Goal: Task Accomplishment & Management: Manage account settings

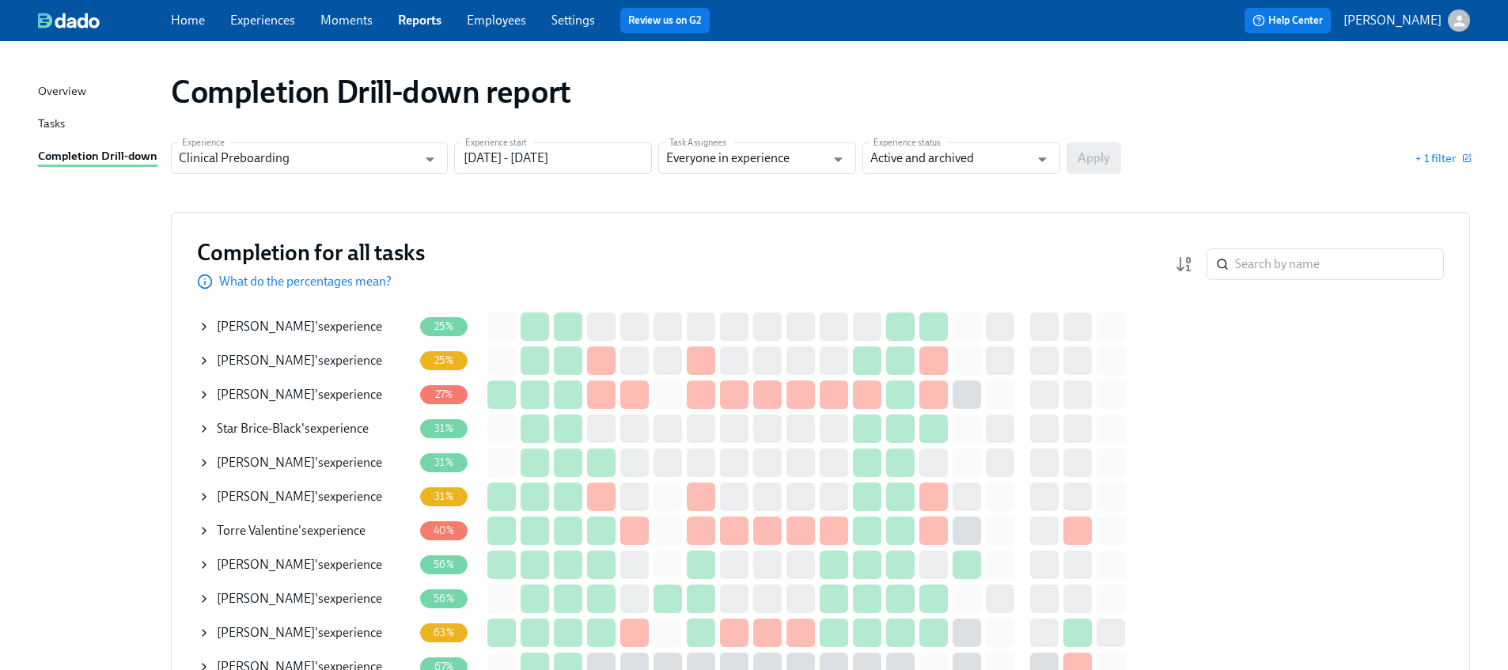
click at [204, 394] on icon at bounding box center [204, 395] width 3 height 6
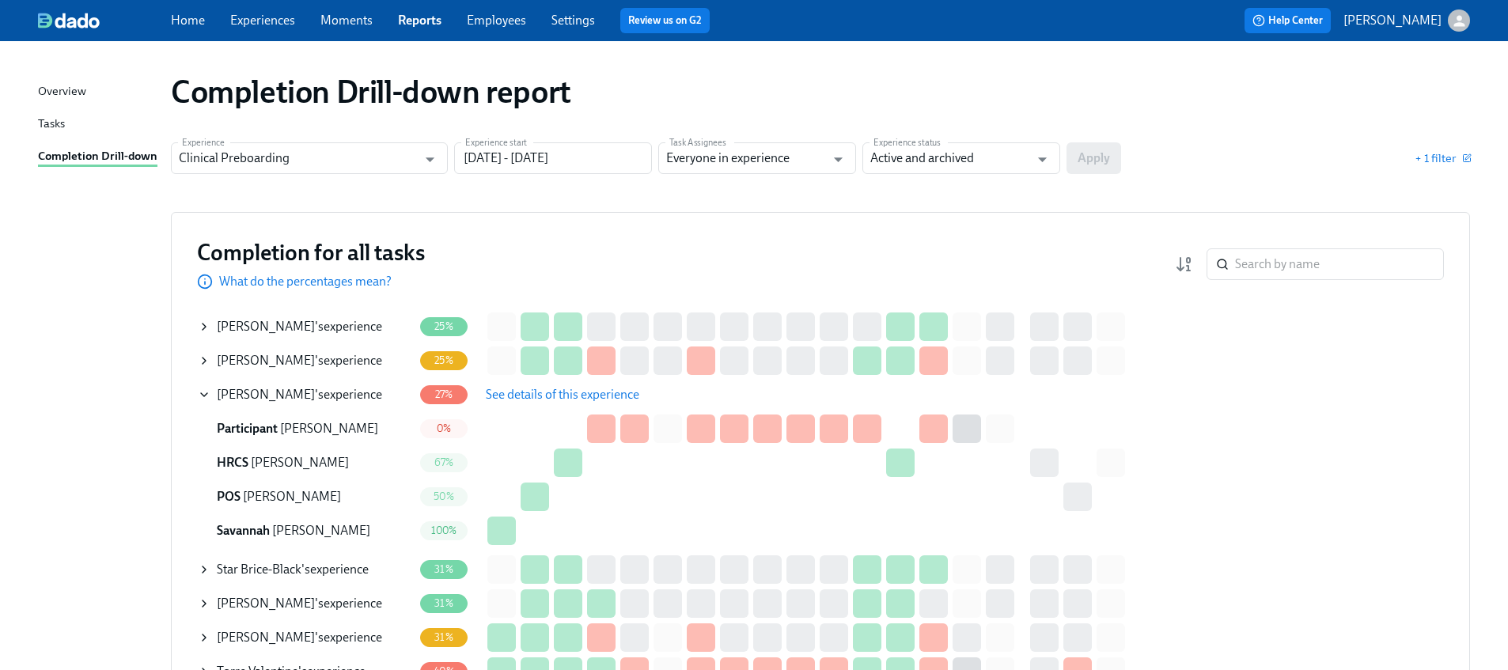
click at [563, 398] on span "See details of this experience" at bounding box center [562, 395] width 153 height 16
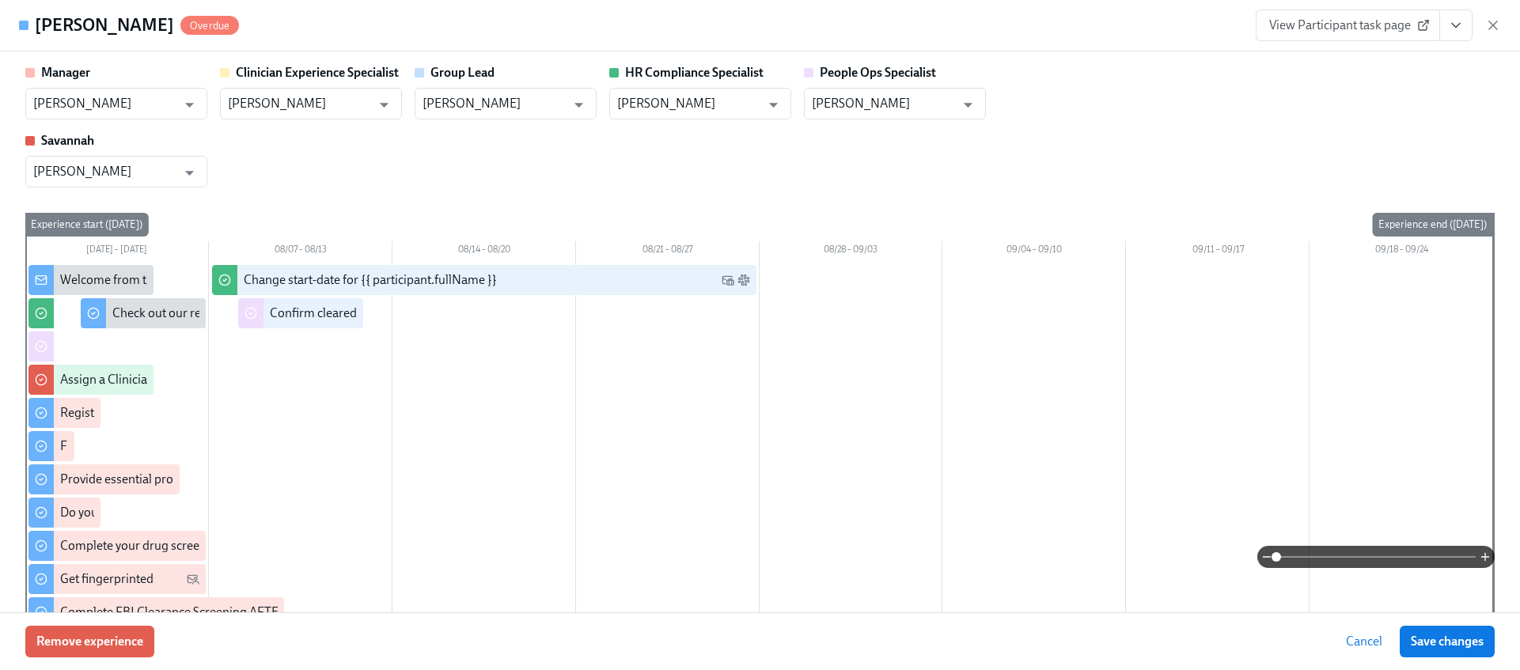
click at [1398, 30] on span "View Participant task page" at bounding box center [1347, 25] width 157 height 16
click at [1485, 25] on icon "button" at bounding box center [1493, 25] width 16 height 16
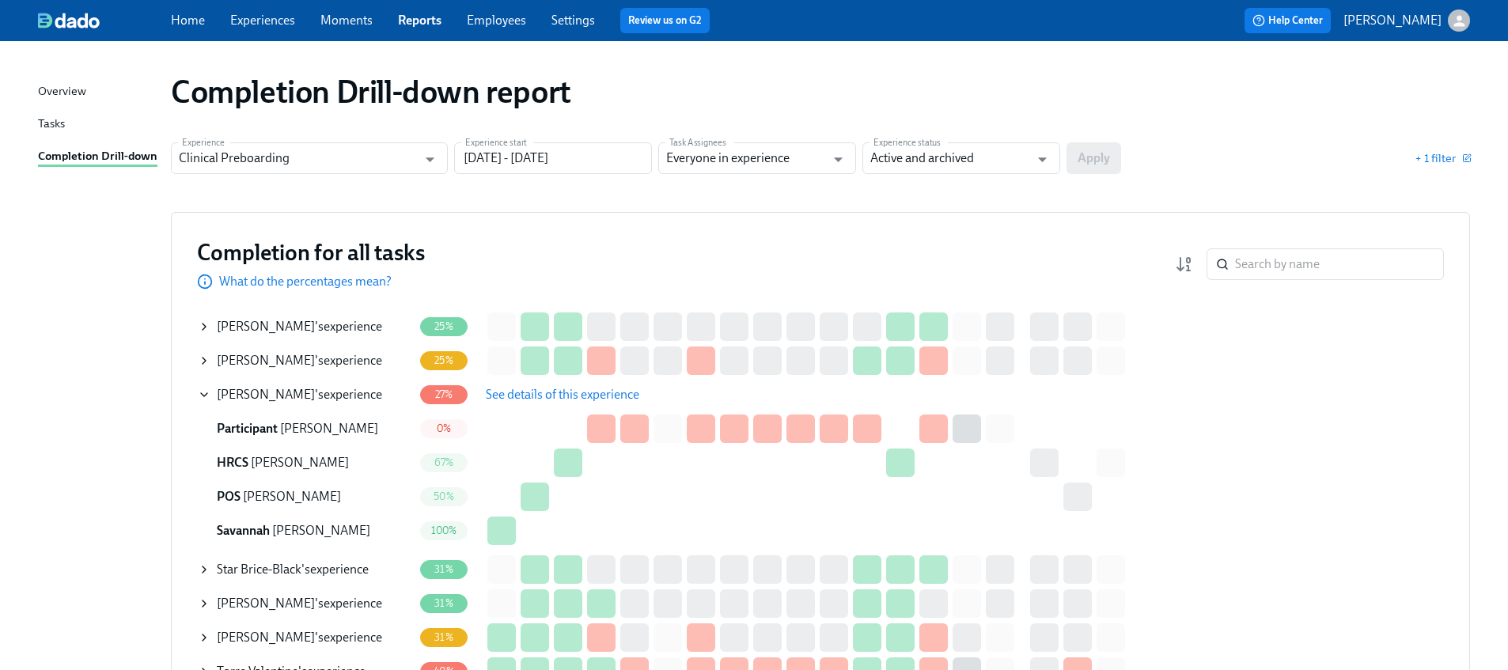
click at [210, 396] on div "Hyrum Willard 's experience" at bounding box center [305, 395] width 215 height 32
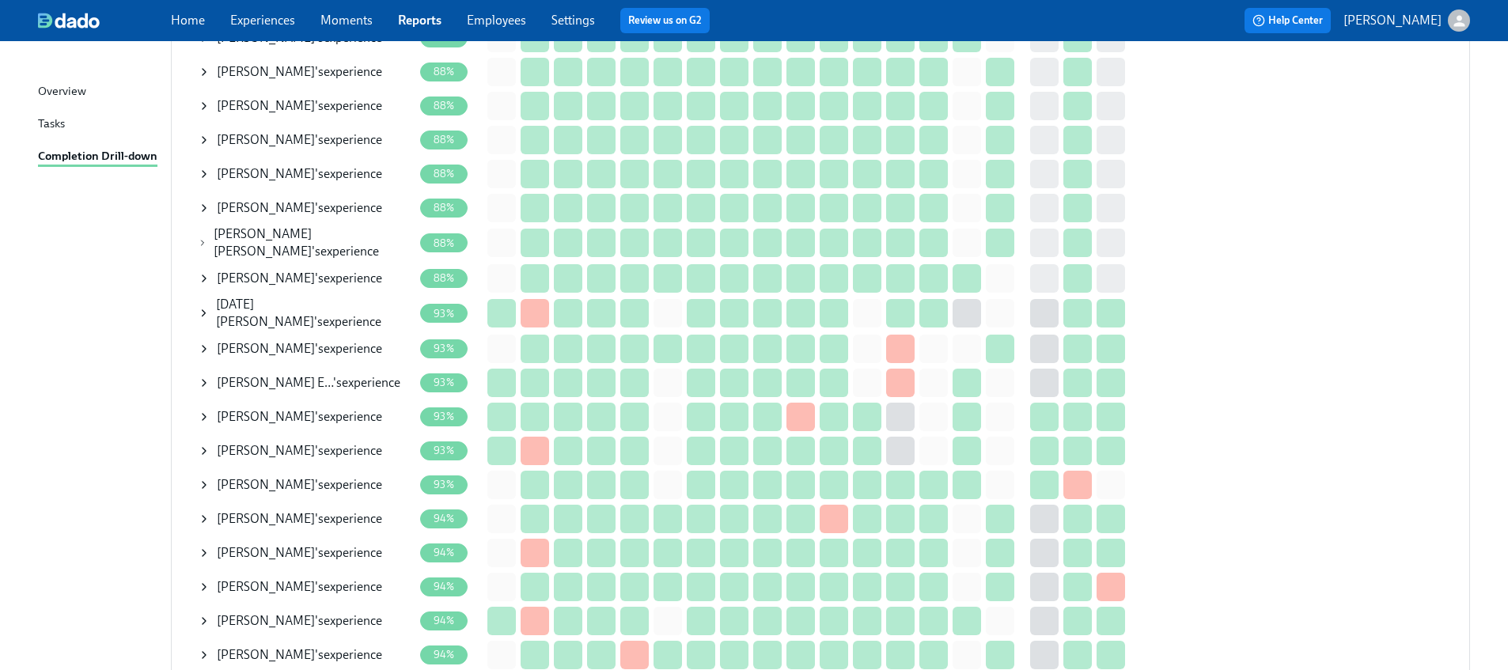
scroll to position [1406, 0]
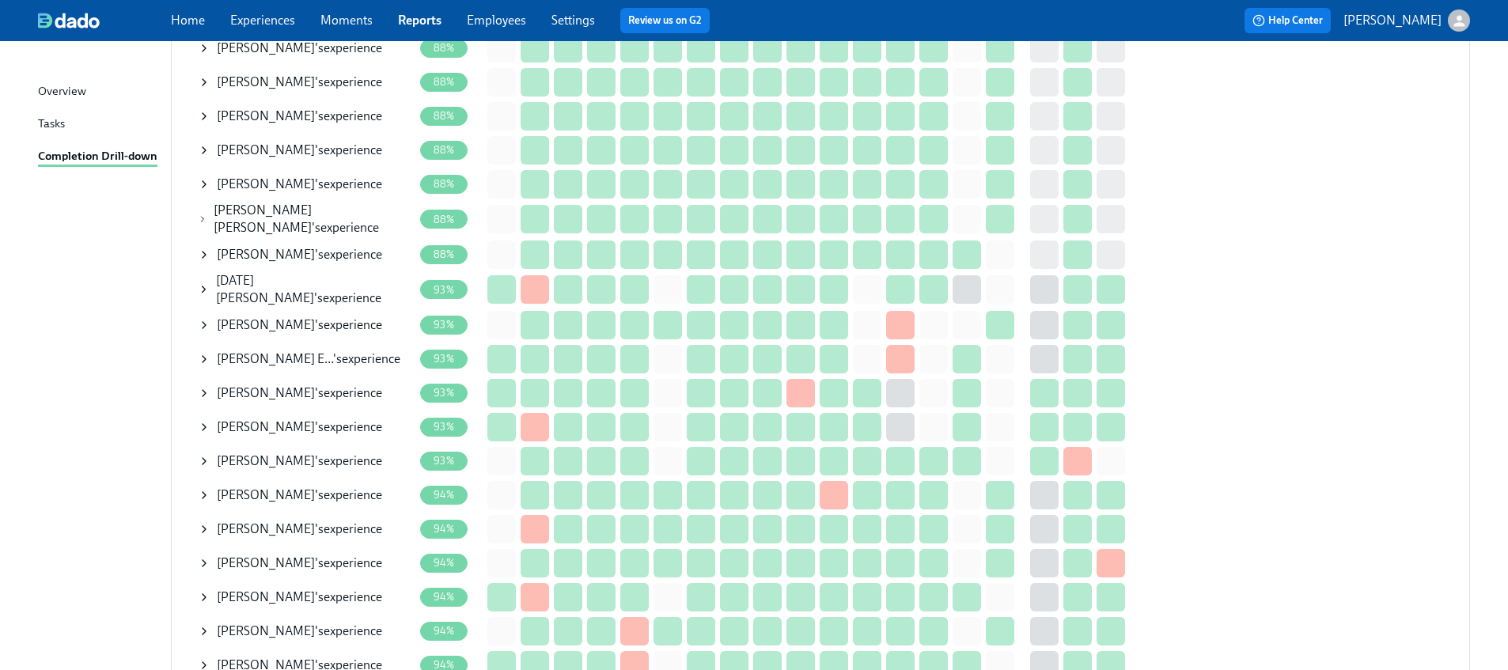
click at [207, 557] on icon at bounding box center [204, 563] width 13 height 13
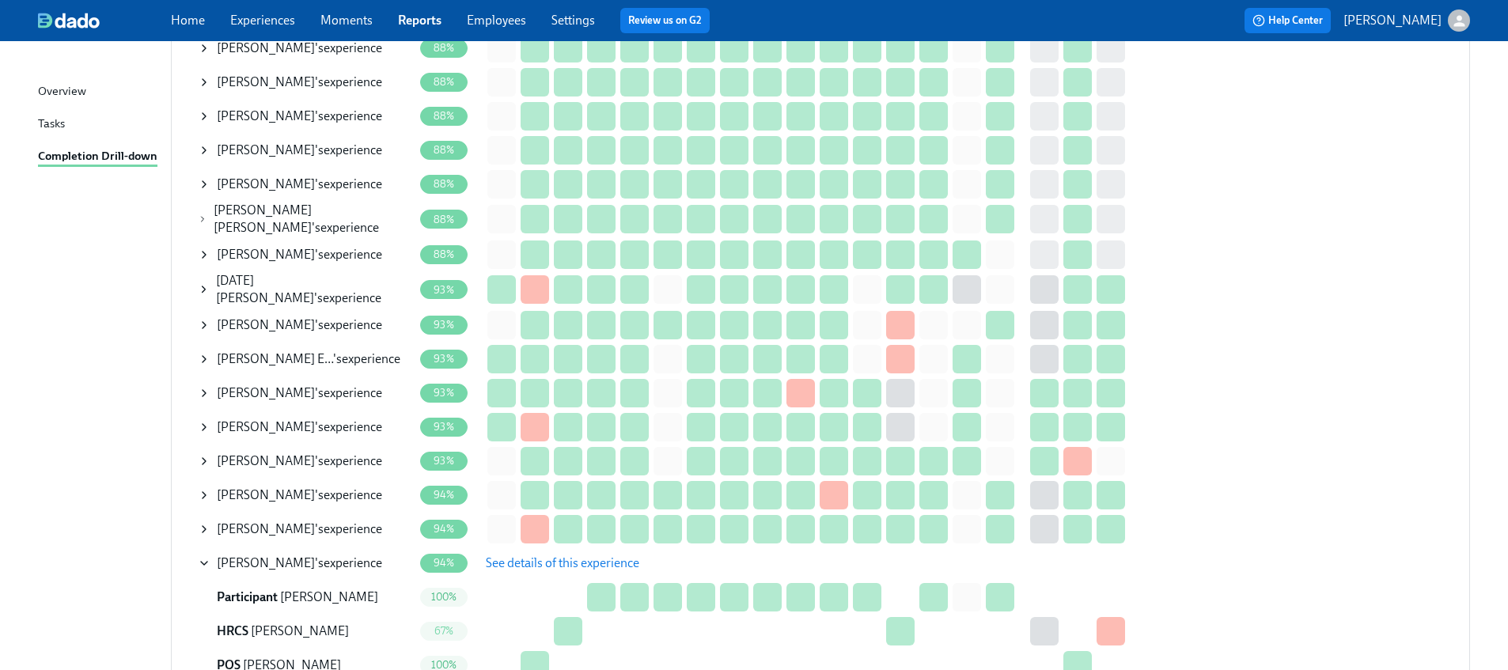
click at [497, 559] on span "See details of this experience" at bounding box center [562, 563] width 153 height 16
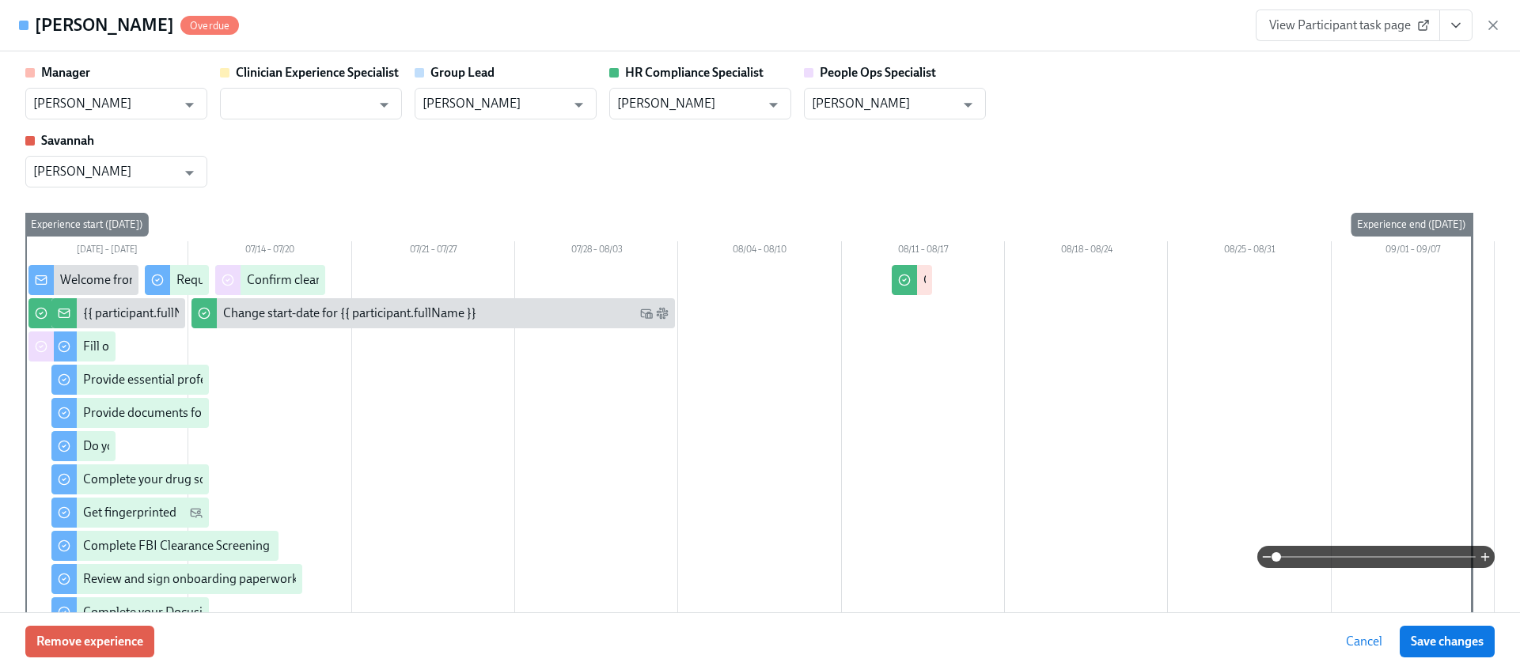
click at [1454, 12] on button "View task page" at bounding box center [1455, 25] width 33 height 32
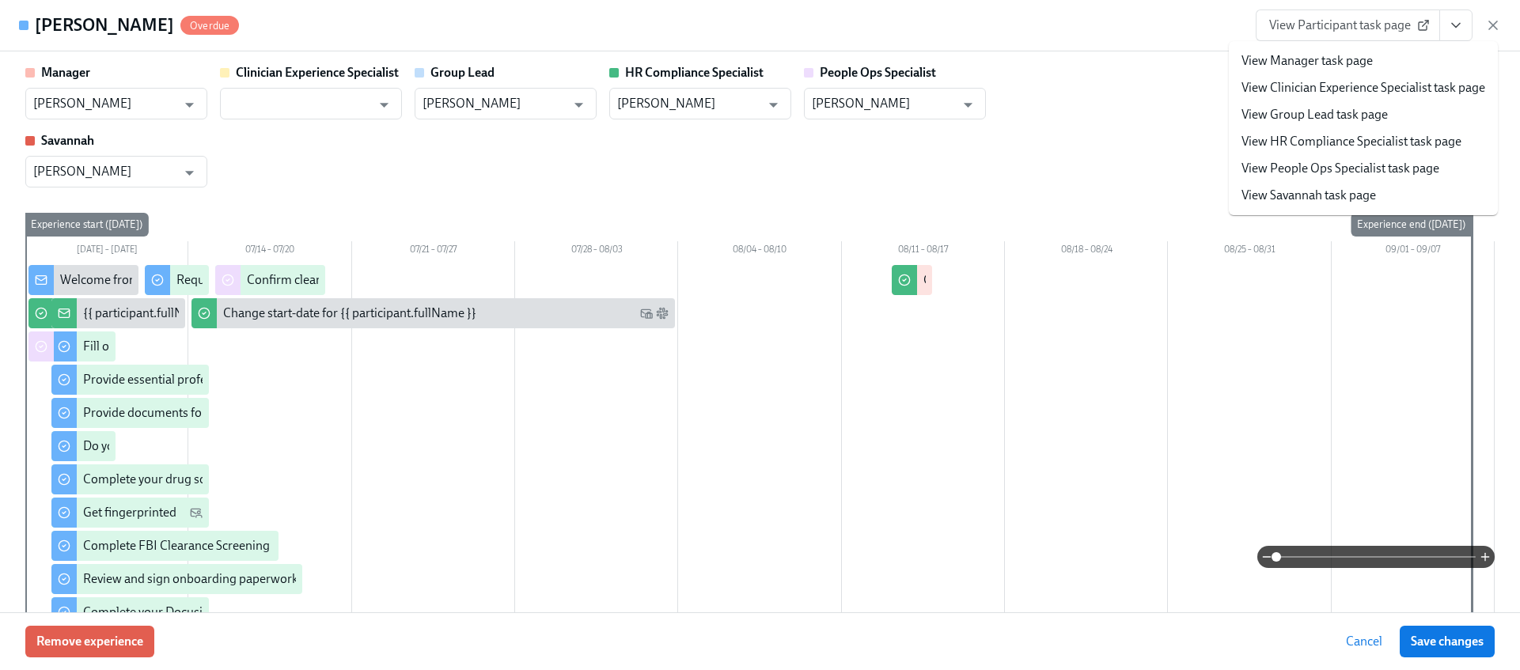
click at [1304, 145] on link "View HR Compliance Specialist task page" at bounding box center [1351, 141] width 220 height 17
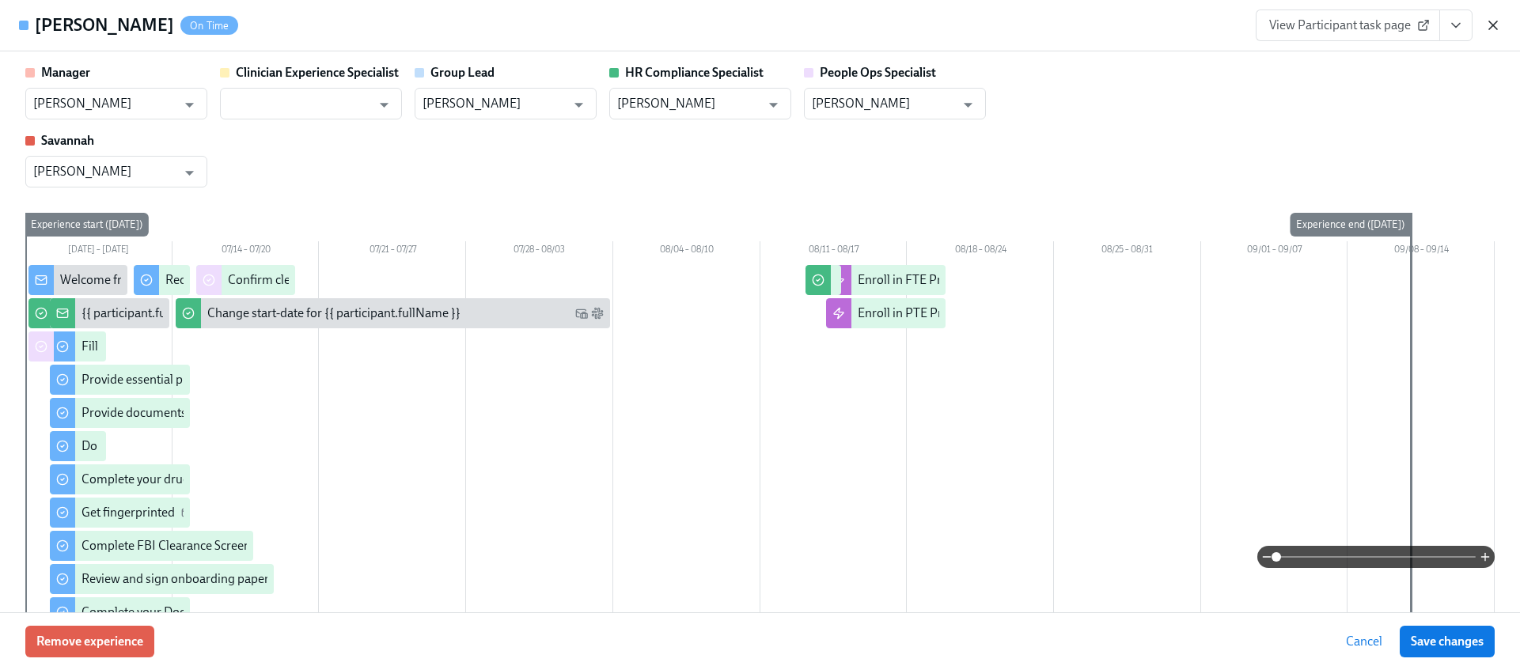
click at [1499, 25] on icon "button" at bounding box center [1493, 25] width 16 height 16
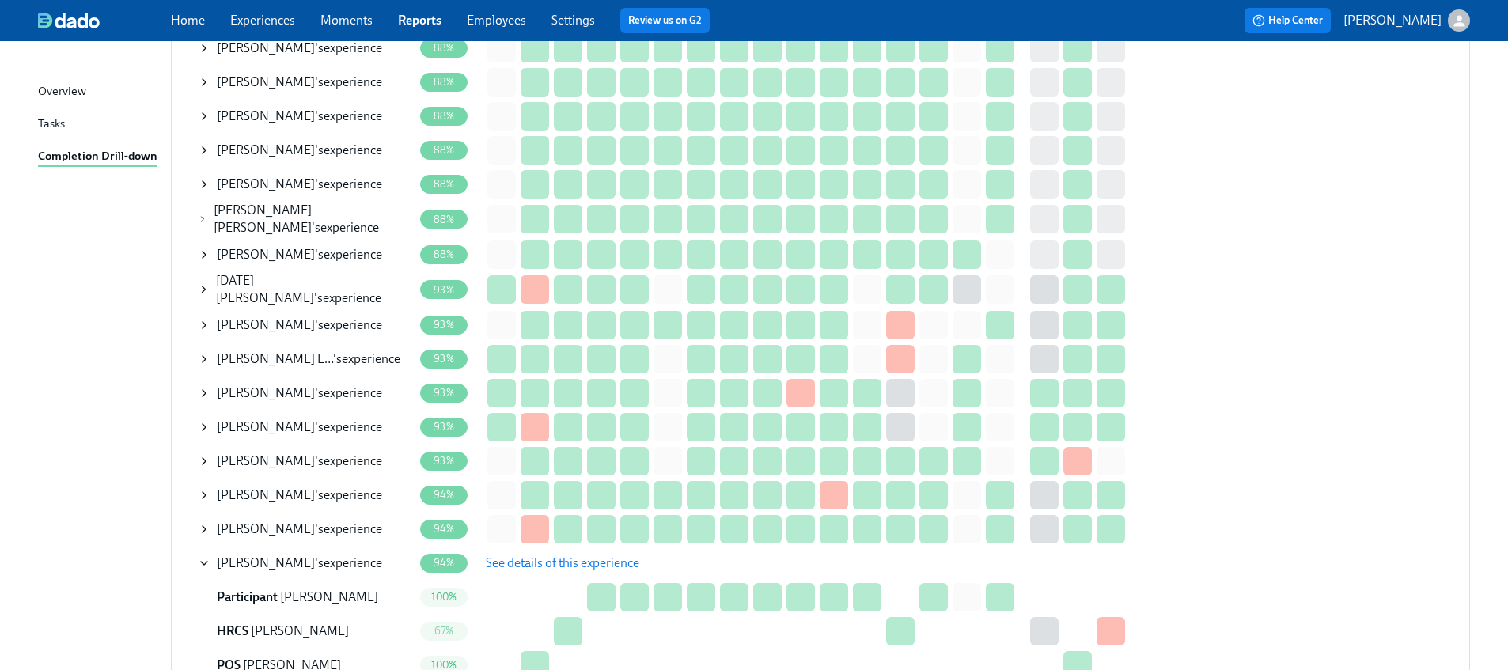
click at [204, 80] on icon at bounding box center [204, 82] width 13 height 13
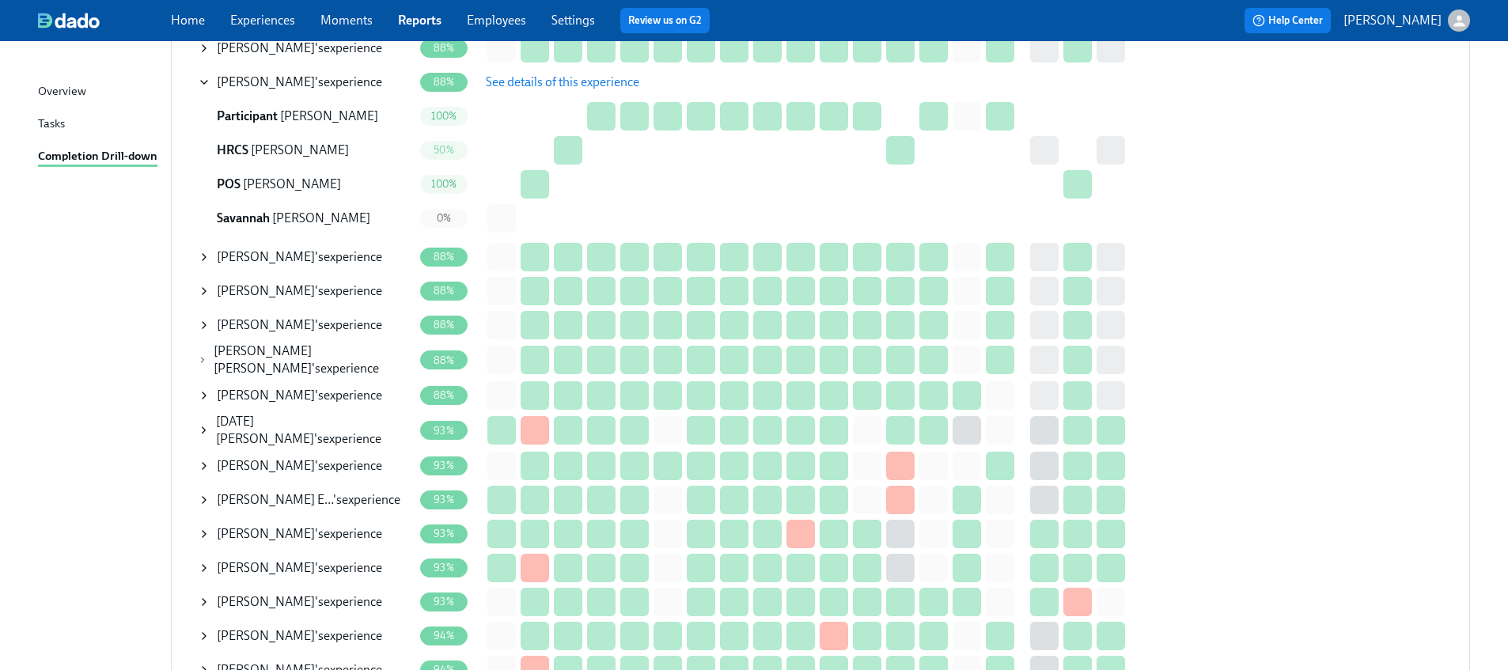
click at [591, 82] on span "See details of this experience" at bounding box center [562, 82] width 153 height 16
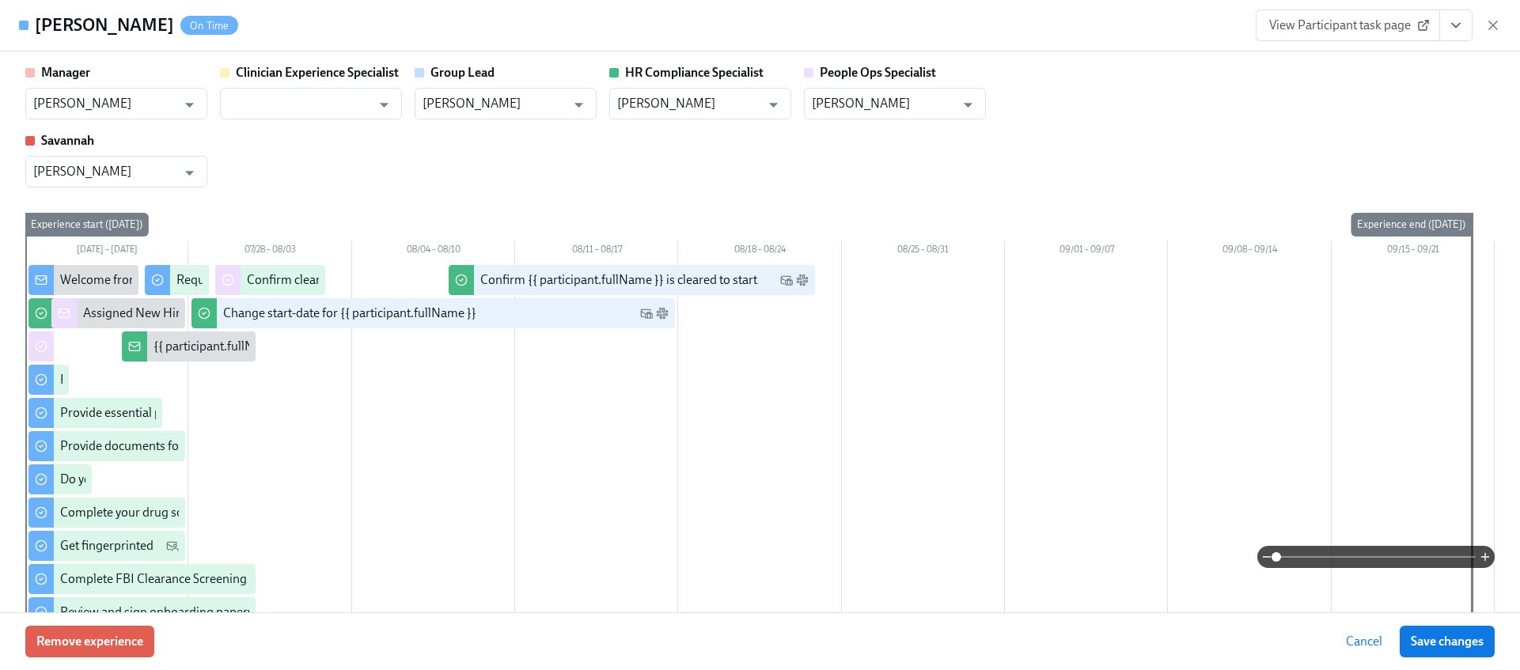
click at [1452, 31] on icon "View task page" at bounding box center [1456, 25] width 16 height 16
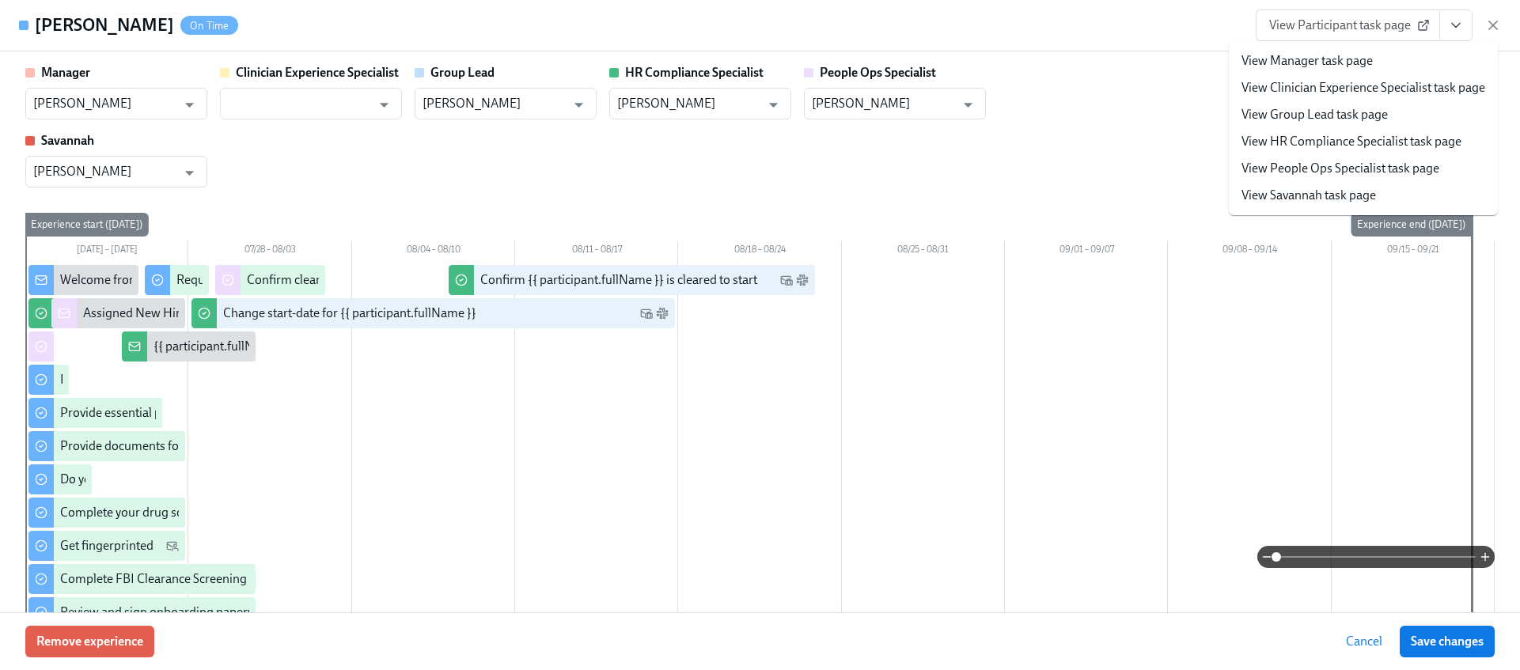
click at [1295, 138] on link "View HR Compliance Specialist task page" at bounding box center [1351, 141] width 220 height 17
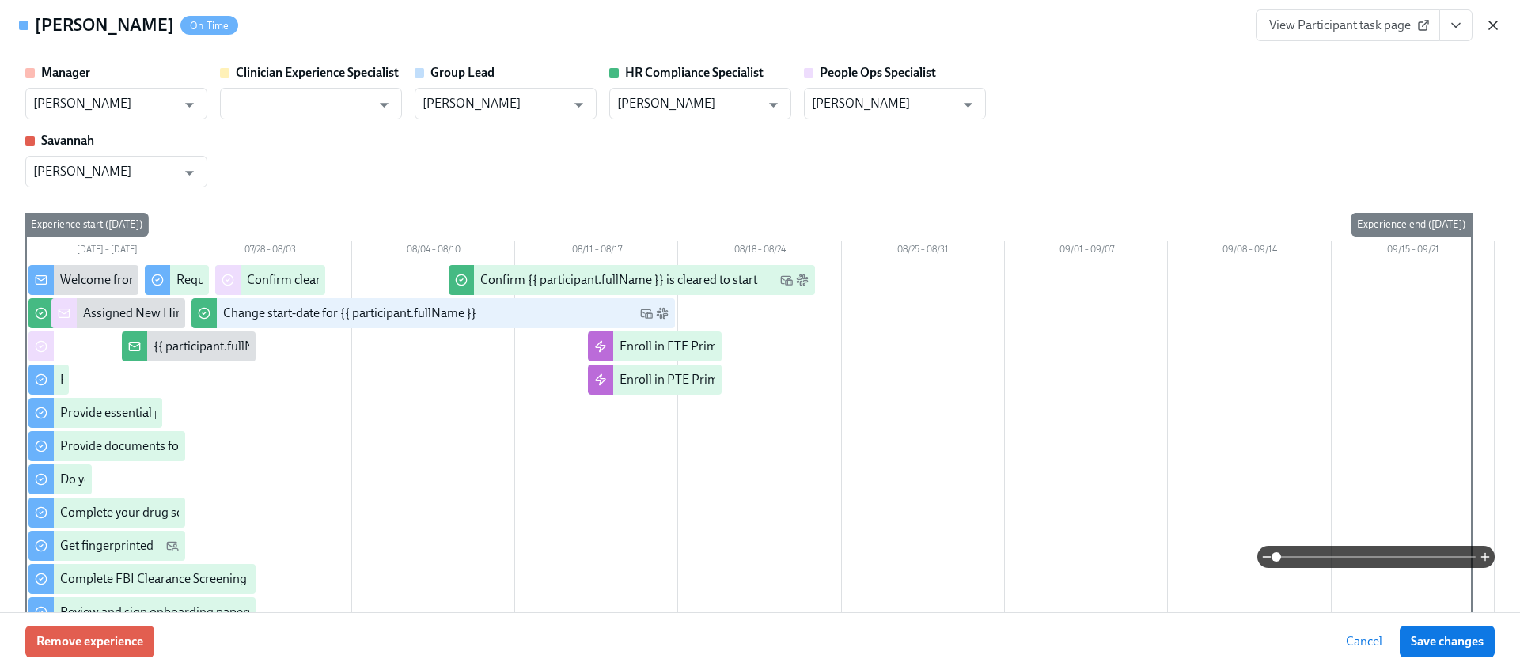
click at [1489, 25] on icon "button" at bounding box center [1493, 25] width 16 height 16
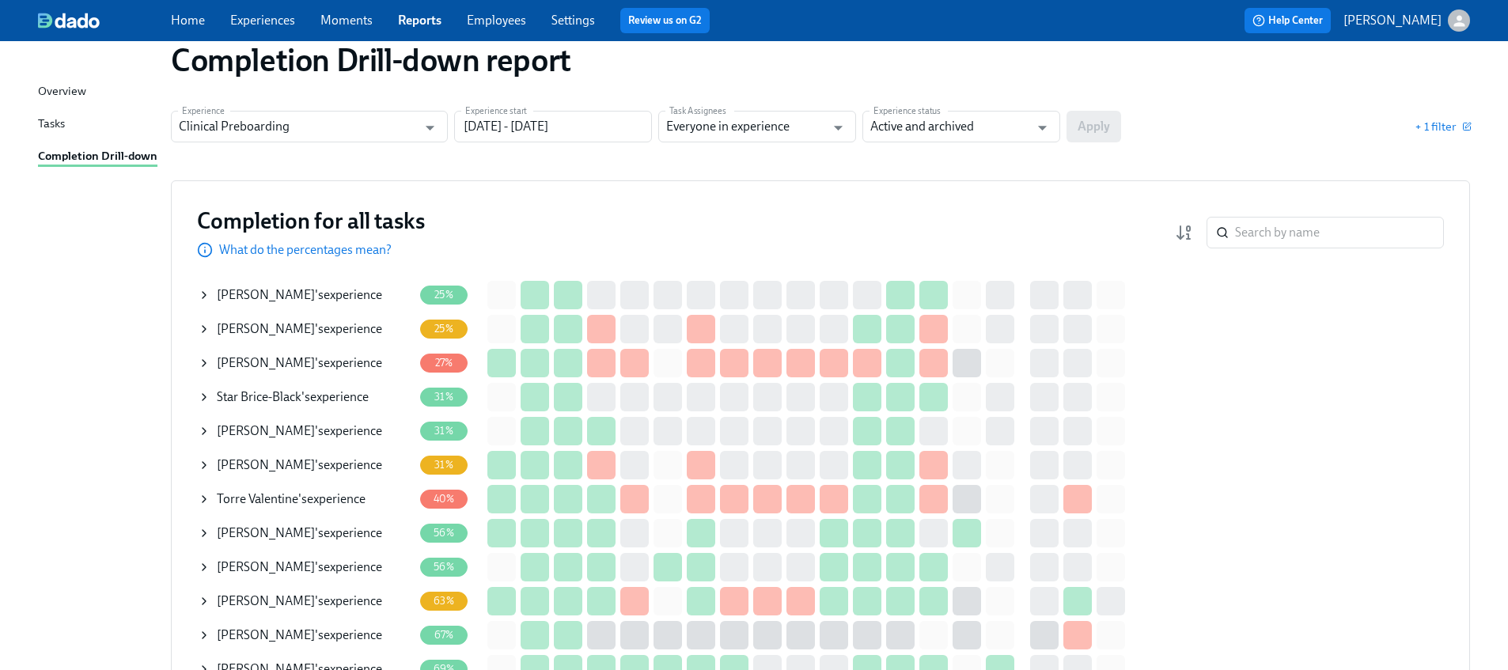
scroll to position [0, 0]
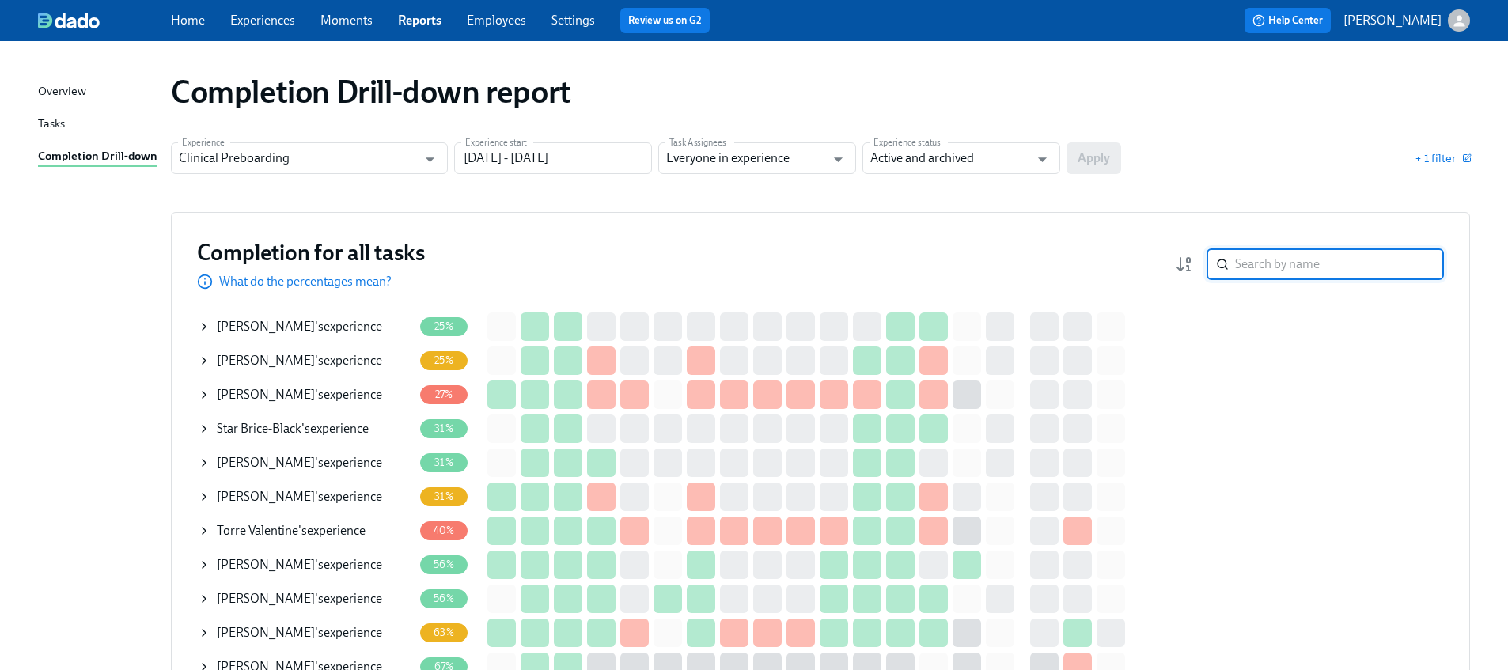
click at [1283, 252] on input "search" at bounding box center [1339, 264] width 209 height 32
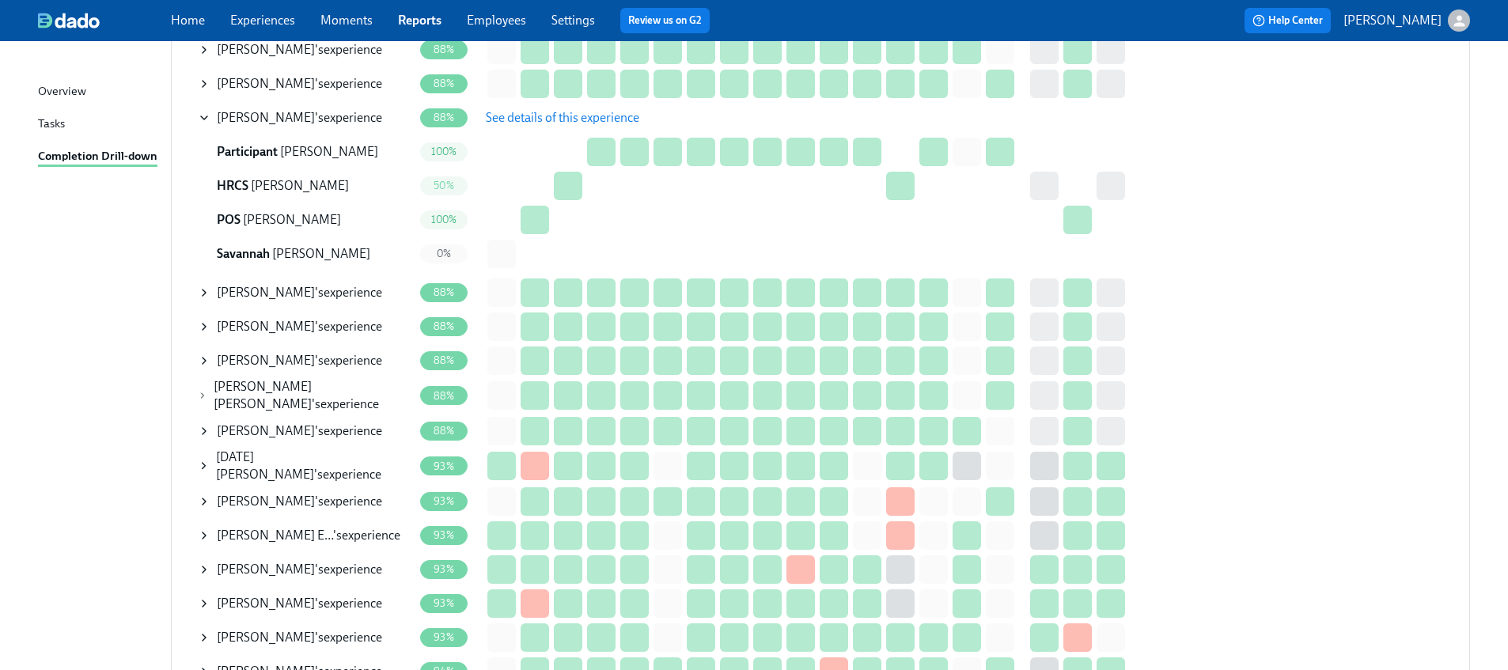
scroll to position [1371, 0]
click at [203, 290] on icon at bounding box center [204, 292] width 13 height 13
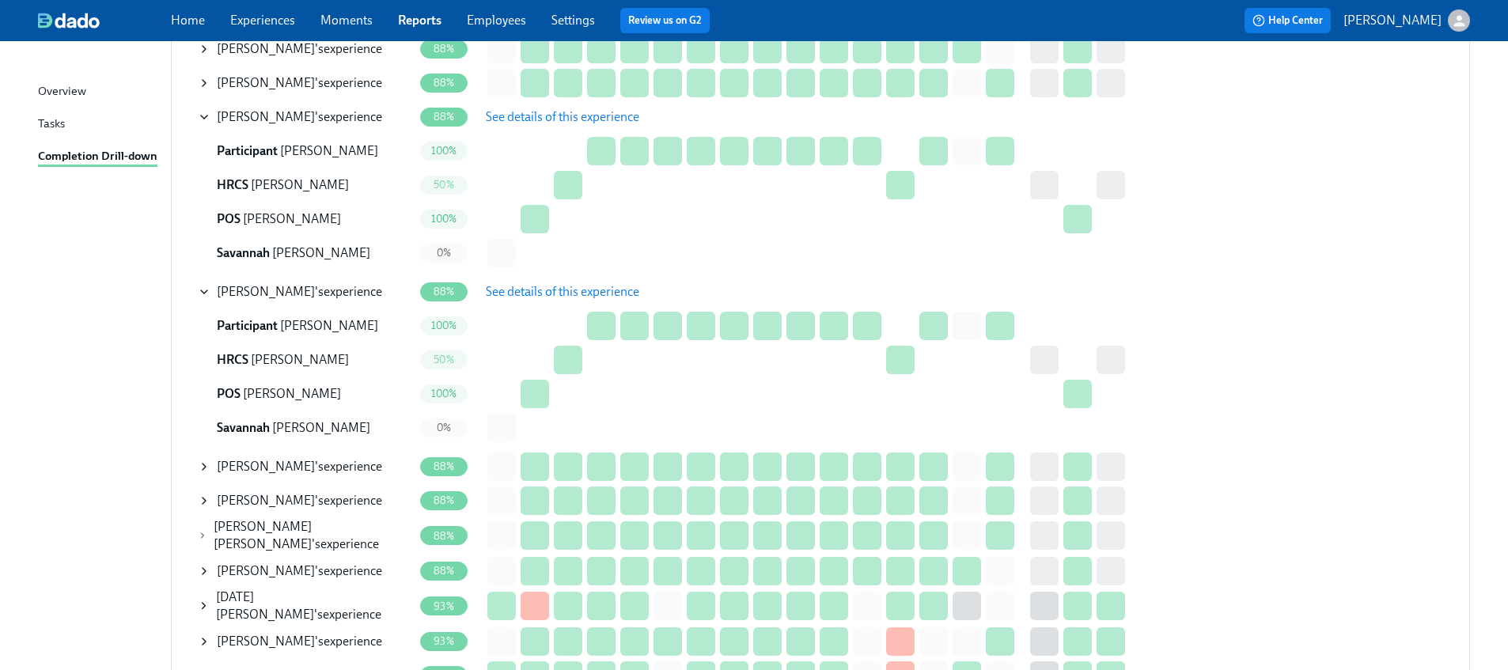
click at [525, 300] on button "See details of this experience" at bounding box center [563, 292] width 176 height 32
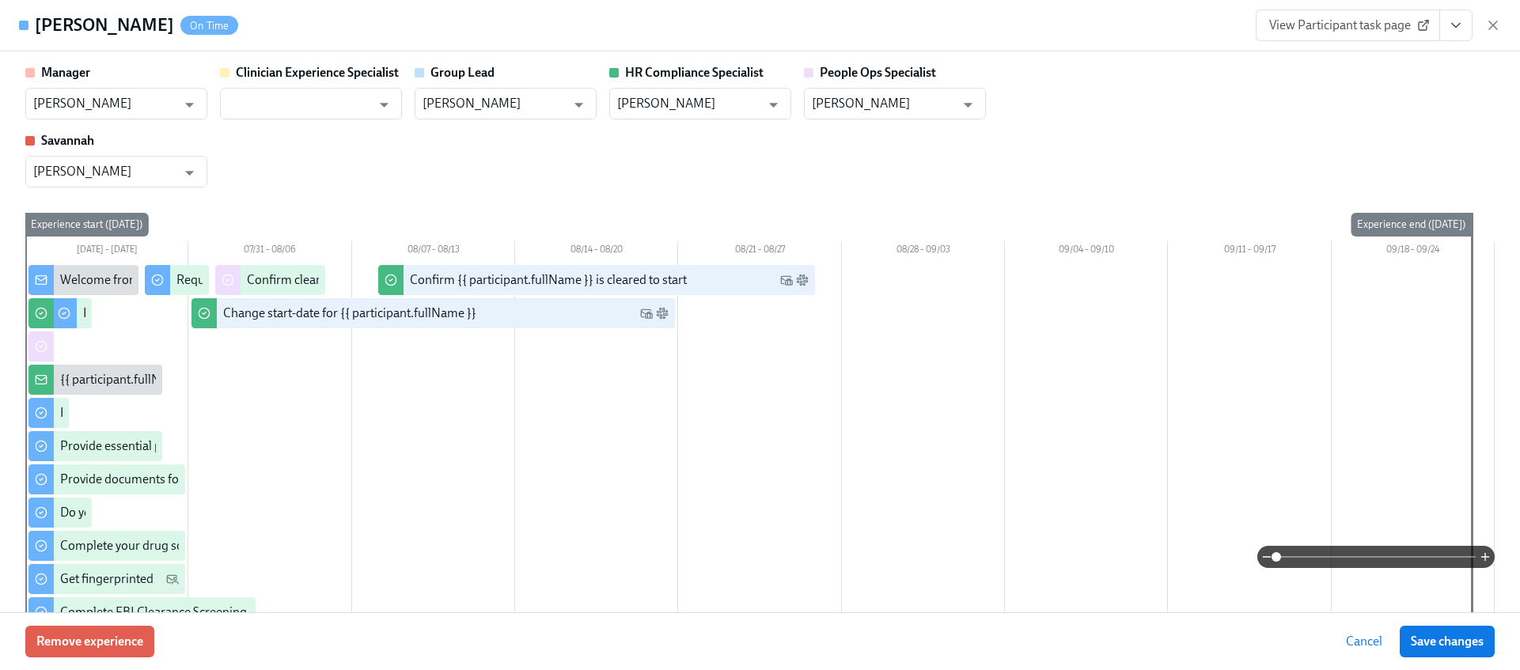
click at [1453, 30] on icon "View task page" at bounding box center [1456, 25] width 16 height 16
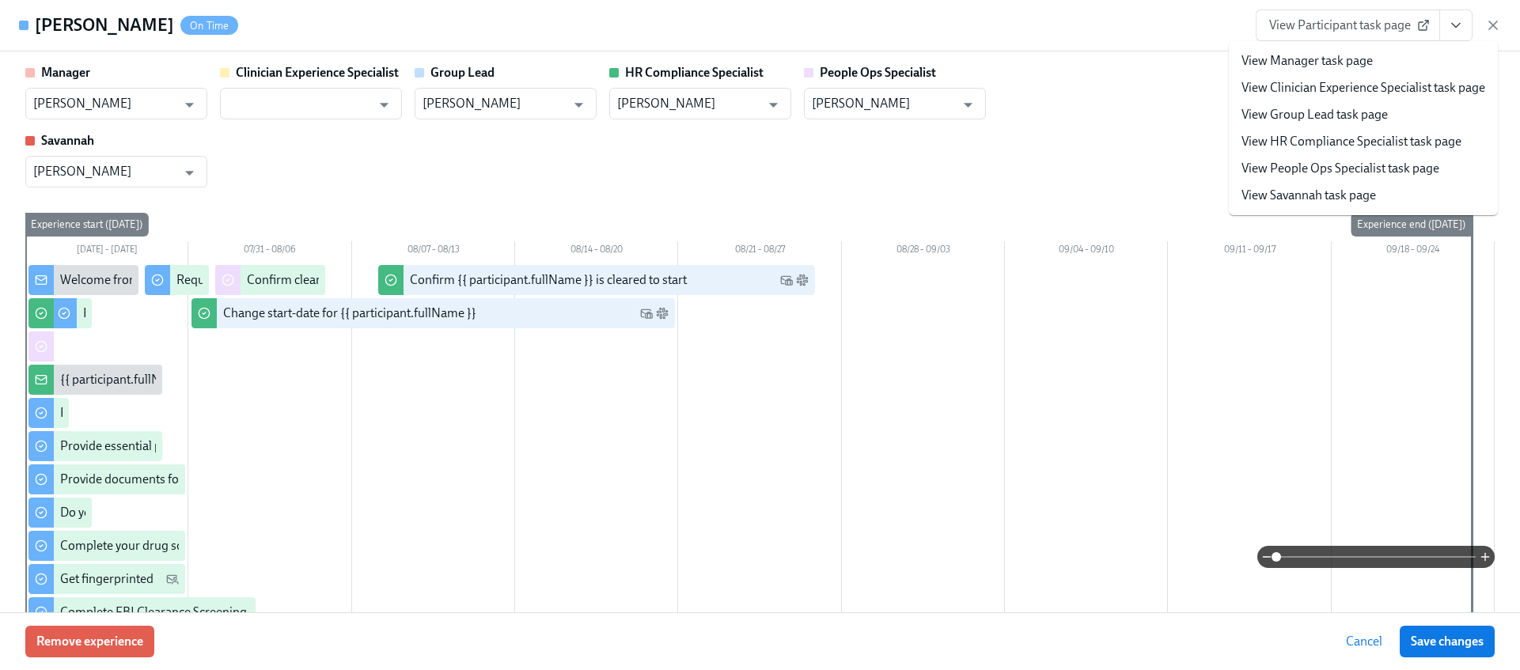
click at [1354, 142] on link "View HR Compliance Specialist task page" at bounding box center [1351, 141] width 220 height 17
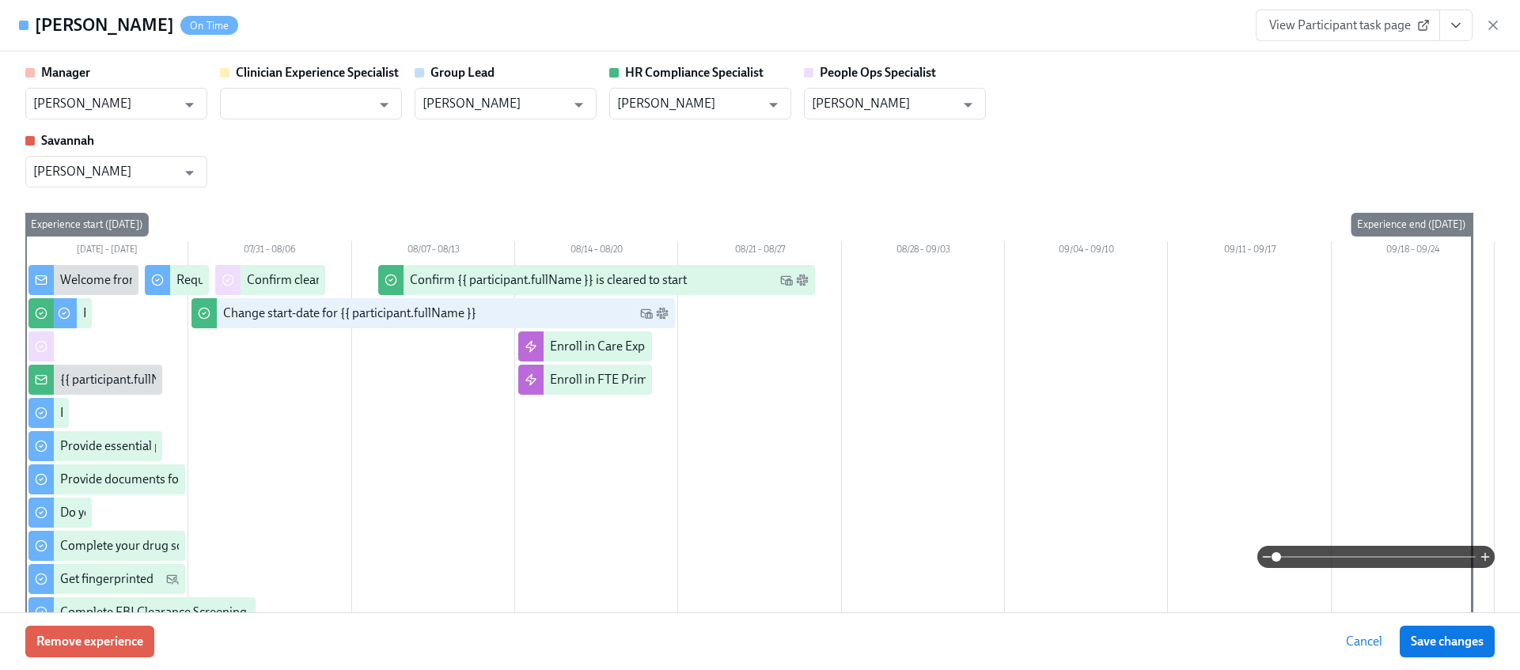
click at [1487, 26] on icon "button" at bounding box center [1493, 25] width 16 height 16
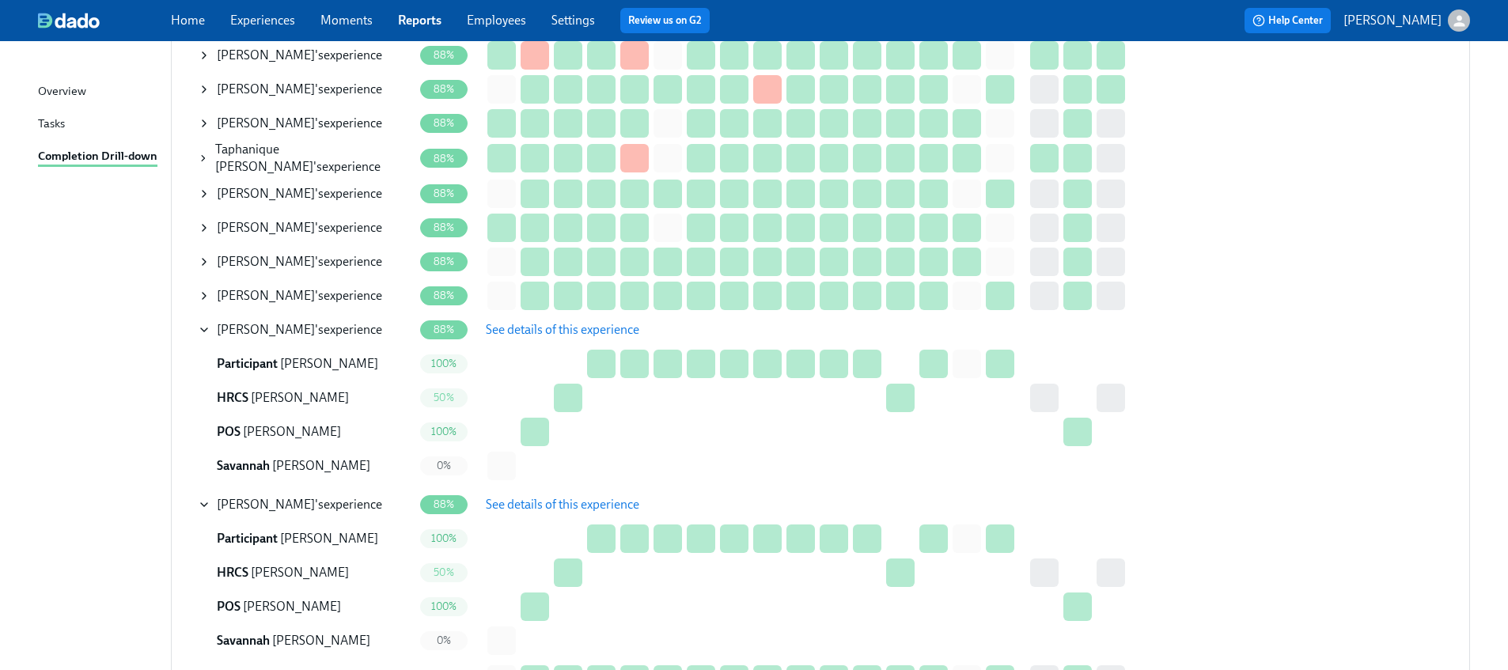
scroll to position [1108, 0]
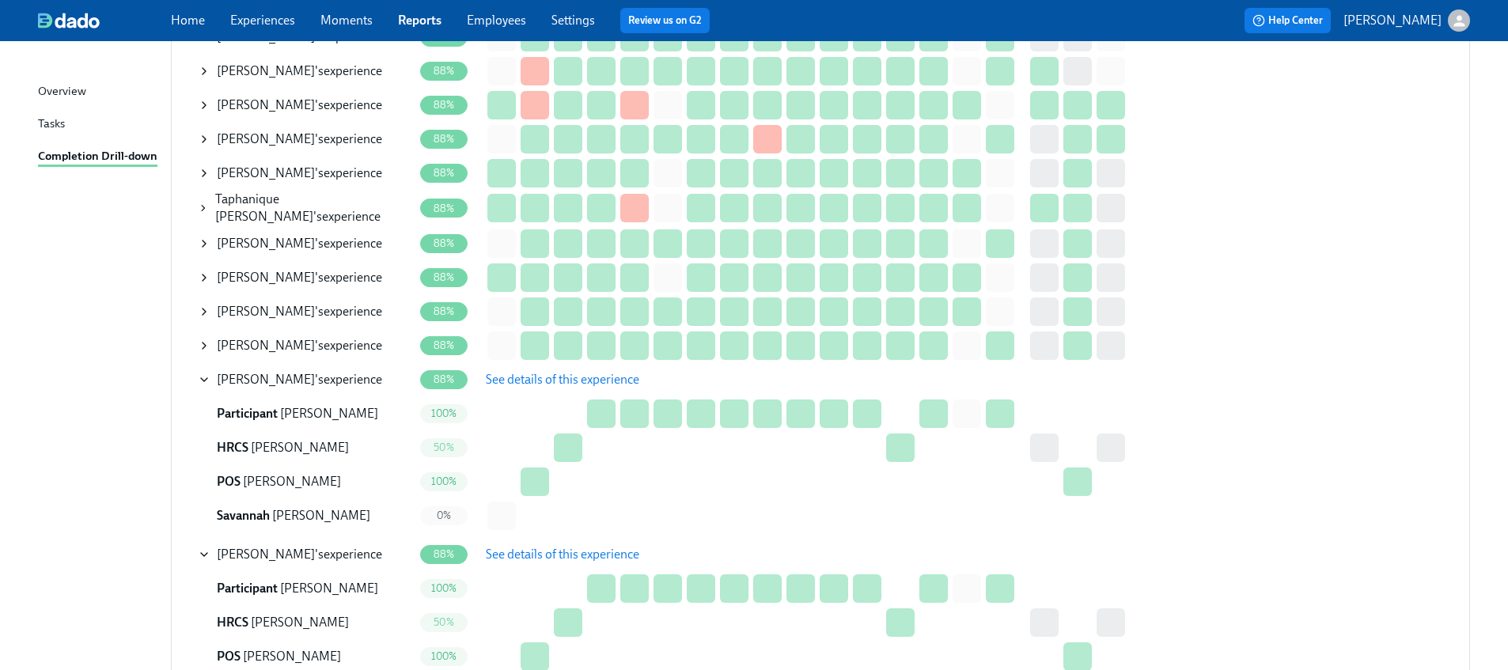
click at [202, 206] on icon at bounding box center [203, 208] width 11 height 13
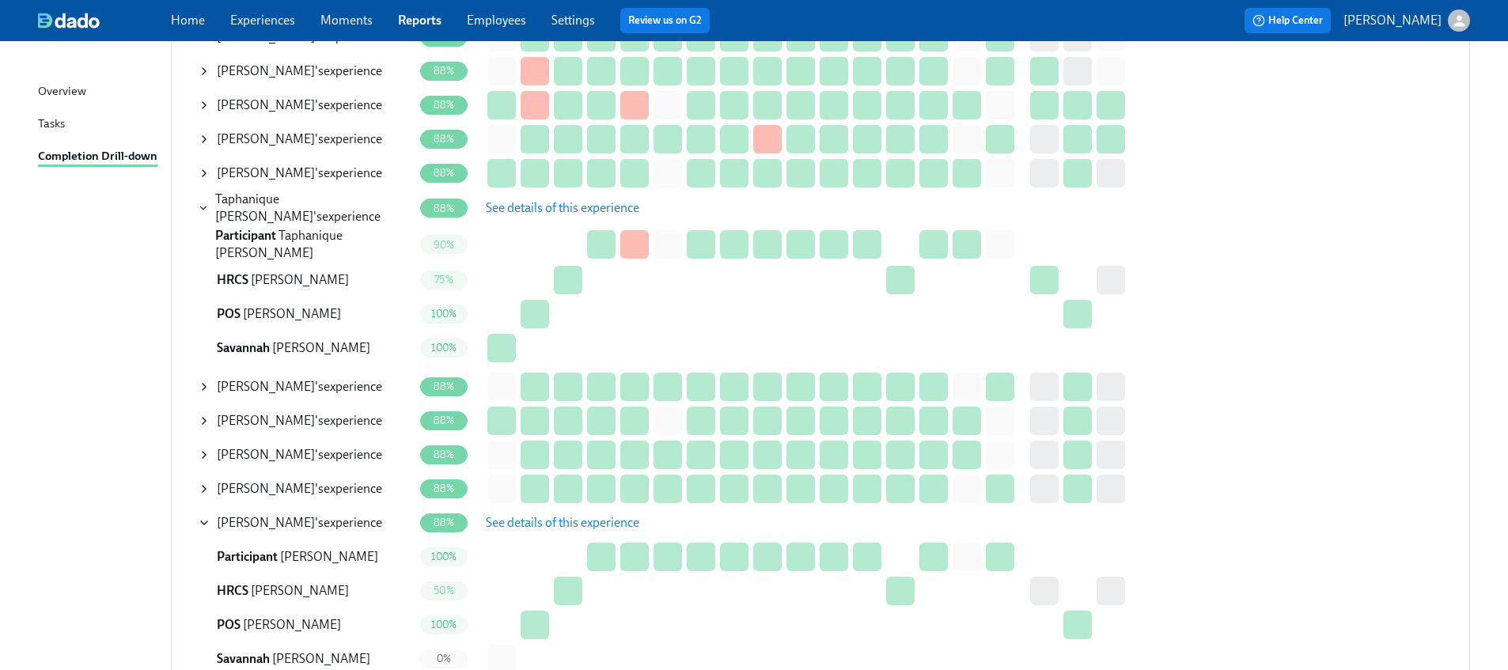
click at [513, 205] on span "See details of this experience" at bounding box center [562, 208] width 153 height 16
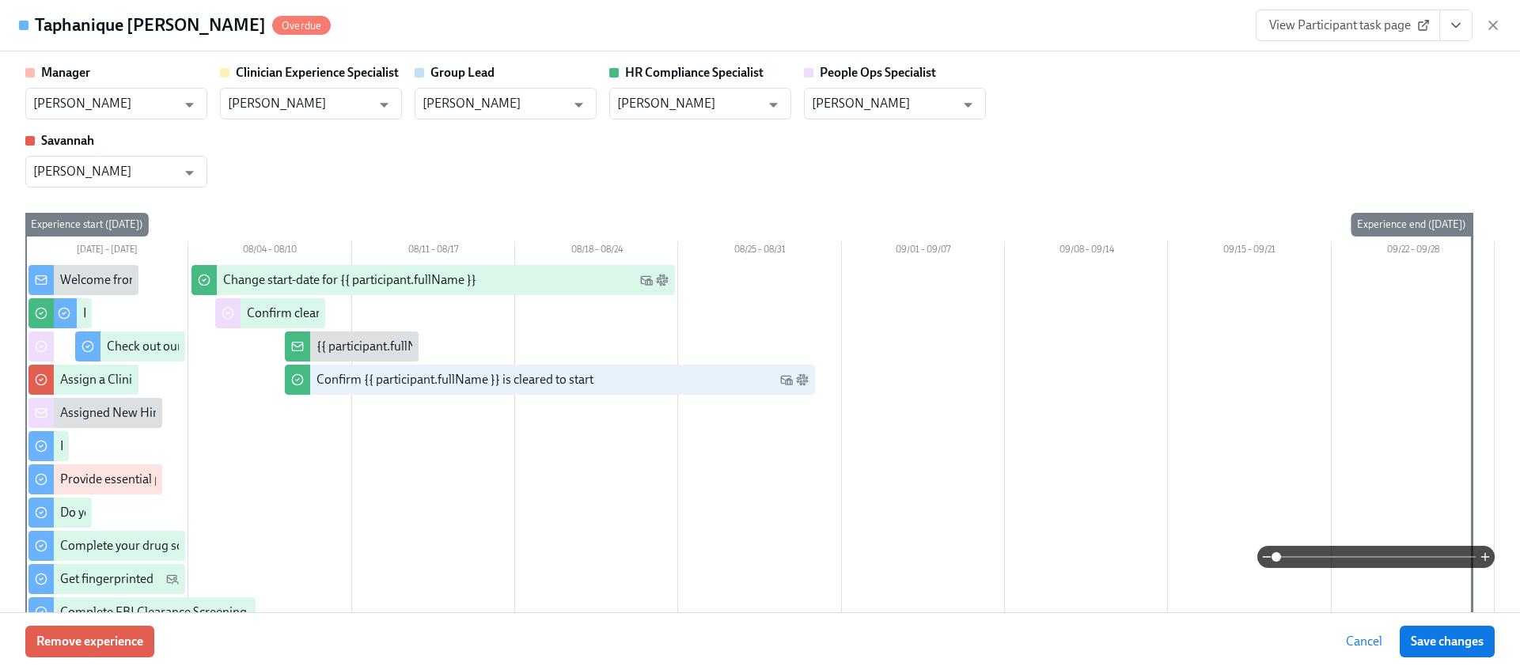
click at [1451, 20] on icon "View task page" at bounding box center [1456, 25] width 16 height 16
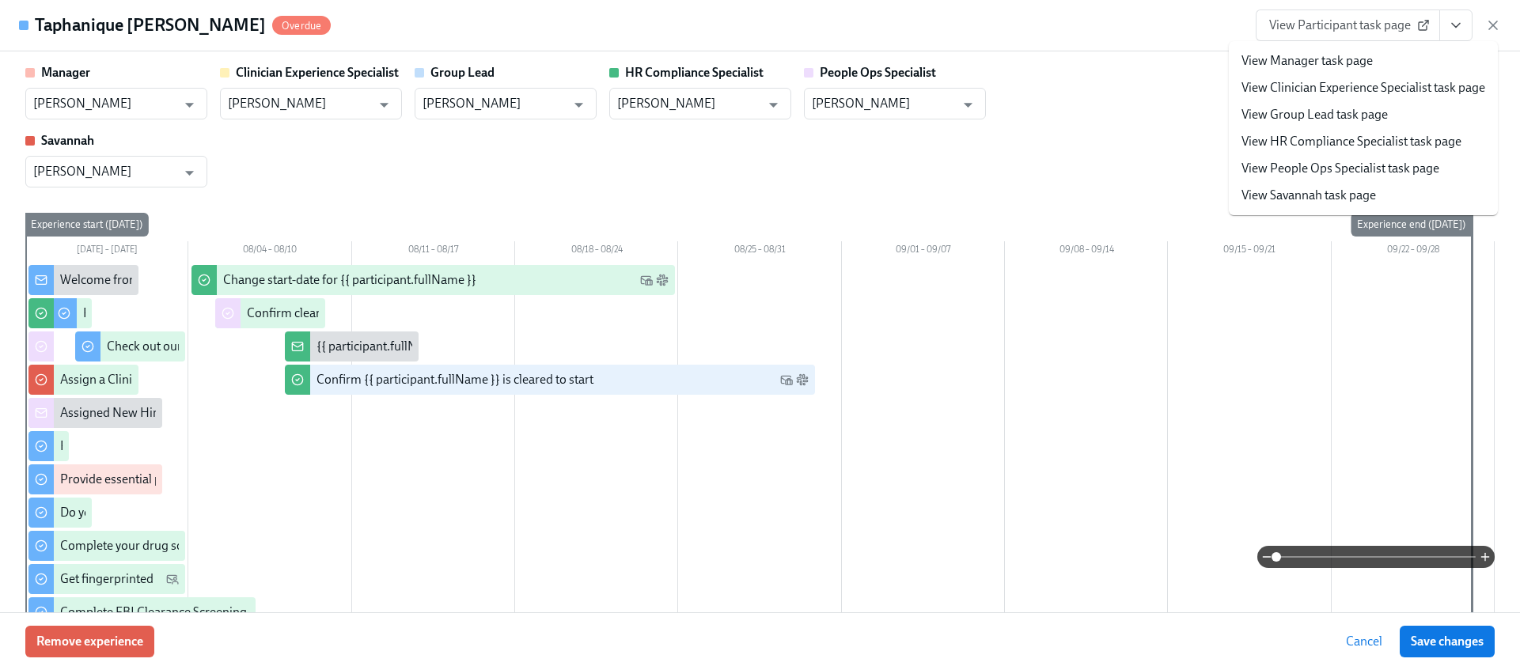
click at [1309, 146] on link "View HR Compliance Specialist task page" at bounding box center [1351, 141] width 220 height 17
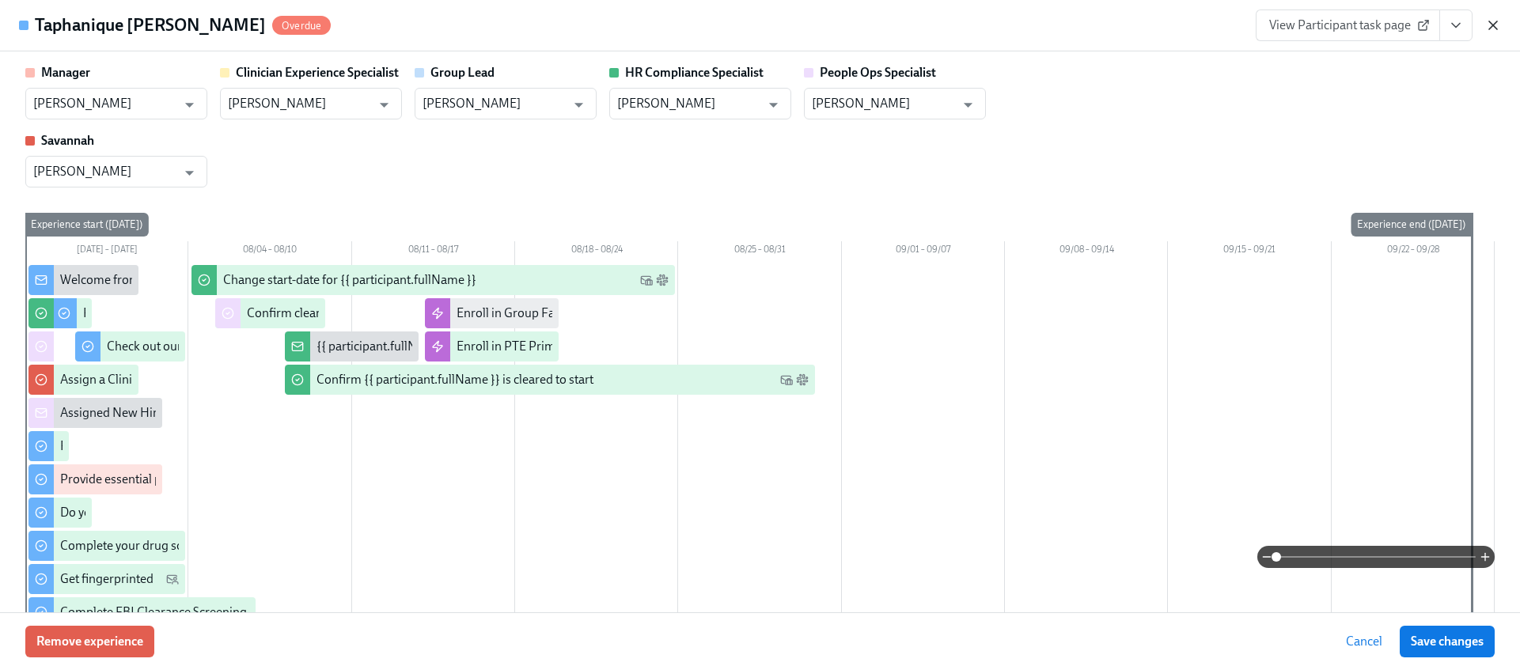
click at [1488, 24] on icon "button" at bounding box center [1493, 25] width 16 height 16
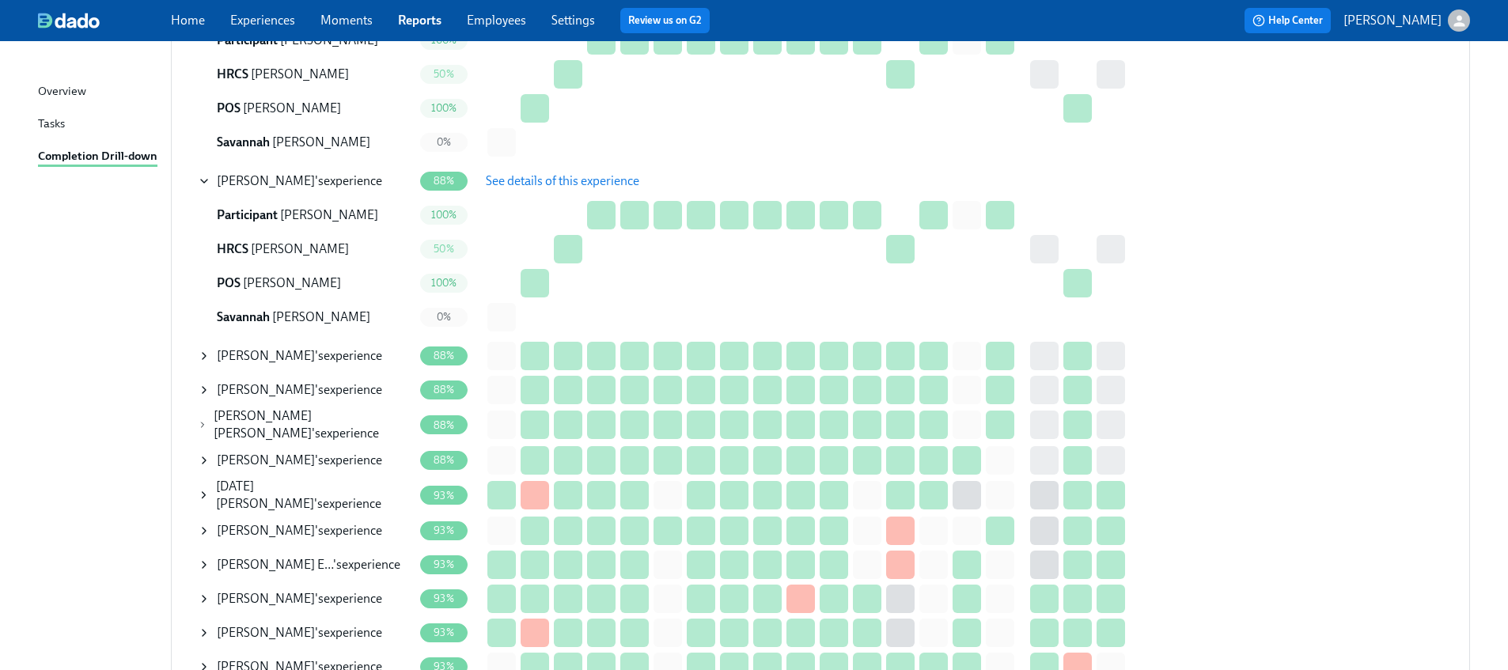
scroll to position [1626, 0]
click at [203, 418] on icon at bounding box center [202, 424] width 9 height 13
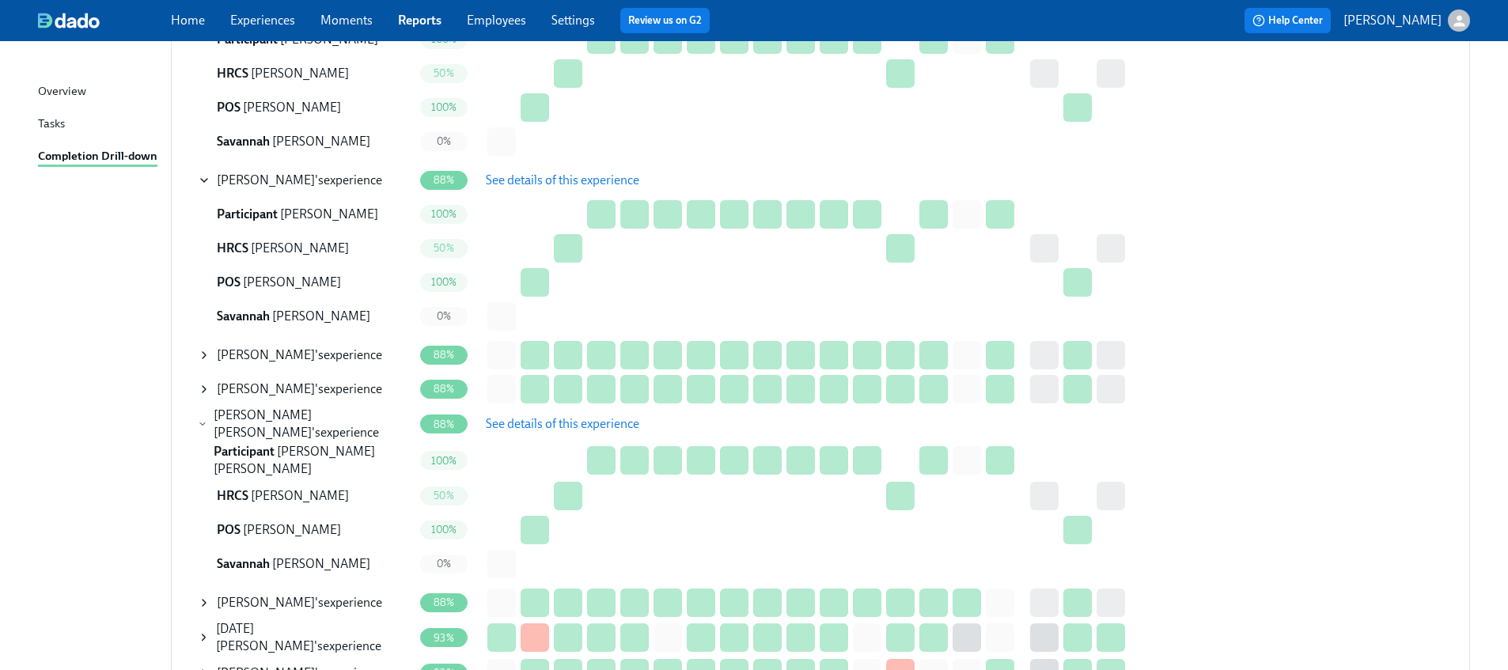
click at [554, 423] on span "See details of this experience" at bounding box center [562, 424] width 153 height 16
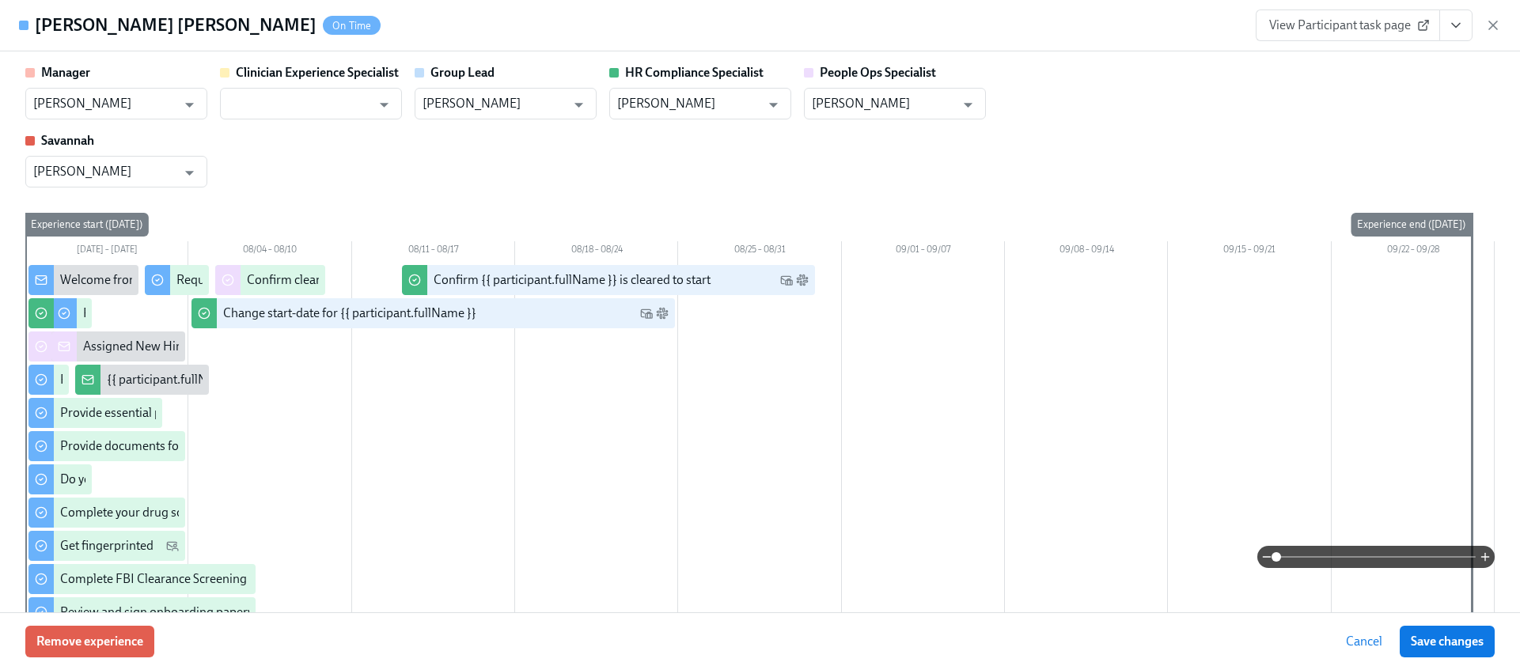
click at [1470, 29] on button "View task page" at bounding box center [1455, 25] width 33 height 32
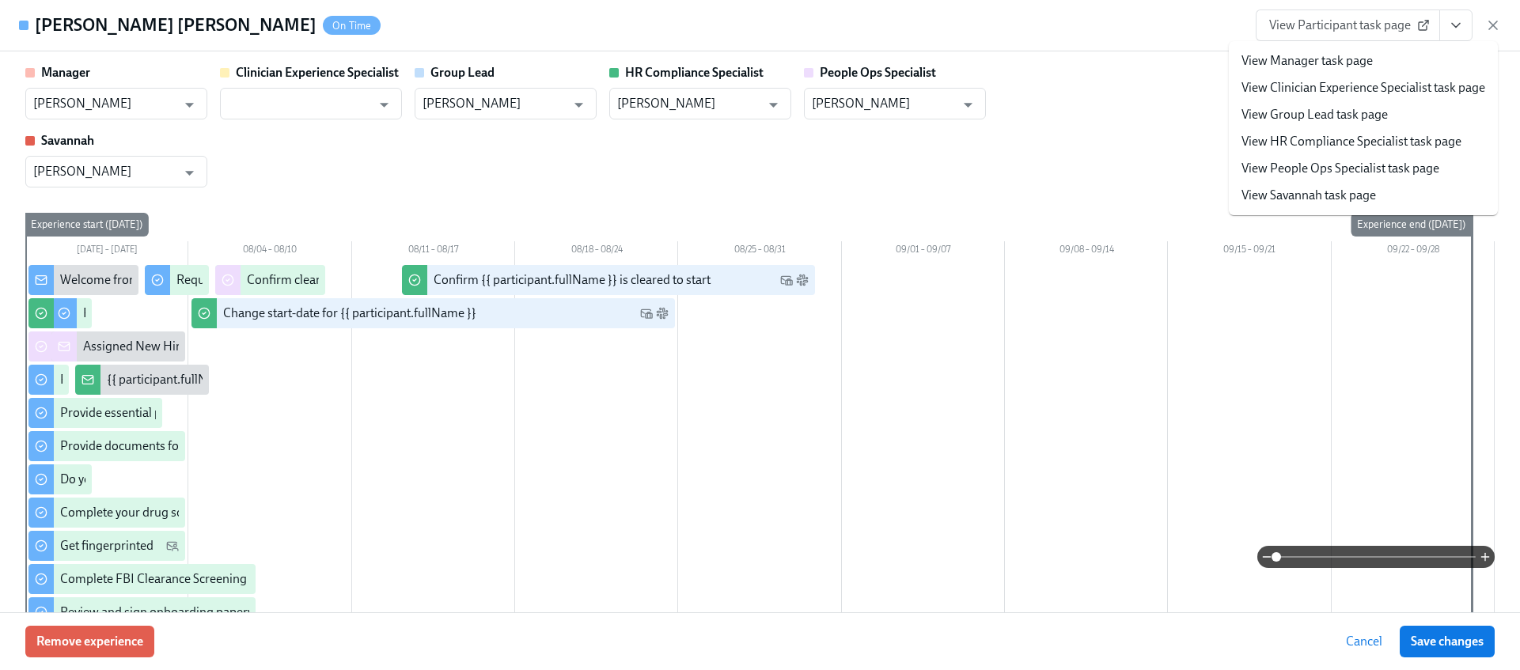
click at [1305, 151] on li "View HR Compliance Specialist task page" at bounding box center [1363, 141] width 269 height 27
click at [1303, 145] on link "View HR Compliance Specialist task page" at bounding box center [1351, 141] width 220 height 17
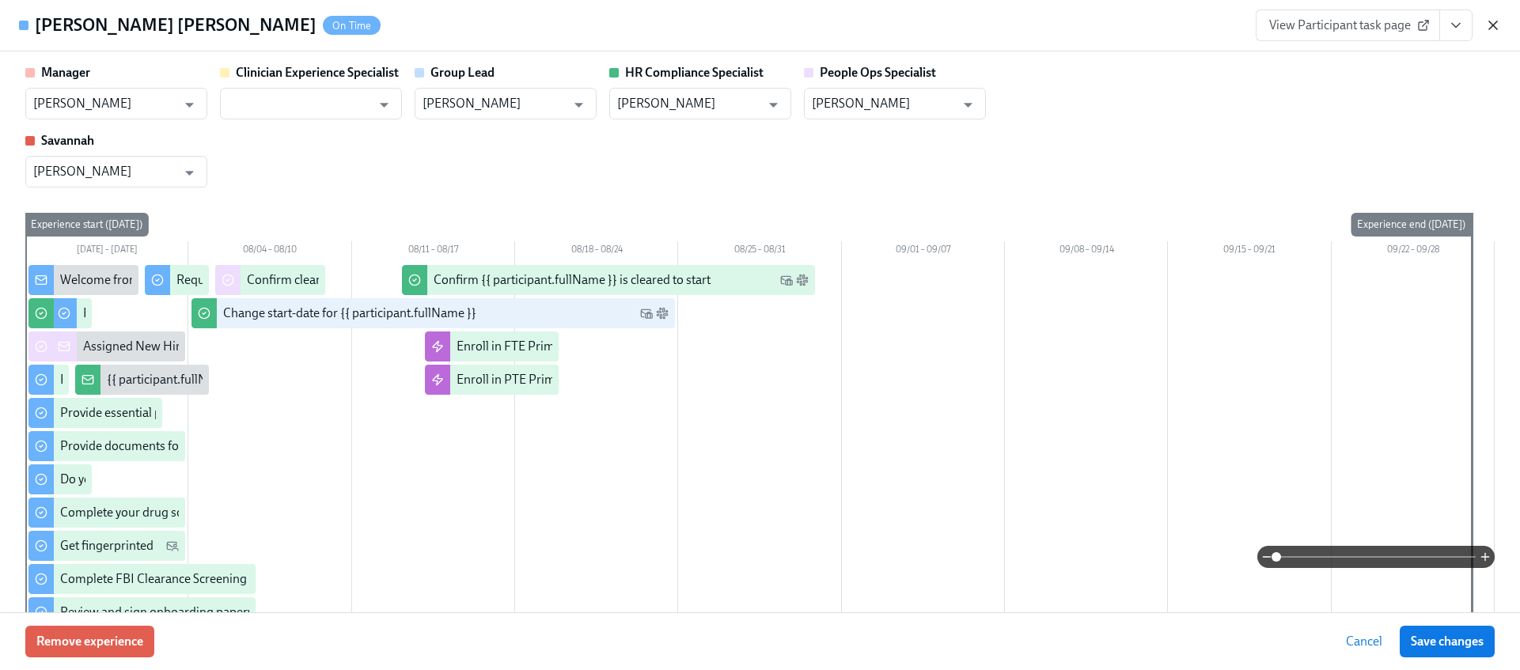
click at [1496, 25] on icon "button" at bounding box center [1493, 25] width 16 height 16
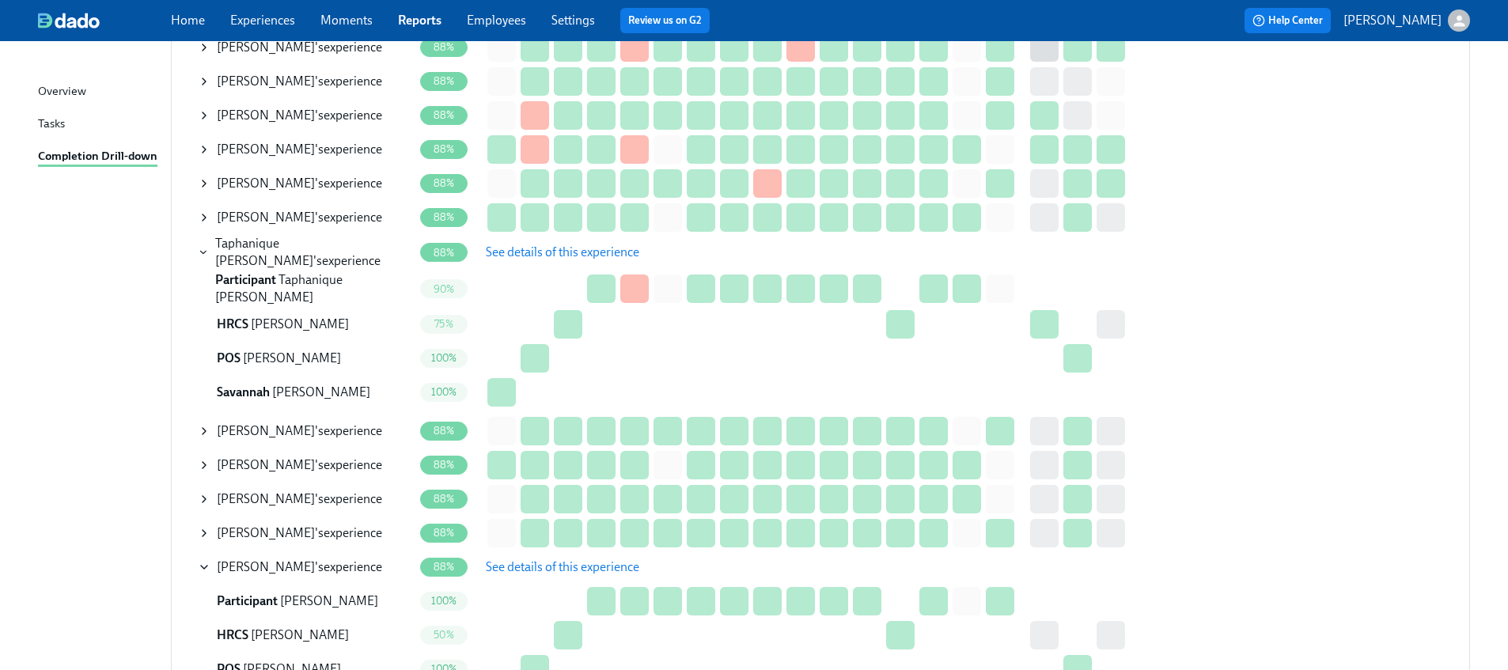
scroll to position [1087, 0]
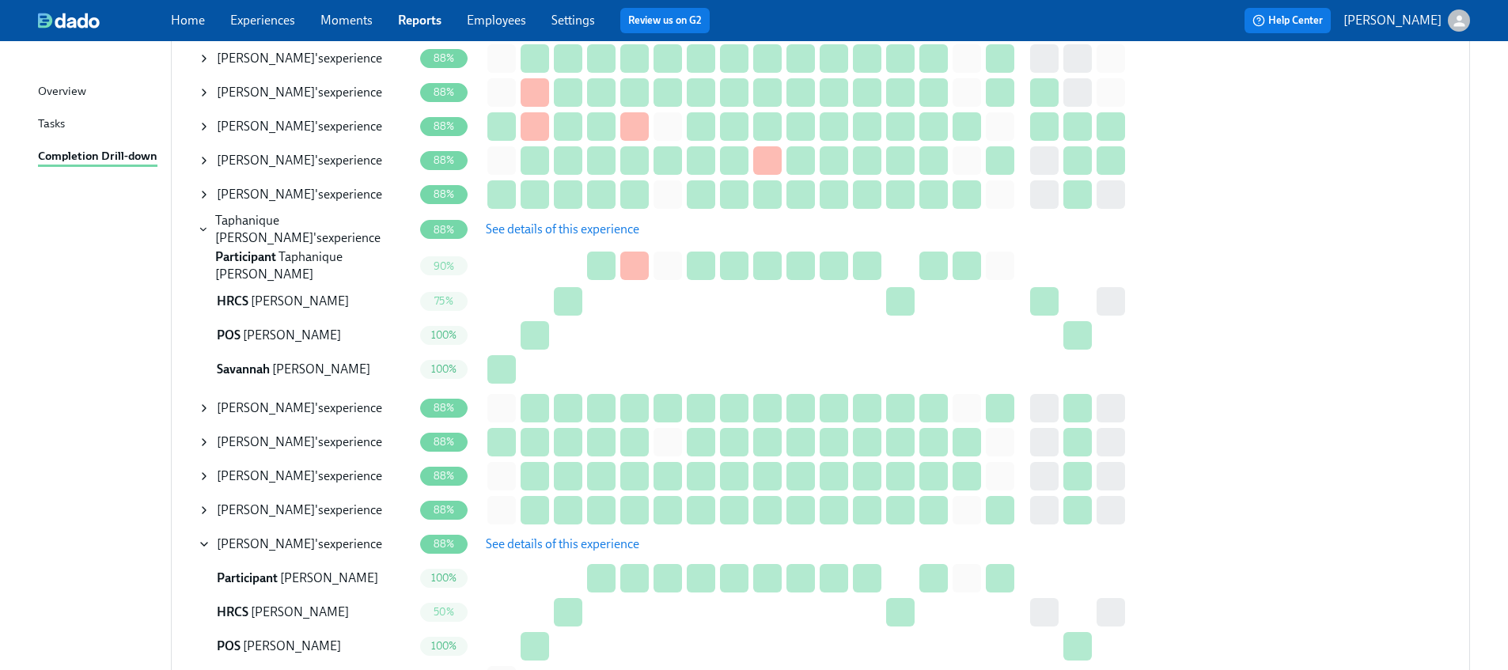
click at [203, 470] on icon at bounding box center [204, 476] width 13 height 13
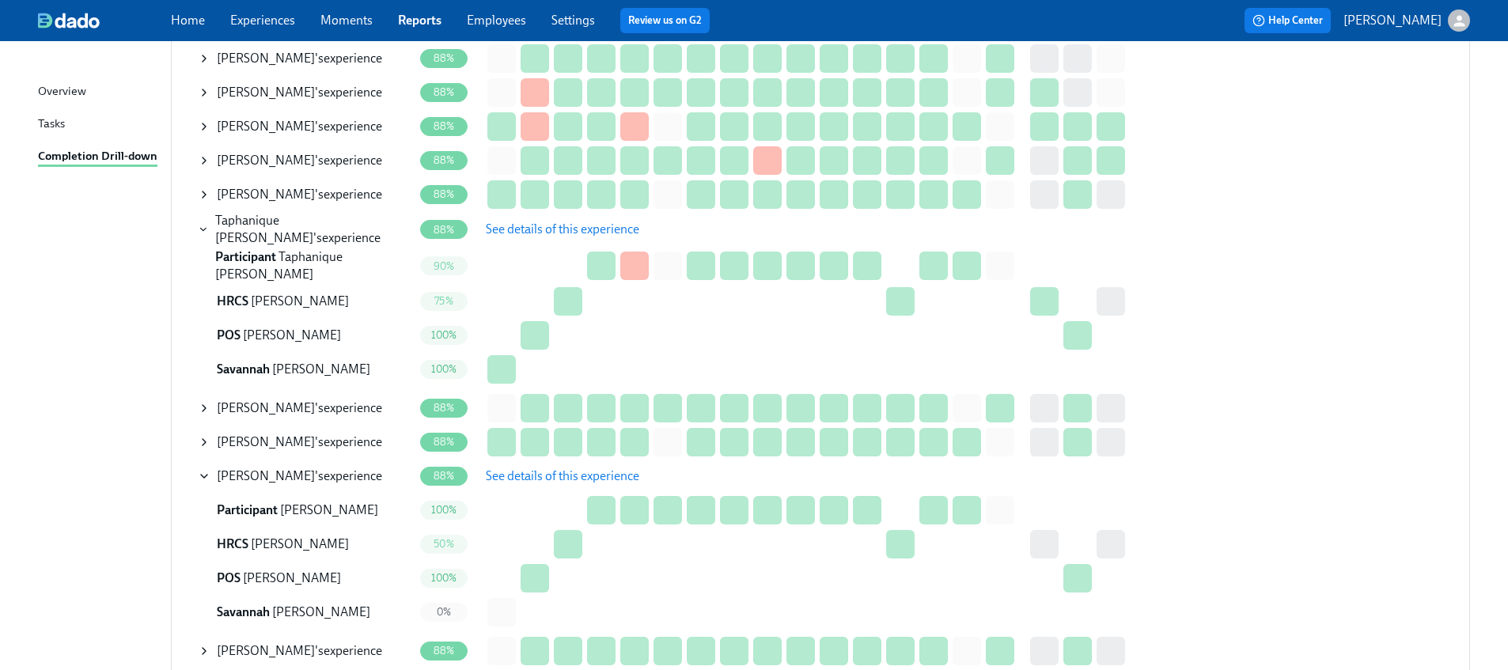
click at [584, 479] on button "See details of this experience" at bounding box center [563, 476] width 176 height 32
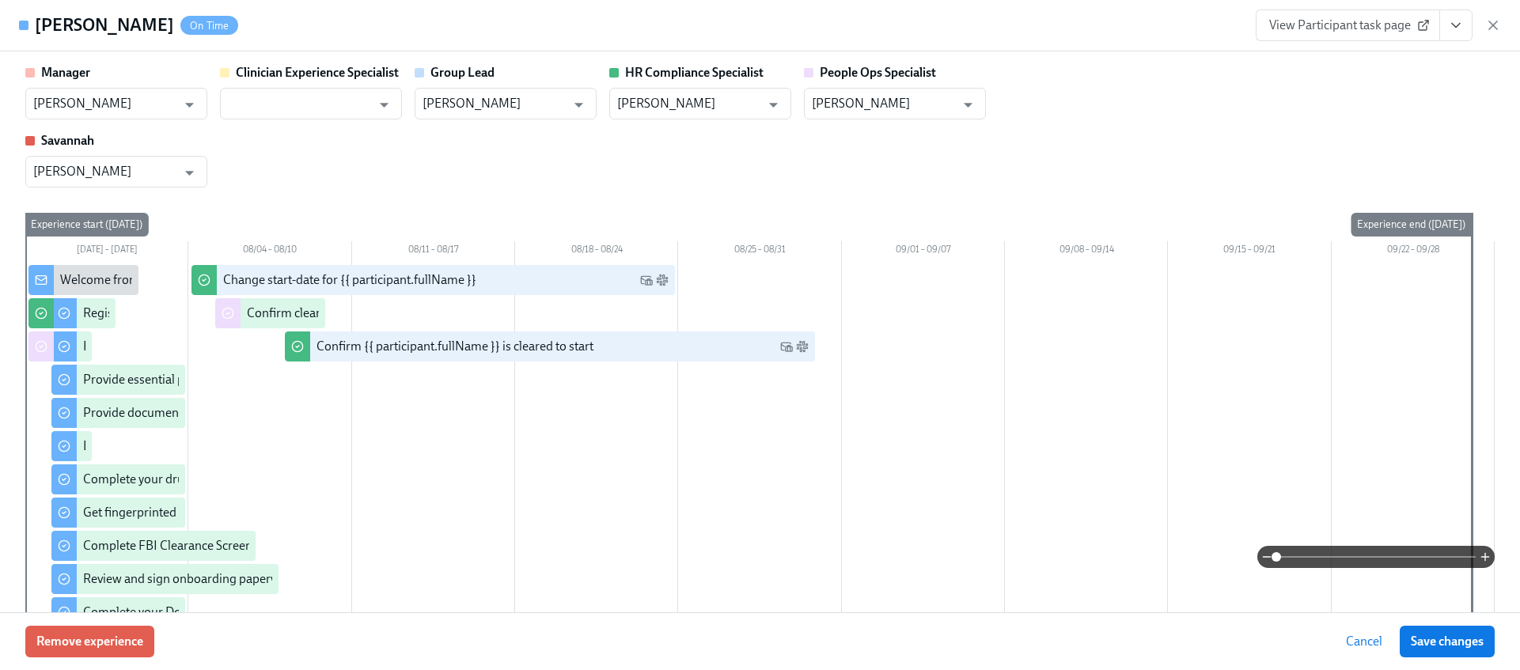
click at [1462, 17] on icon "View task page" at bounding box center [1456, 25] width 16 height 16
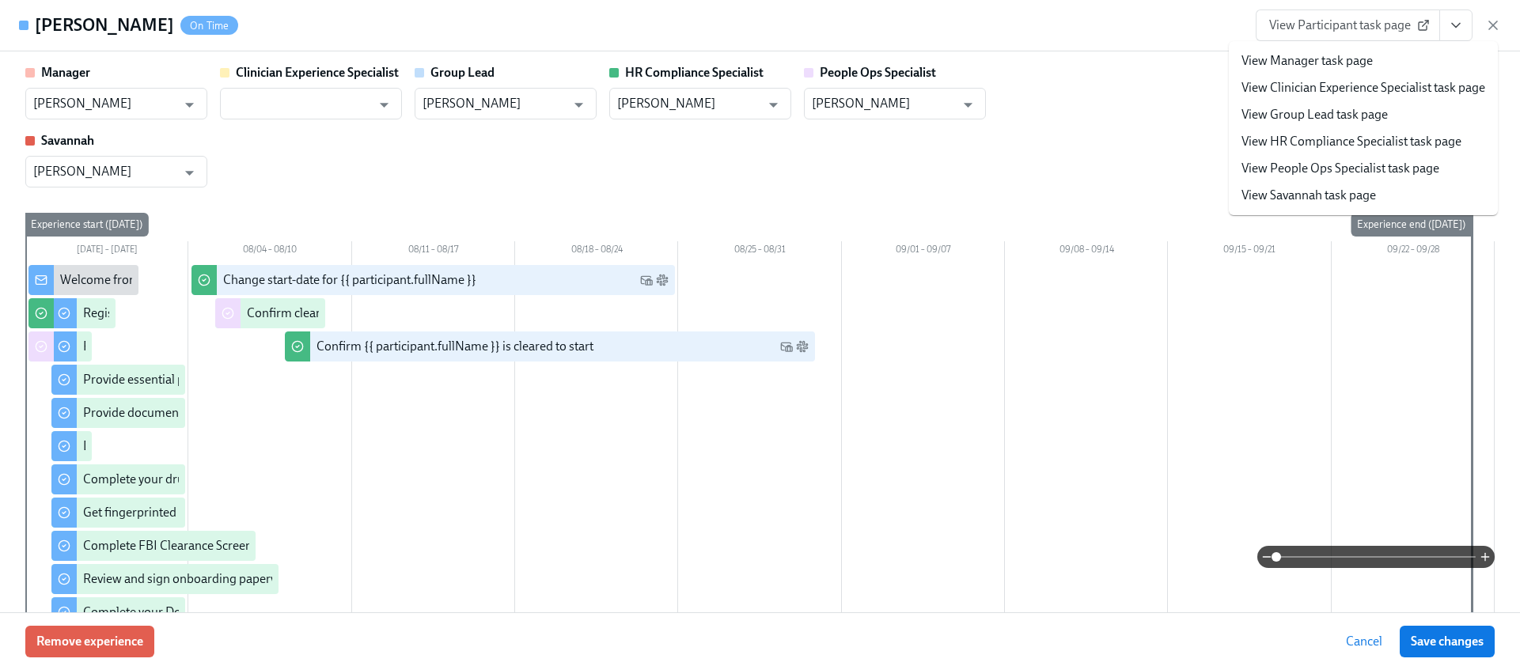
click at [1328, 139] on link "View HR Compliance Specialist task page" at bounding box center [1351, 141] width 220 height 17
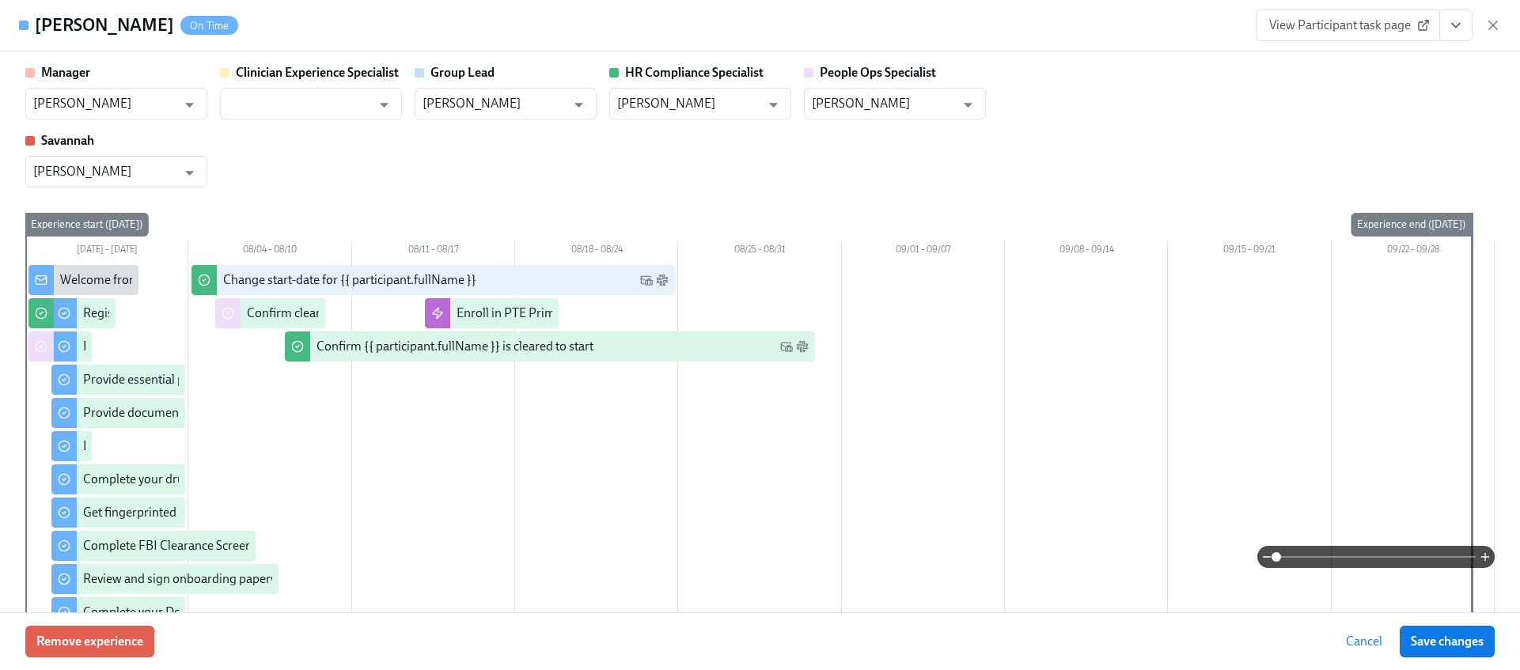
click at [1502, 26] on div "Lisa McDermott On Time View Participant task page" at bounding box center [760, 25] width 1520 height 51
click at [1499, 26] on icon "button" at bounding box center [1493, 25] width 16 height 16
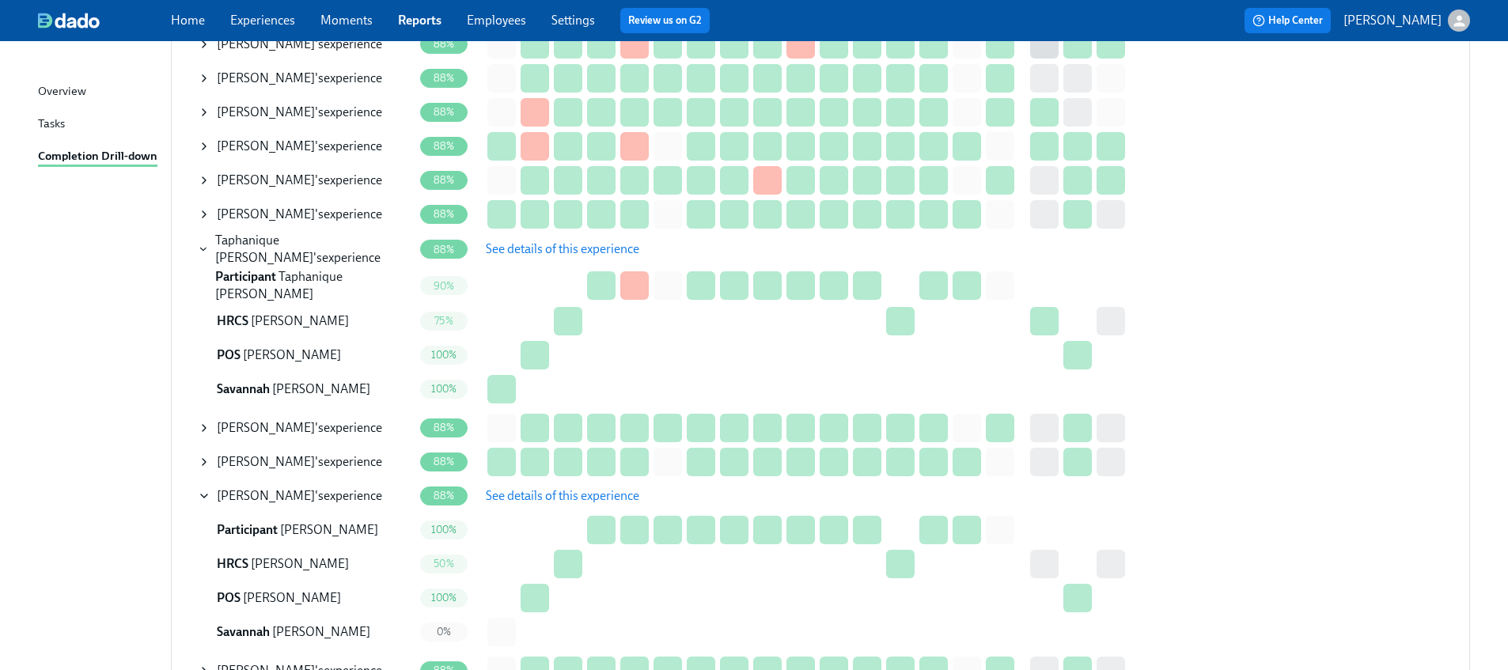
scroll to position [1048, 0]
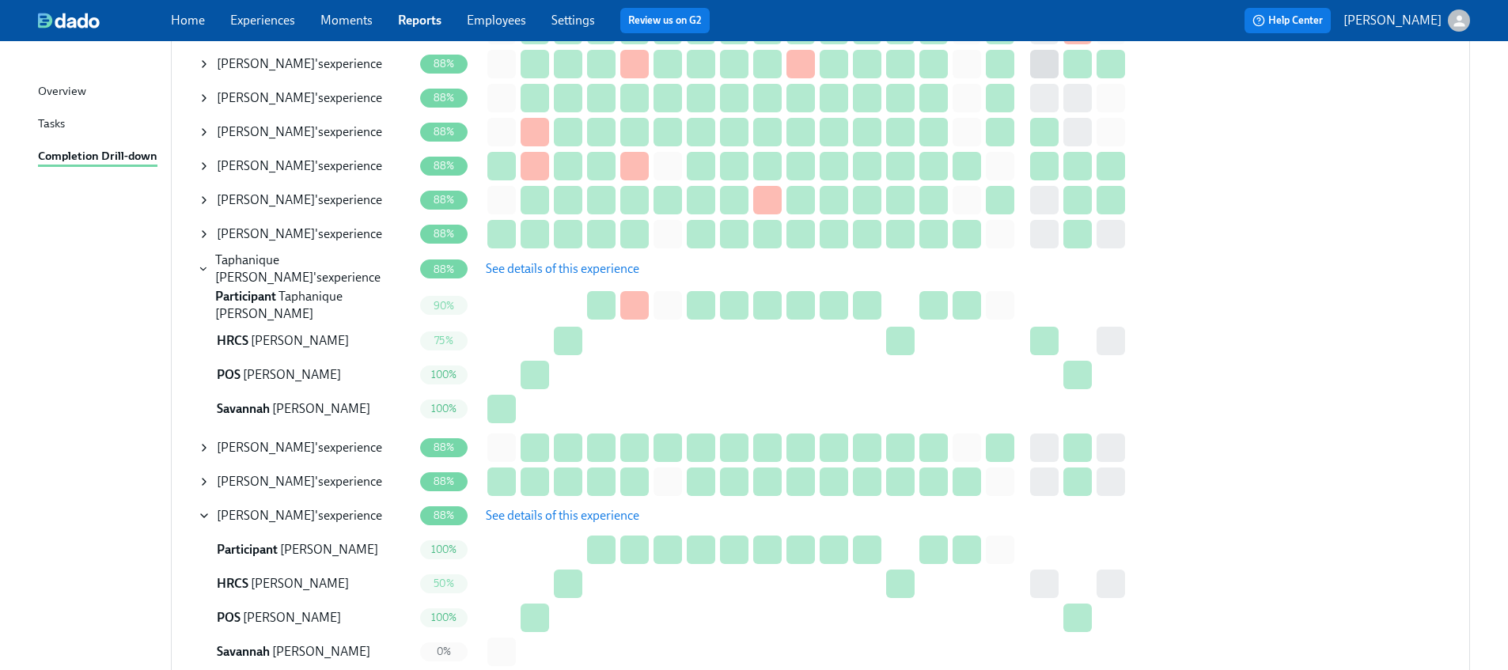
click at [207, 476] on icon at bounding box center [204, 482] width 13 height 13
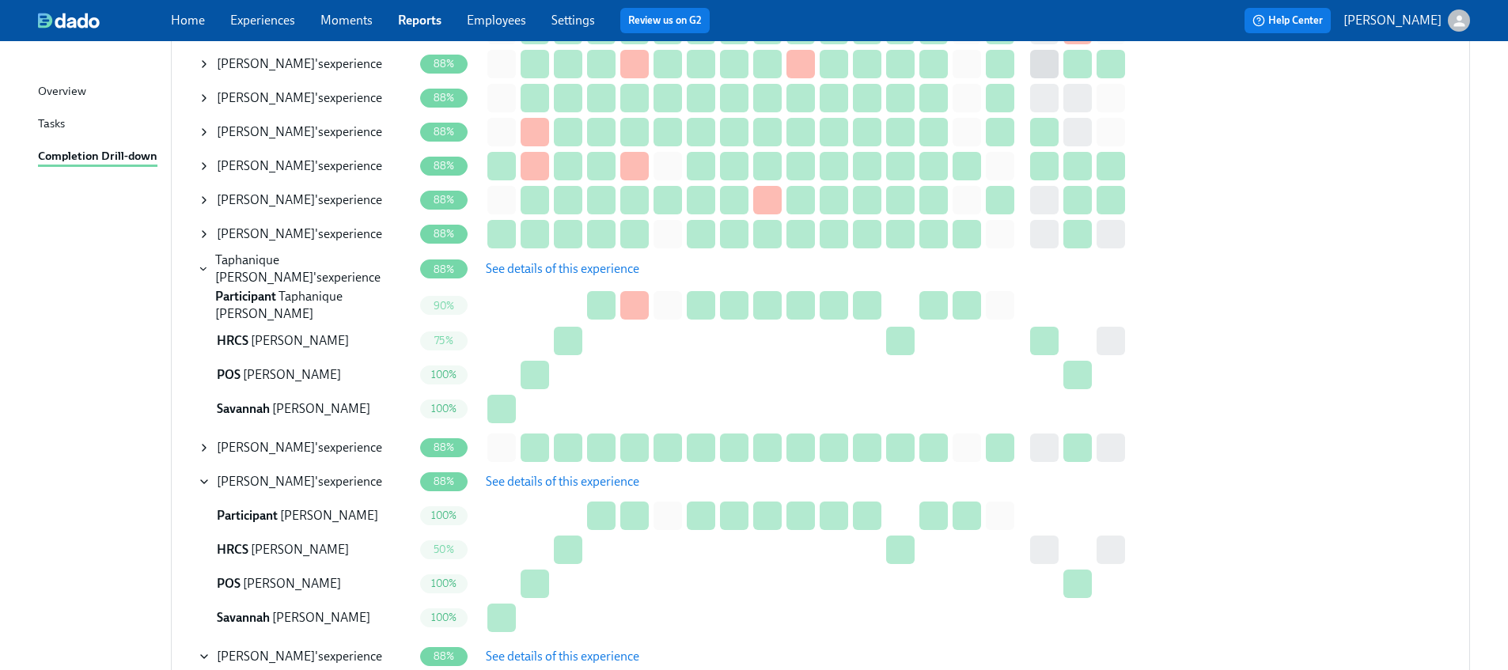
click at [540, 474] on span "See details of this experience" at bounding box center [562, 482] width 153 height 16
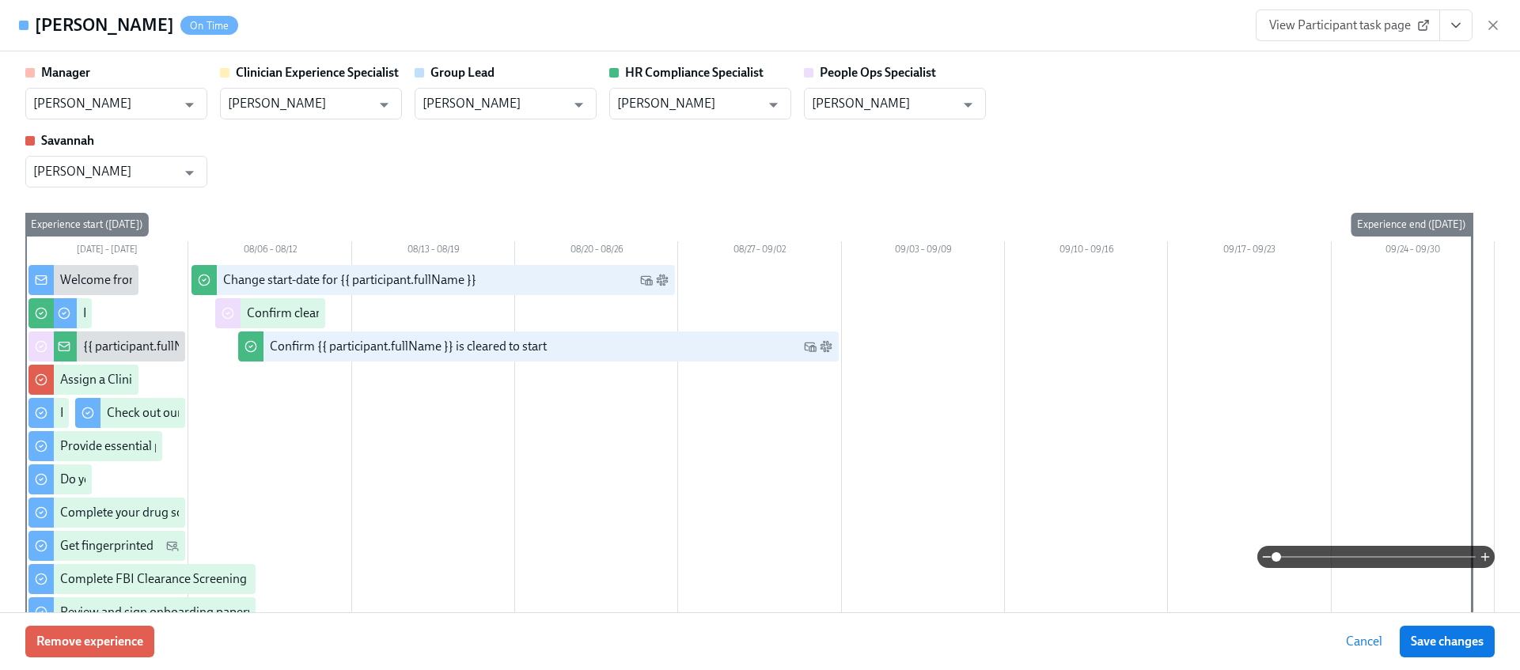
click at [1460, 29] on icon "View task page" at bounding box center [1456, 25] width 16 height 16
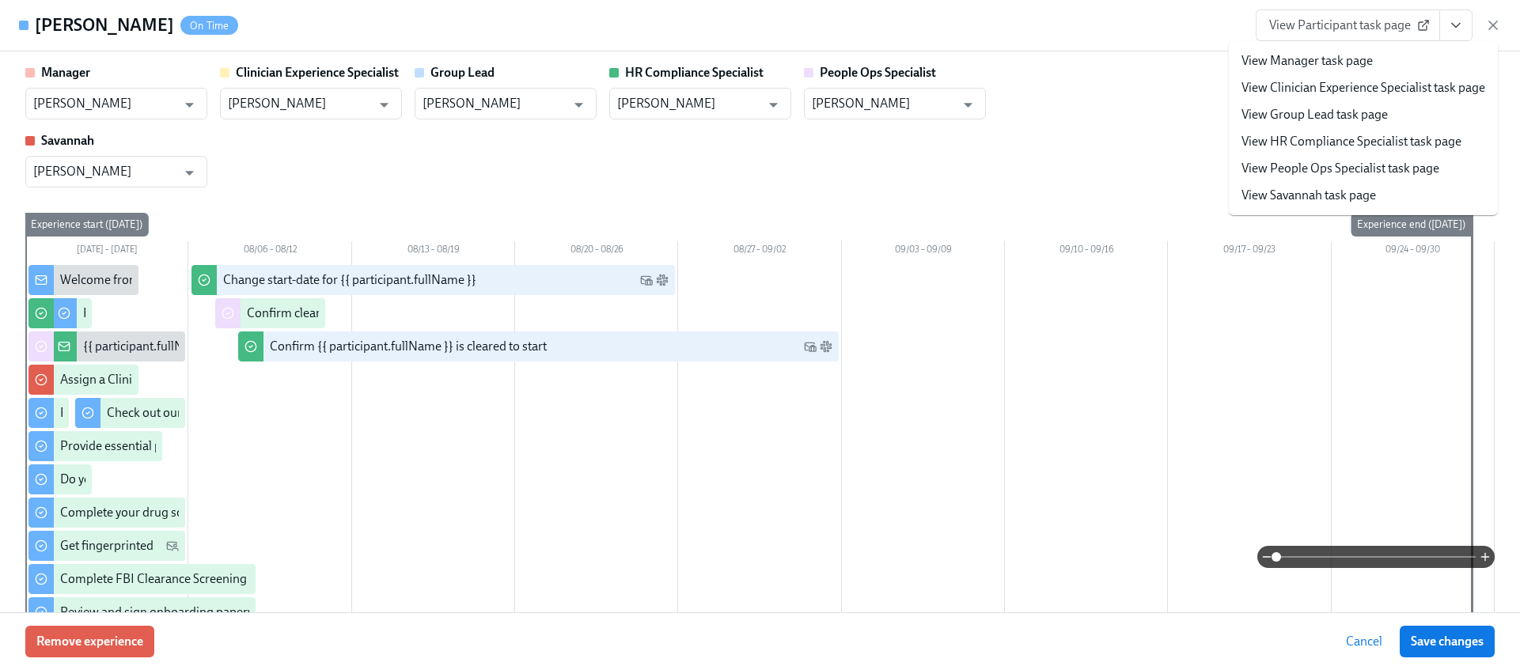
click at [1306, 135] on link "View HR Compliance Specialist task page" at bounding box center [1351, 141] width 220 height 17
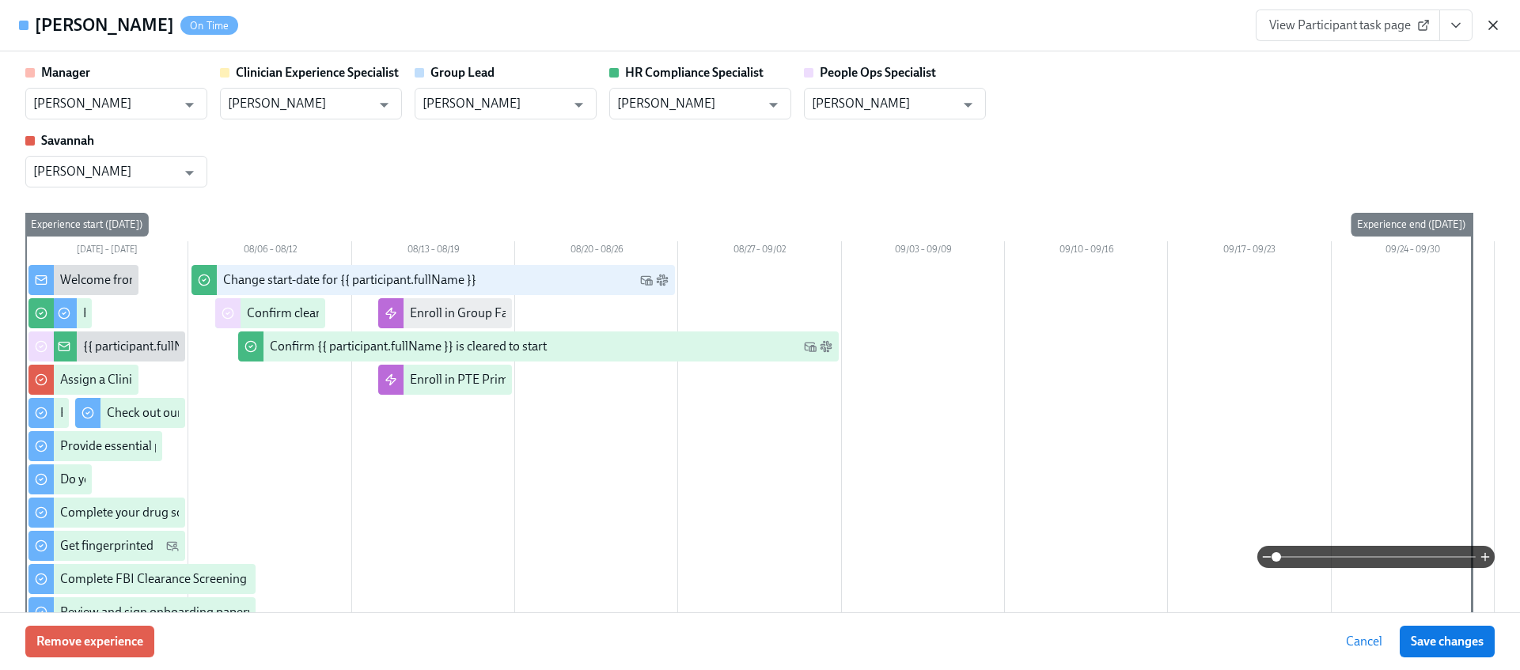
click at [1485, 29] on icon "button" at bounding box center [1493, 25] width 16 height 16
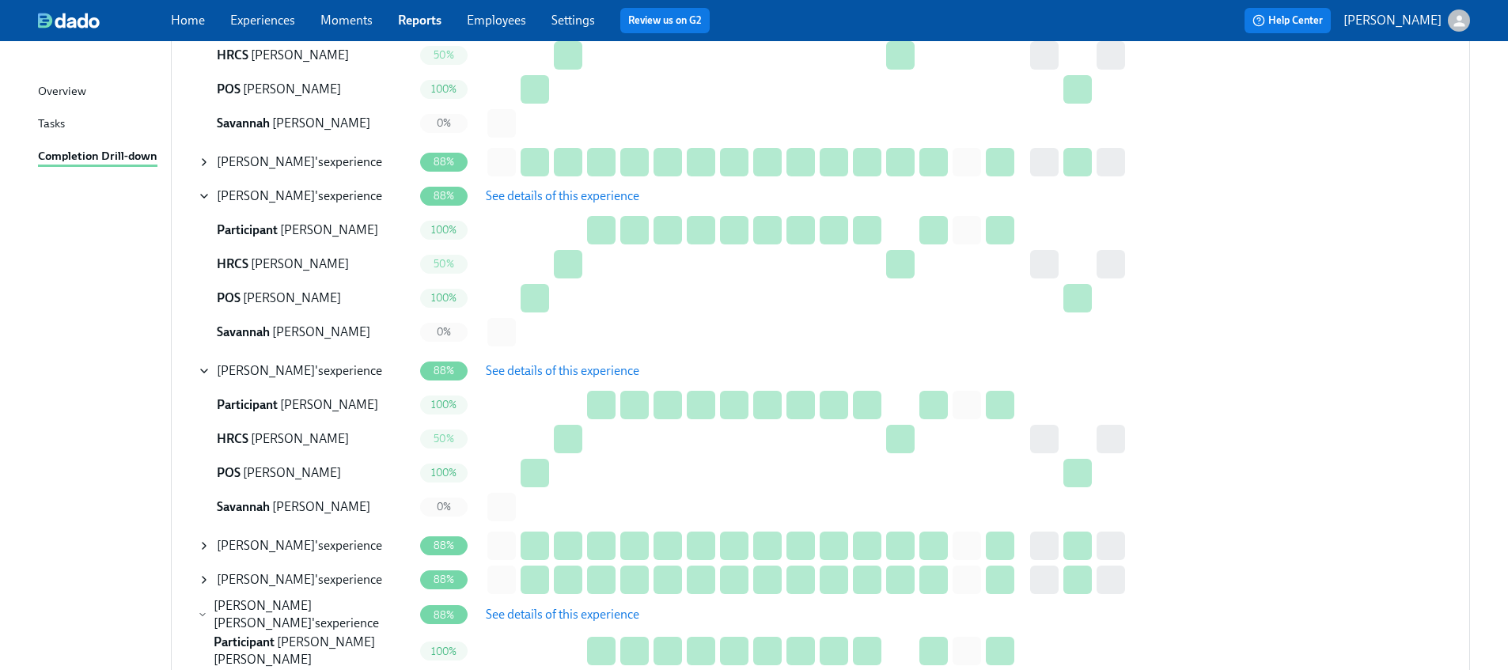
scroll to position [1737, 0]
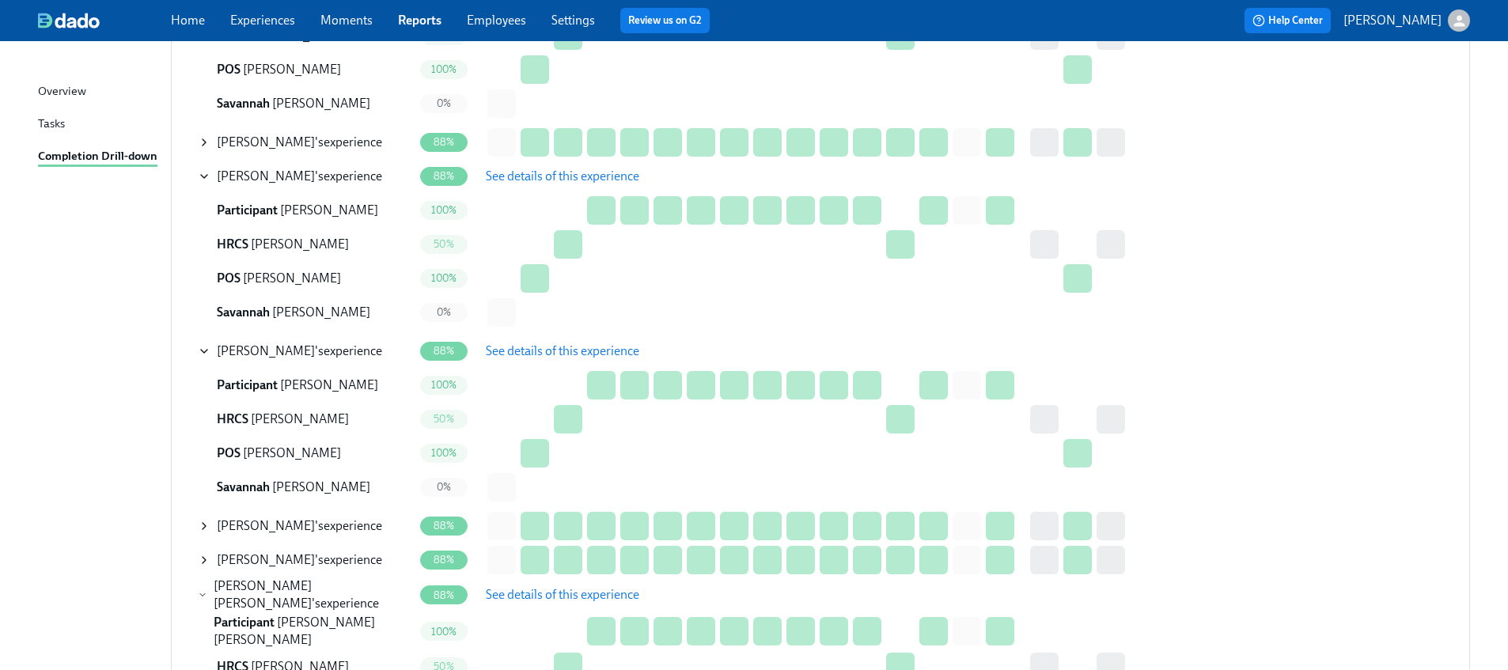
click at [206, 520] on icon at bounding box center [204, 526] width 13 height 13
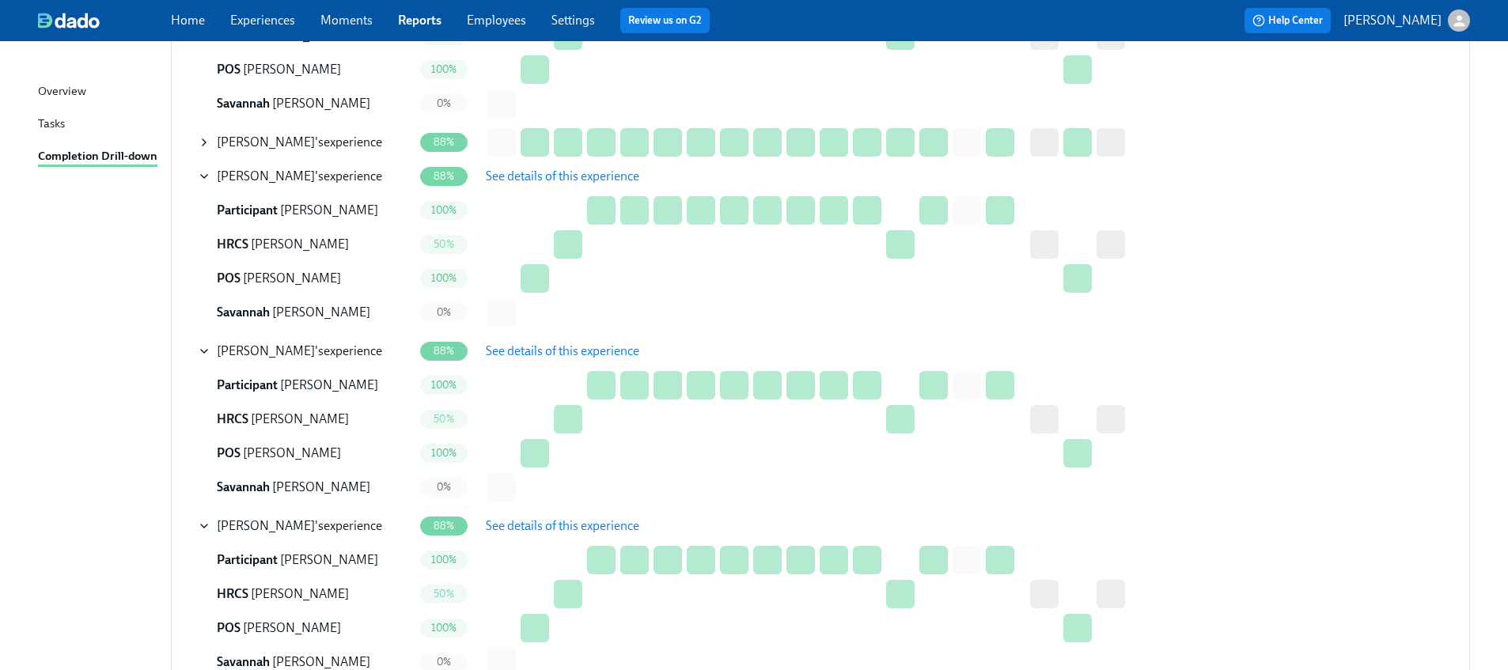
click at [556, 522] on span "See details of this experience" at bounding box center [562, 526] width 153 height 16
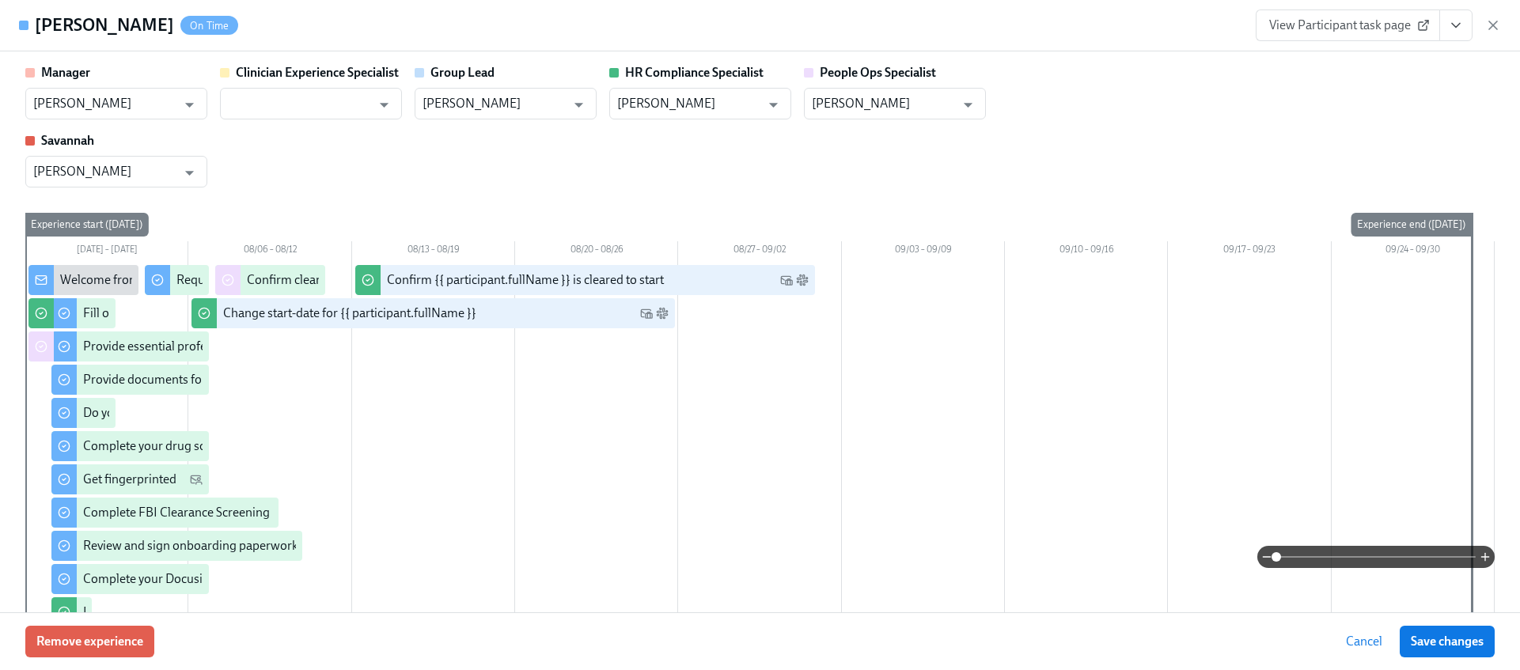
click at [1455, 40] on button "View task page" at bounding box center [1455, 25] width 33 height 32
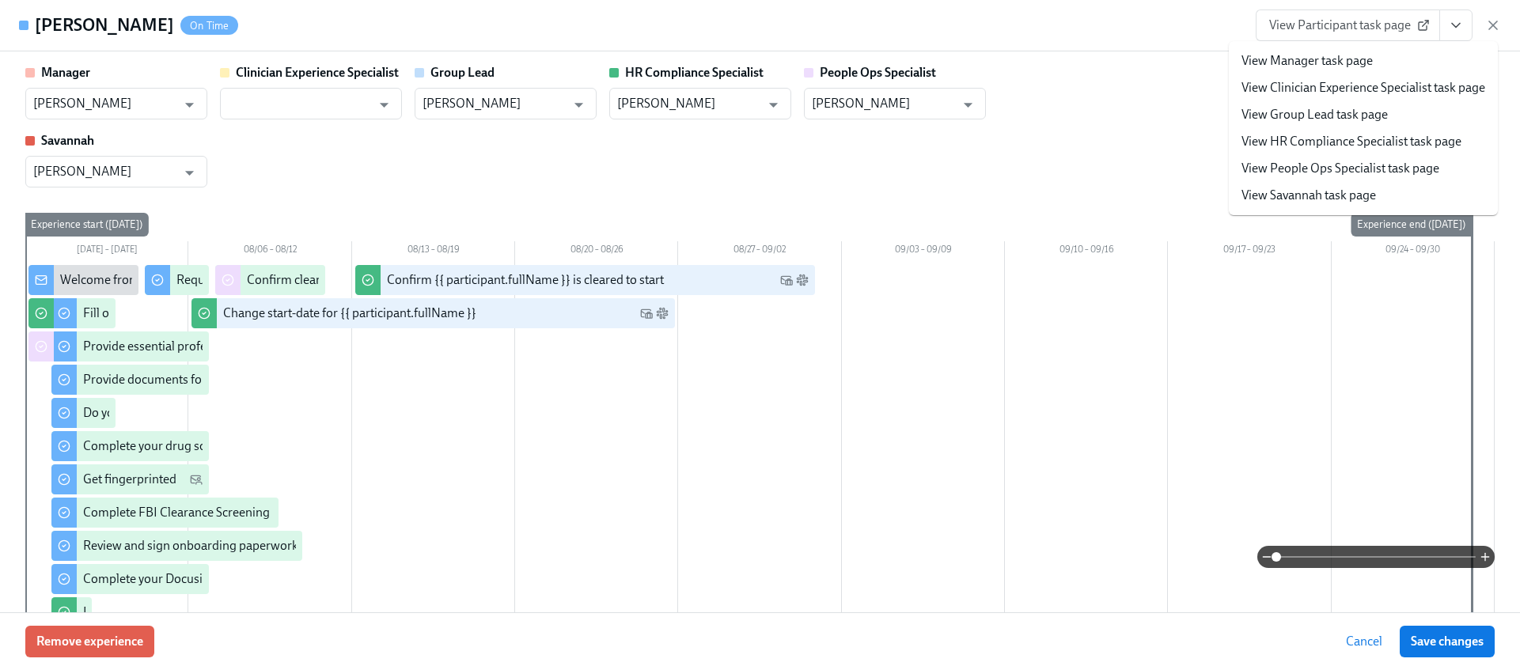
click at [1286, 141] on link "View HR Compliance Specialist task page" at bounding box center [1351, 141] width 220 height 17
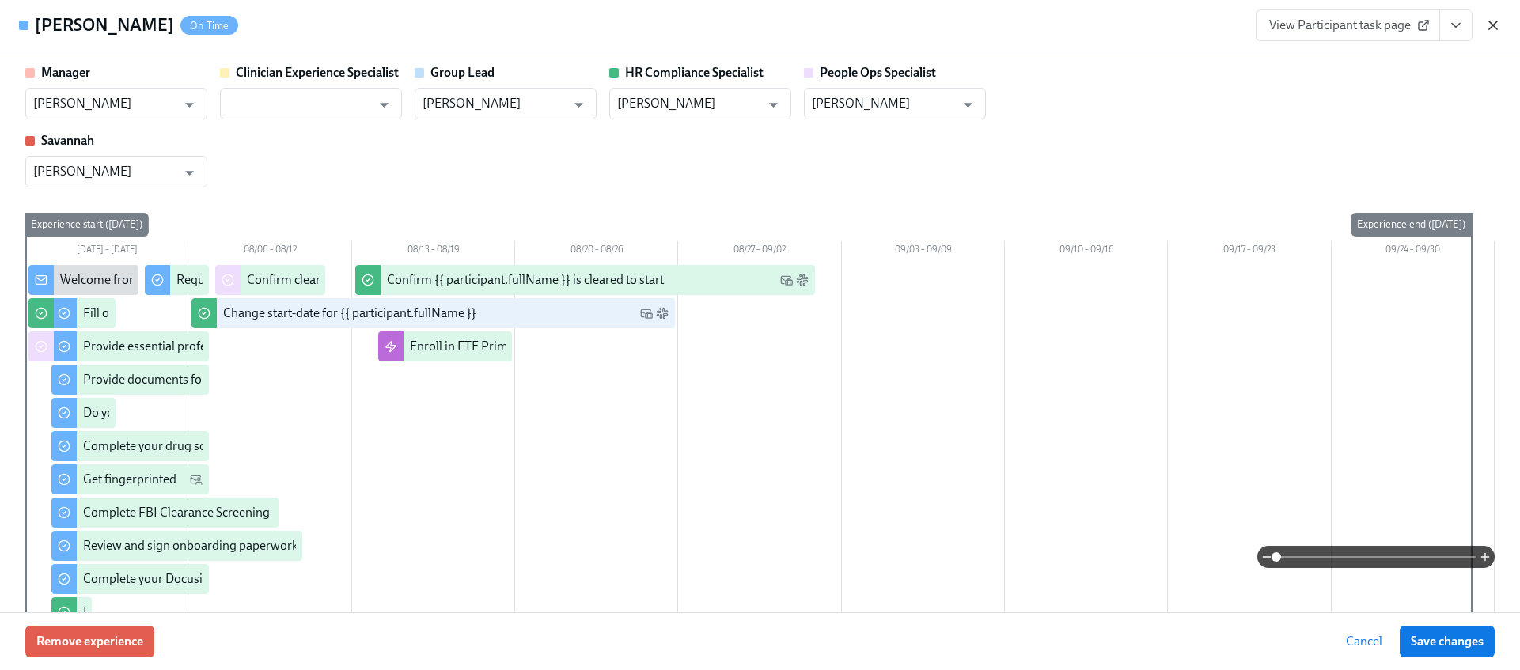
click at [1490, 28] on icon "button" at bounding box center [1493, 25] width 8 height 8
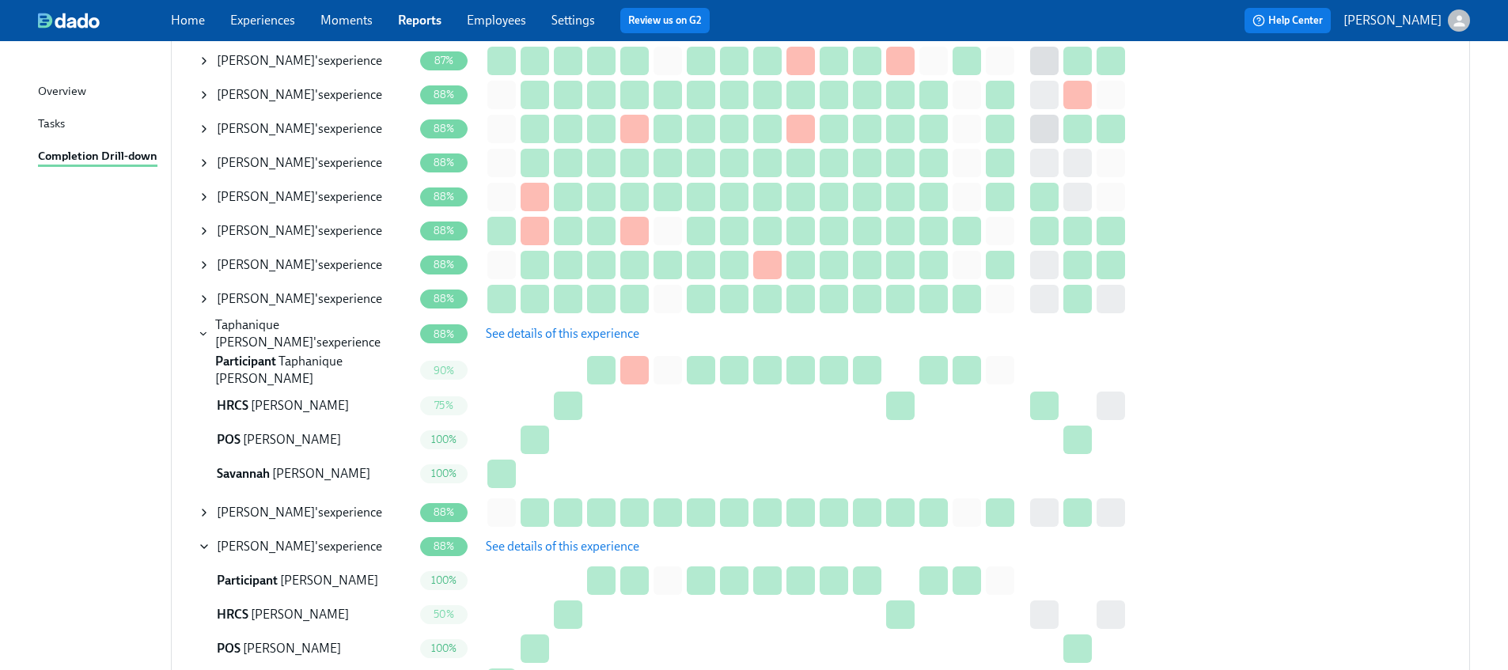
scroll to position [972, 0]
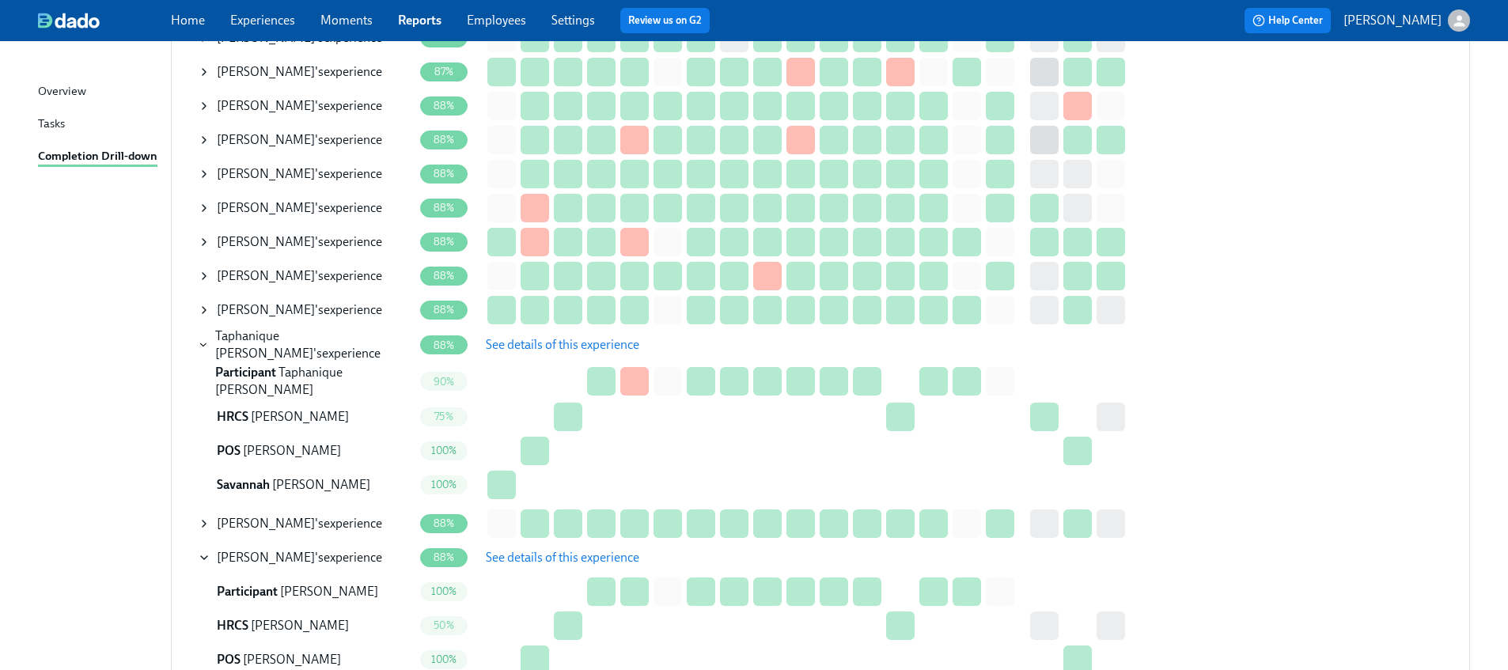
click at [206, 304] on icon at bounding box center [204, 310] width 13 height 13
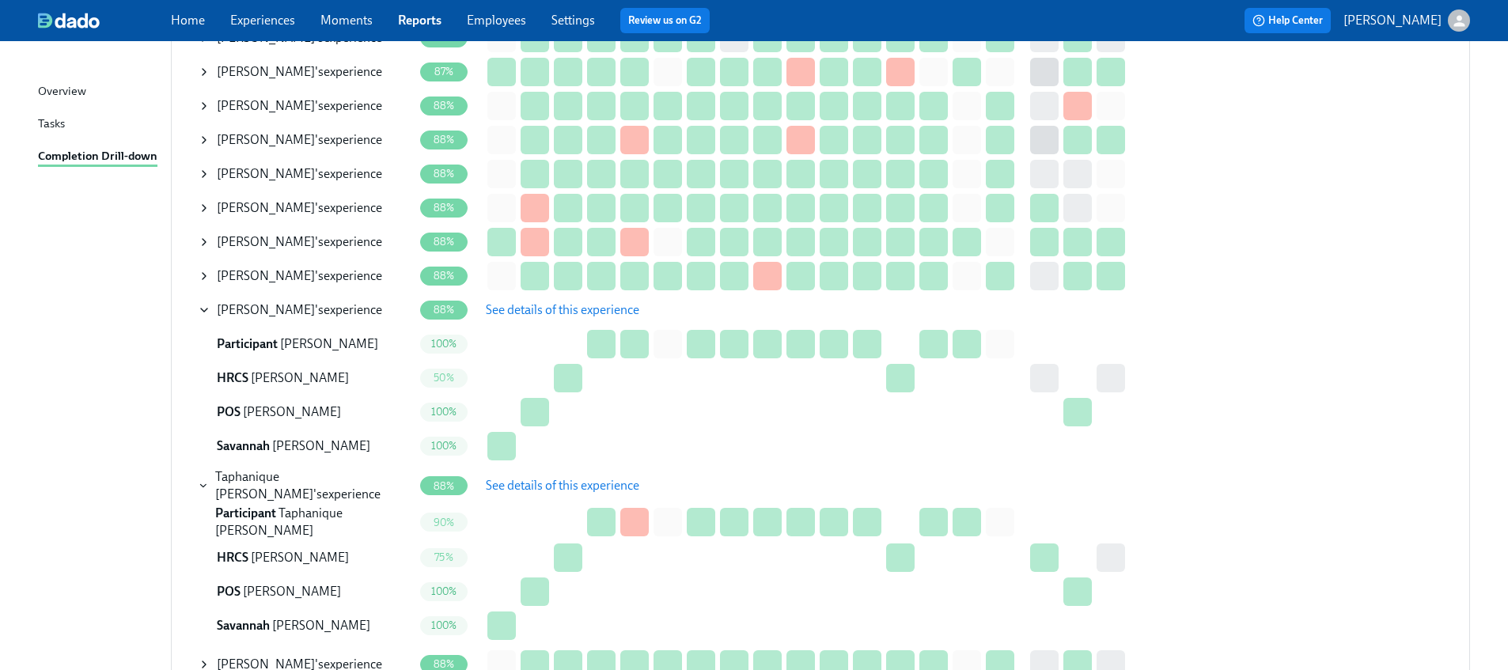
click at [521, 305] on span "See details of this experience" at bounding box center [562, 310] width 153 height 16
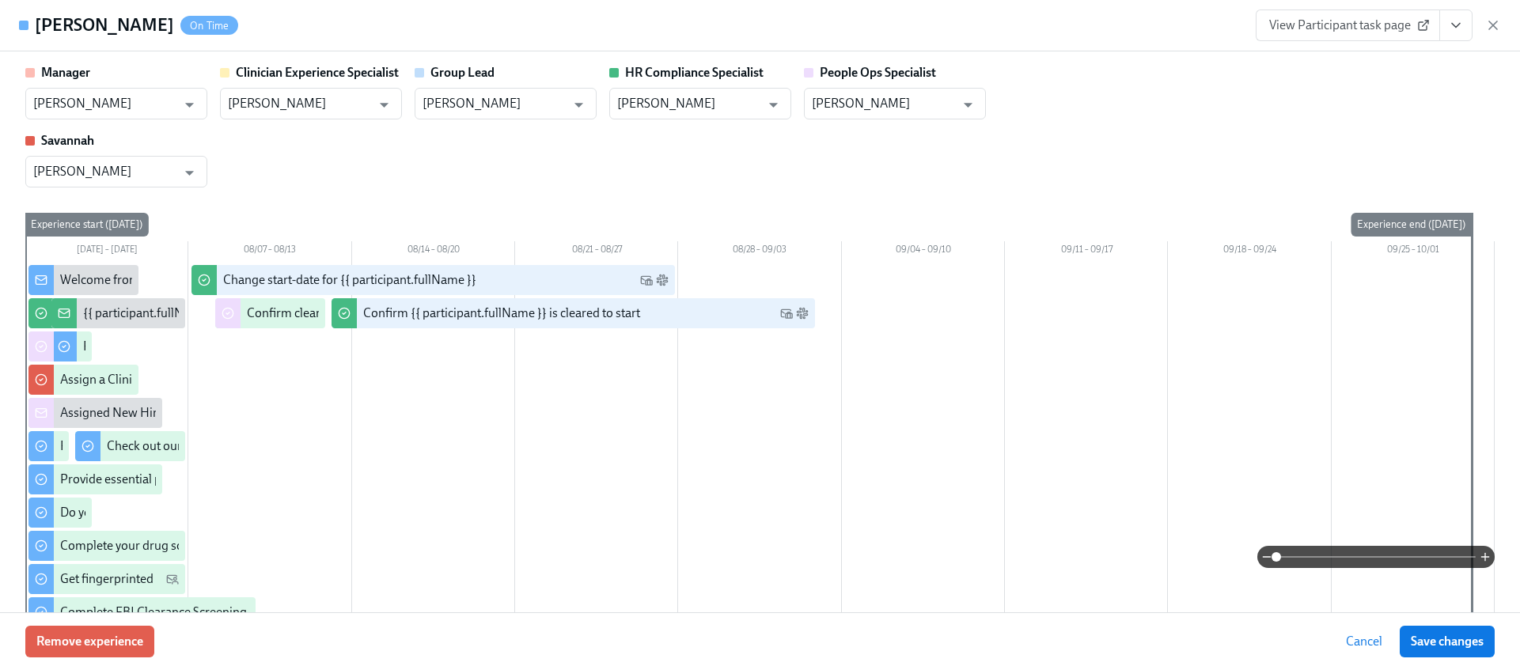
click at [1453, 35] on button "View task page" at bounding box center [1455, 25] width 33 height 32
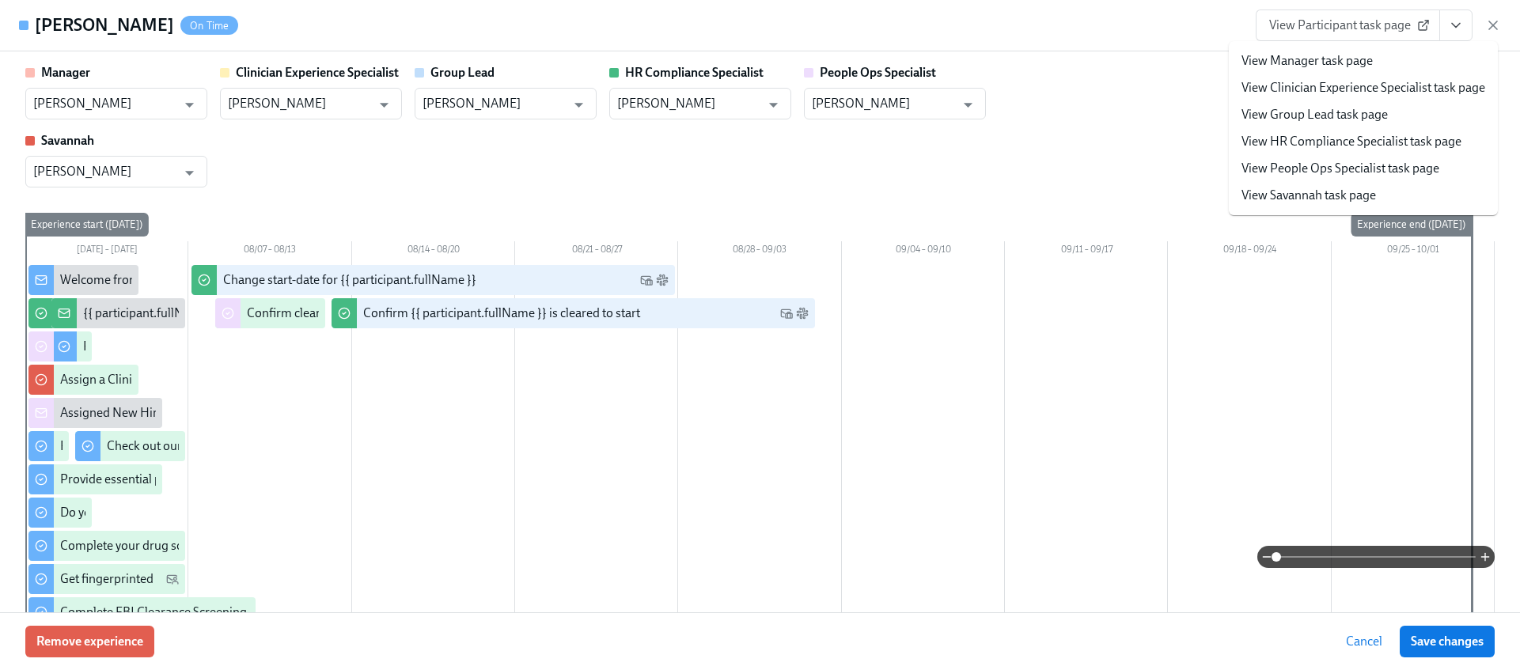
click at [1297, 131] on li "View HR Compliance Specialist task page" at bounding box center [1363, 141] width 269 height 27
click at [1324, 144] on link "View HR Compliance Specialist task page" at bounding box center [1351, 141] width 220 height 17
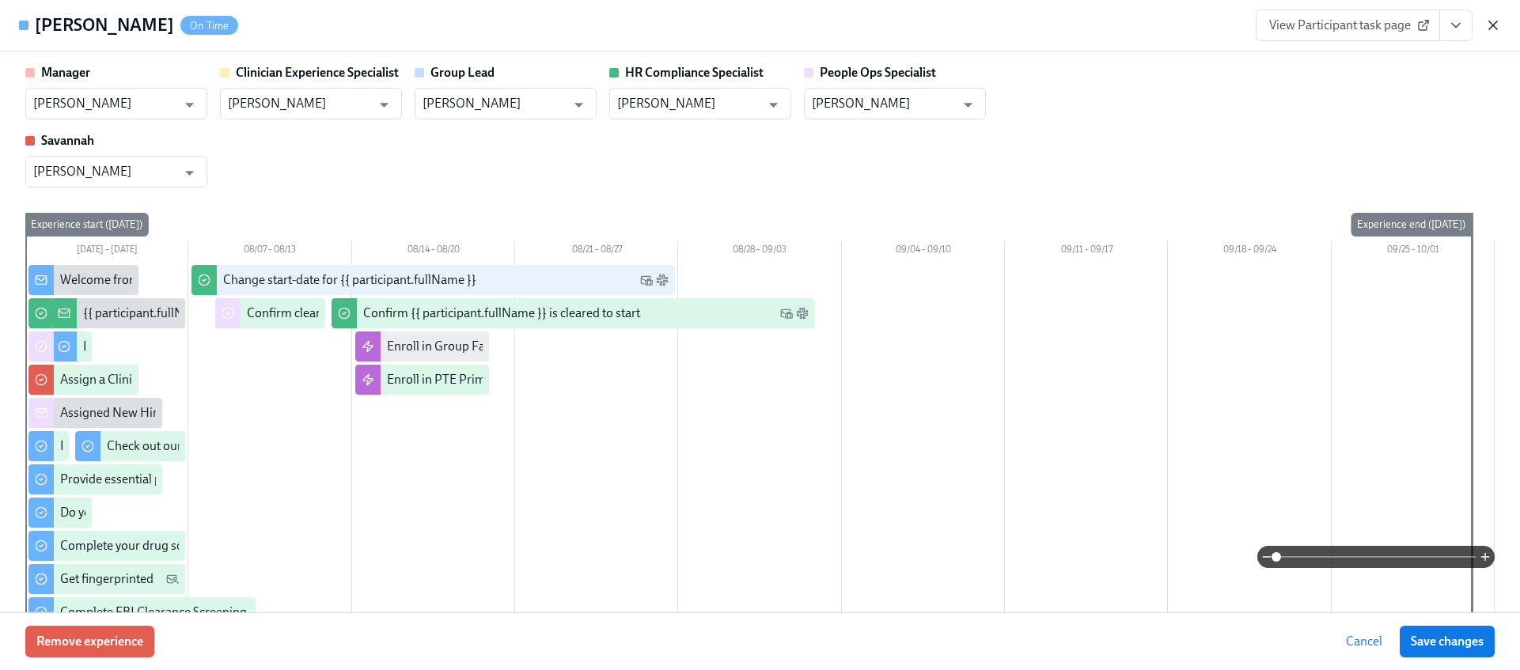
click at [1488, 27] on icon "button" at bounding box center [1493, 25] width 16 height 16
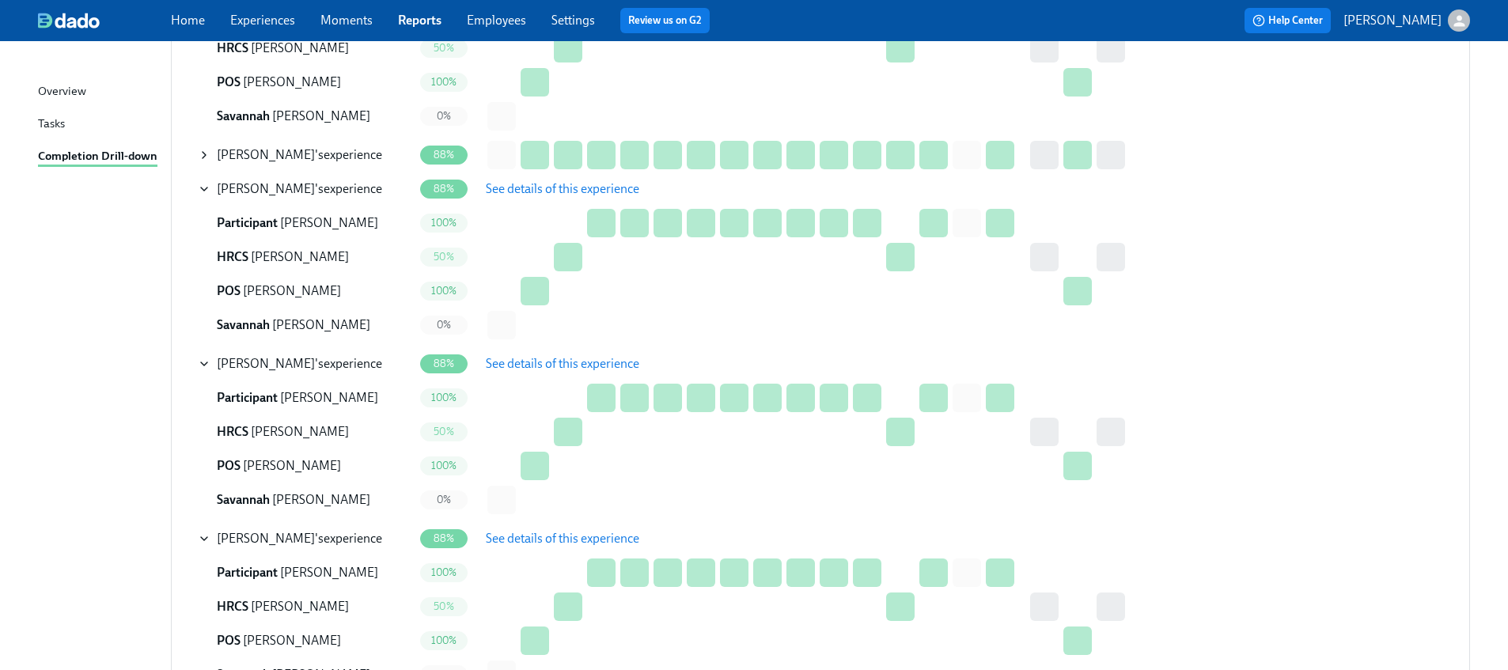
scroll to position [1852, 0]
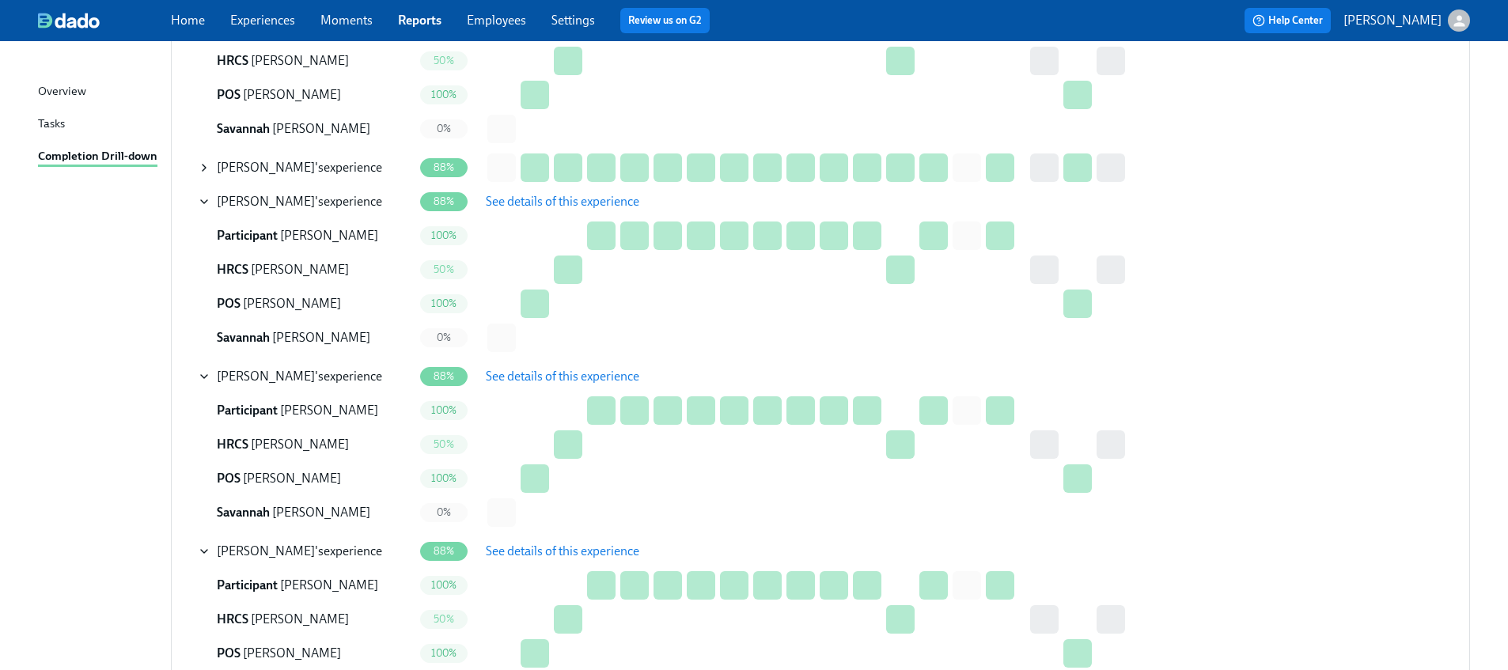
click at [198, 161] on icon at bounding box center [204, 167] width 13 height 13
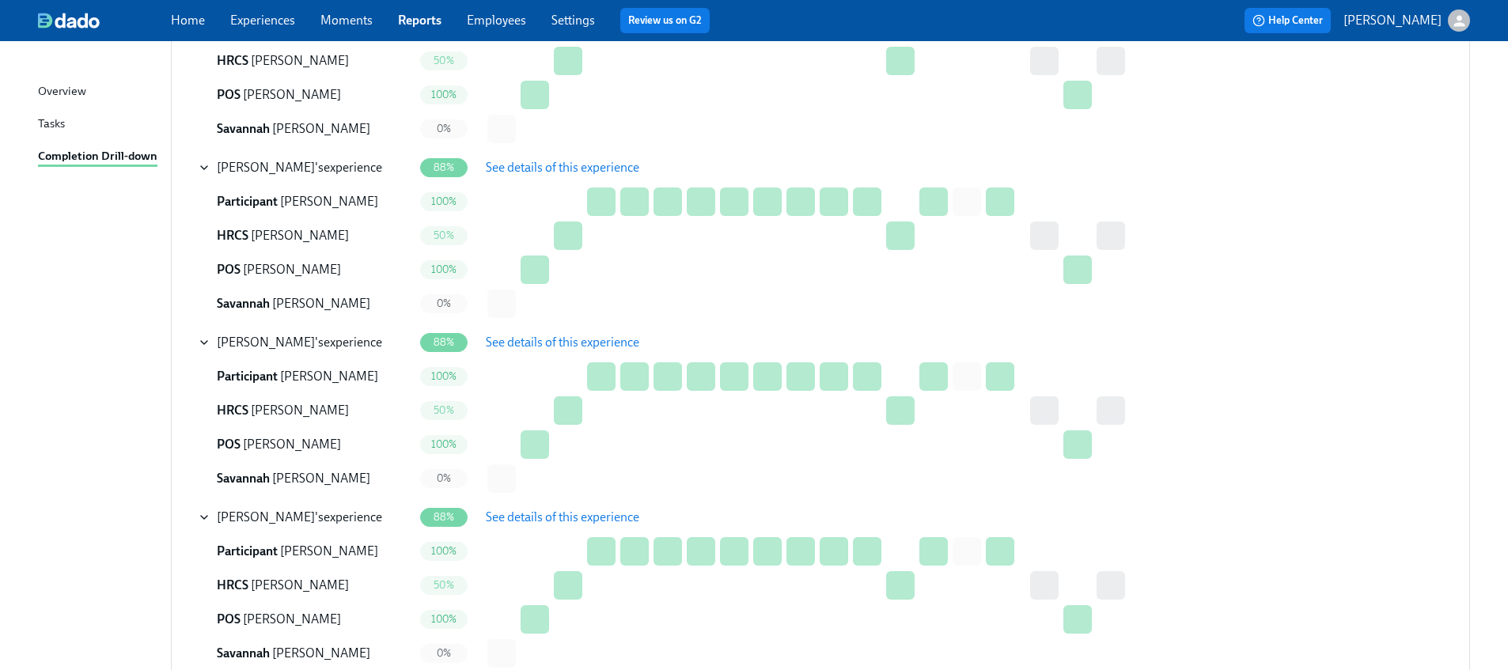
click at [518, 167] on span "See details of this experience" at bounding box center [562, 168] width 153 height 16
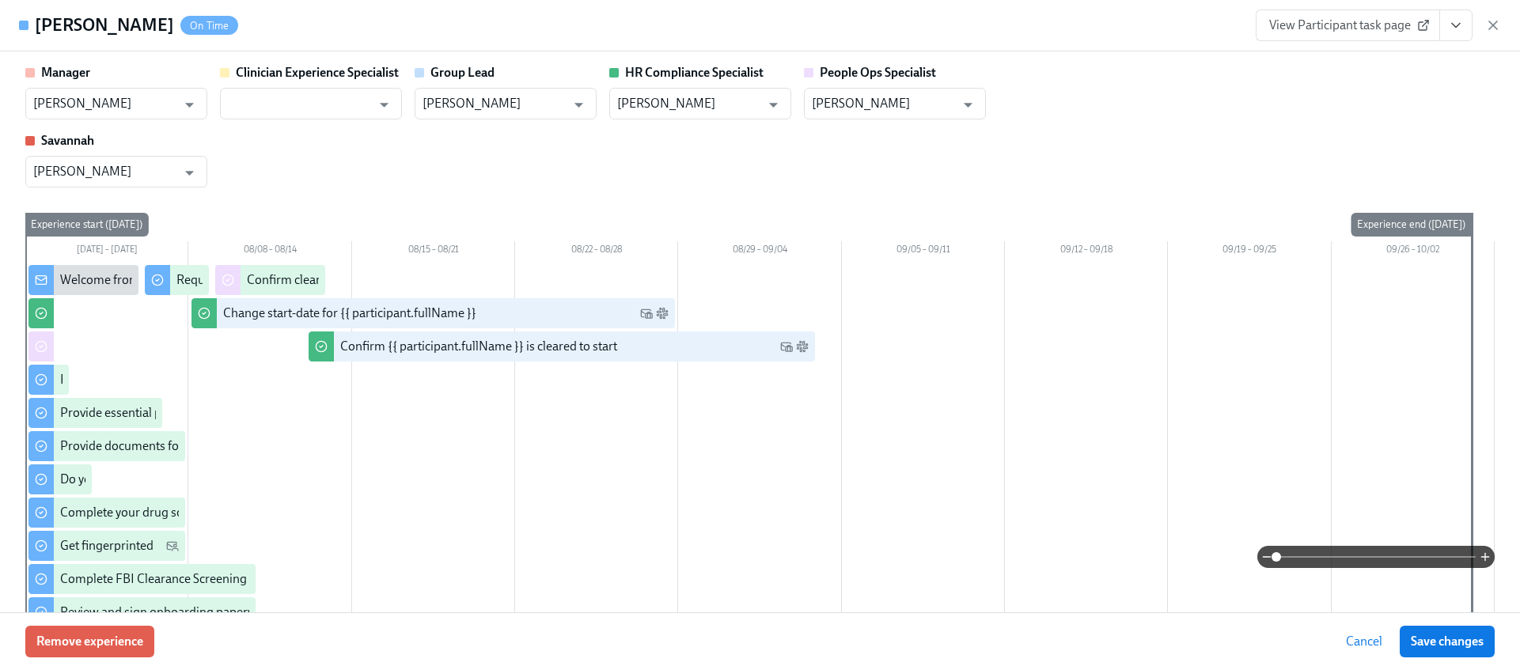
click at [1463, 29] on icon "View task page" at bounding box center [1456, 25] width 16 height 16
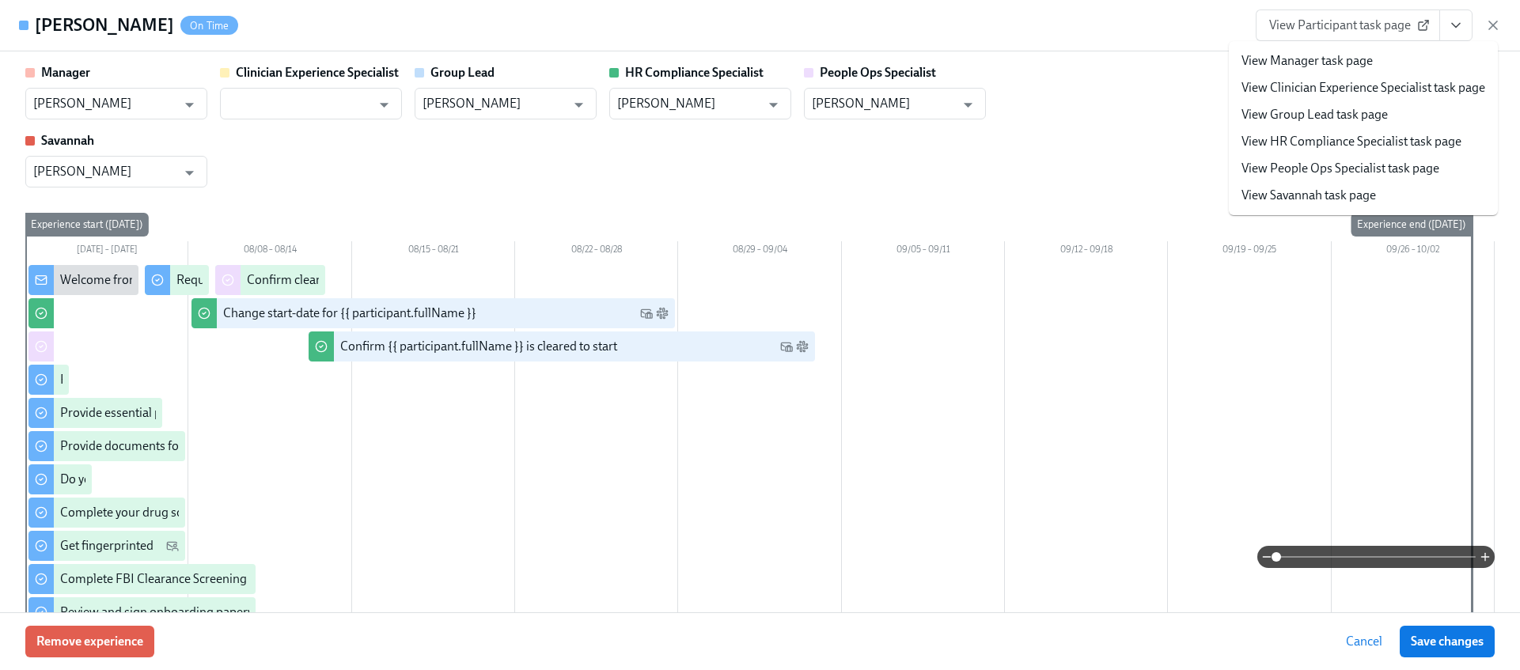
click at [1290, 138] on link "View HR Compliance Specialist task page" at bounding box center [1351, 141] width 220 height 17
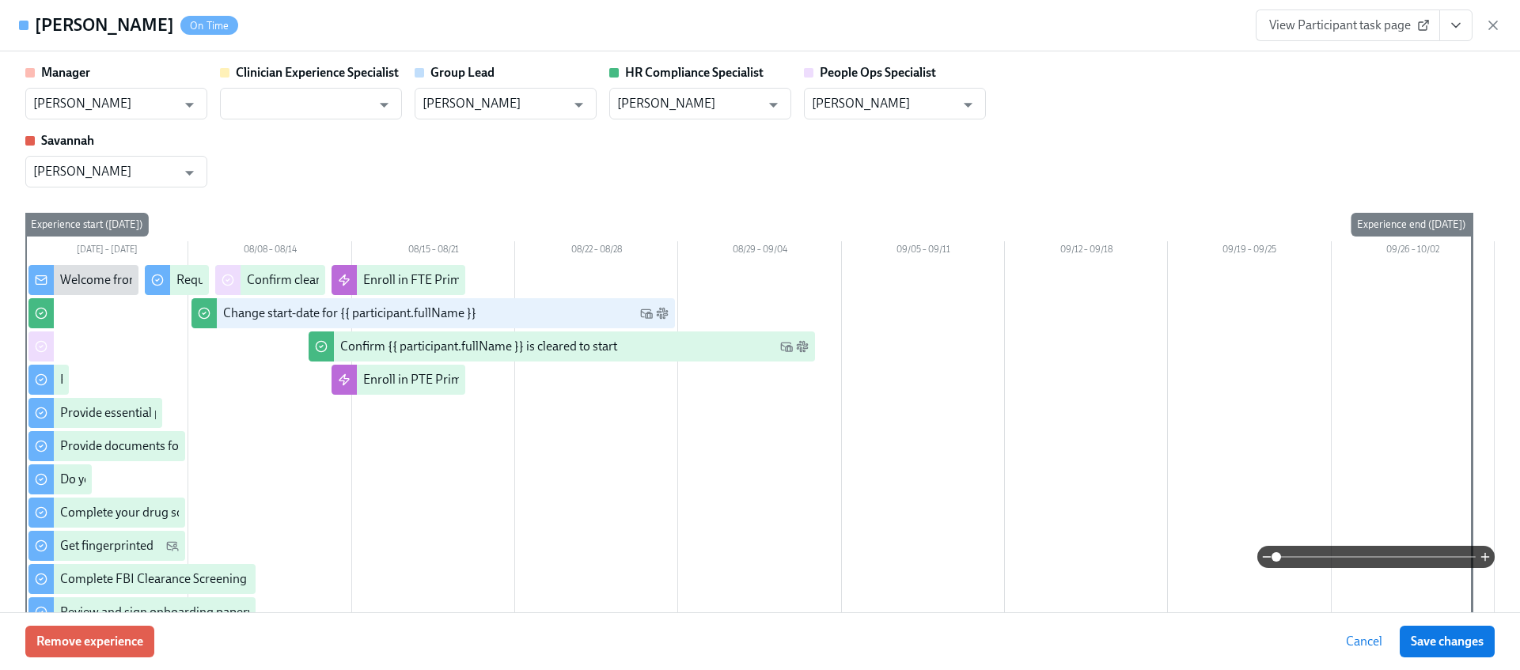
drag, startPoint x: 1490, startPoint y: 28, endPoint x: 1417, endPoint y: 30, distance: 72.8
click at [1491, 28] on icon "button" at bounding box center [1493, 25] width 8 height 8
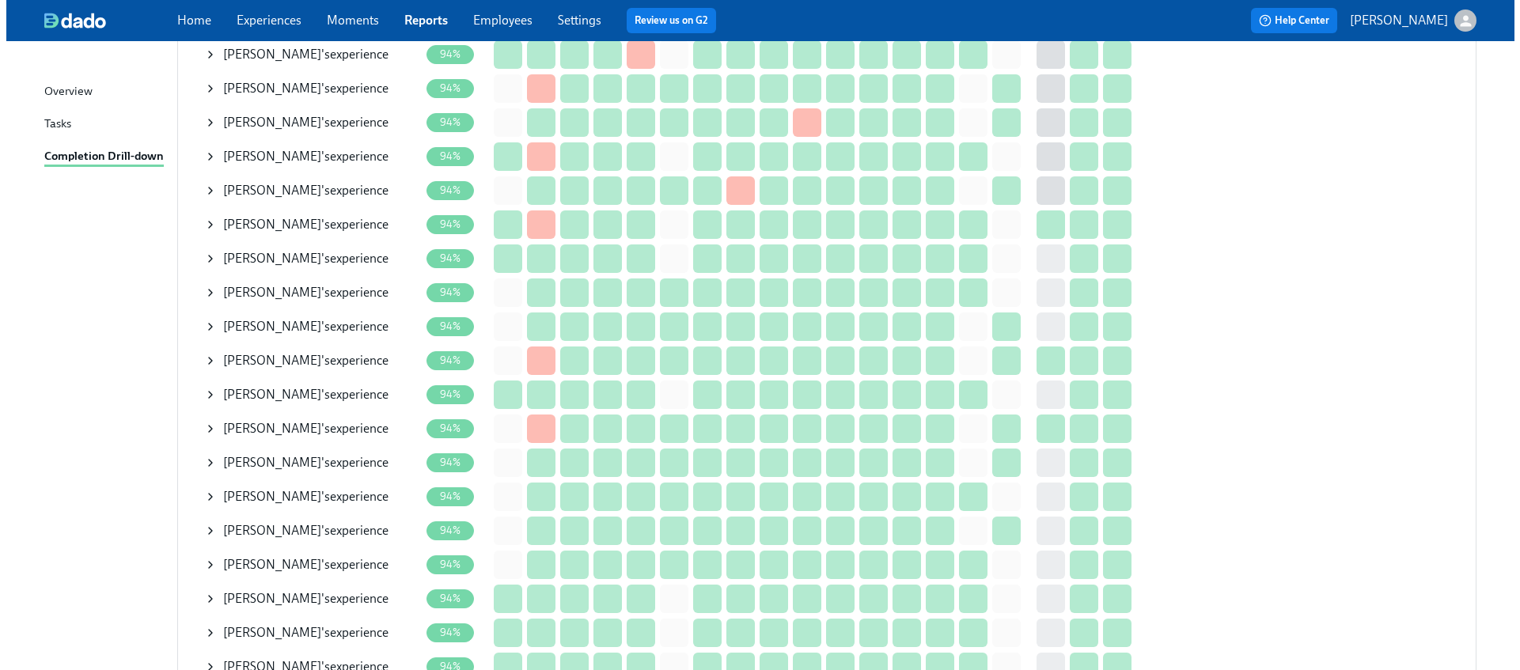
scroll to position [3610, 0]
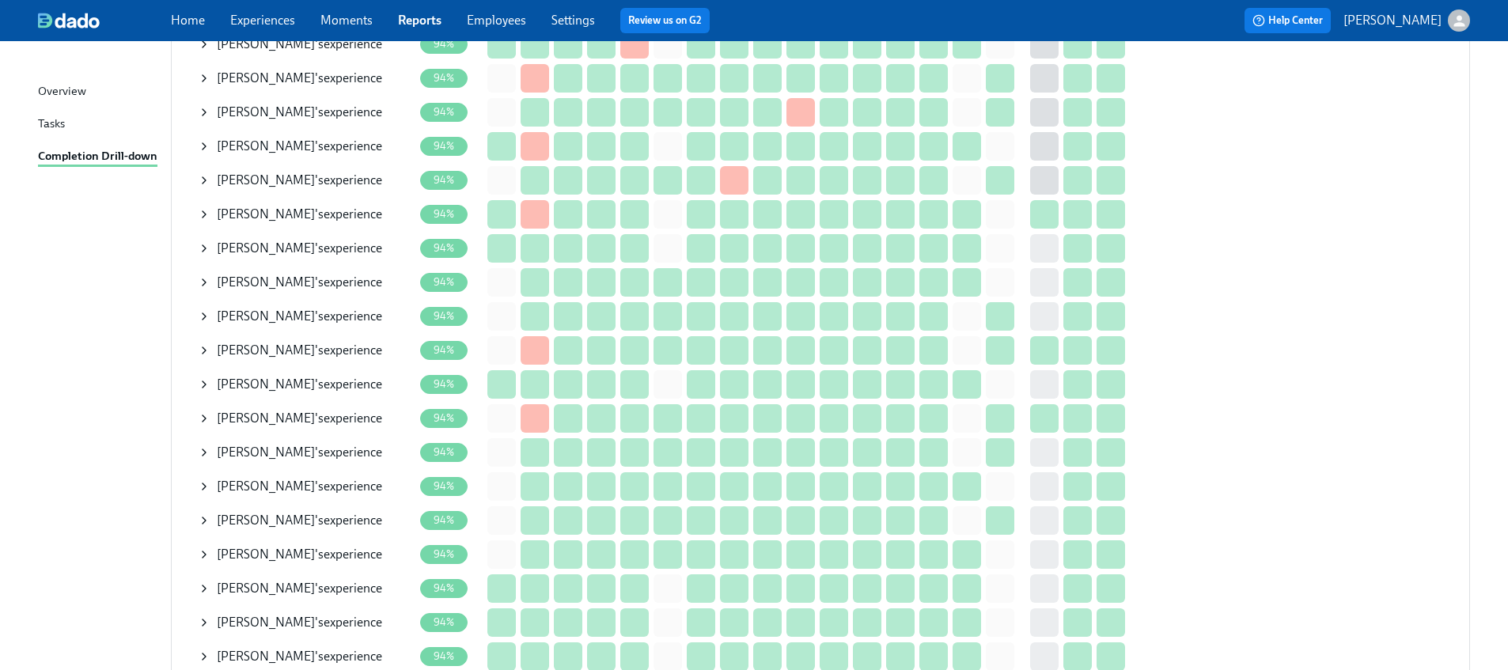
click at [200, 412] on icon at bounding box center [204, 418] width 13 height 13
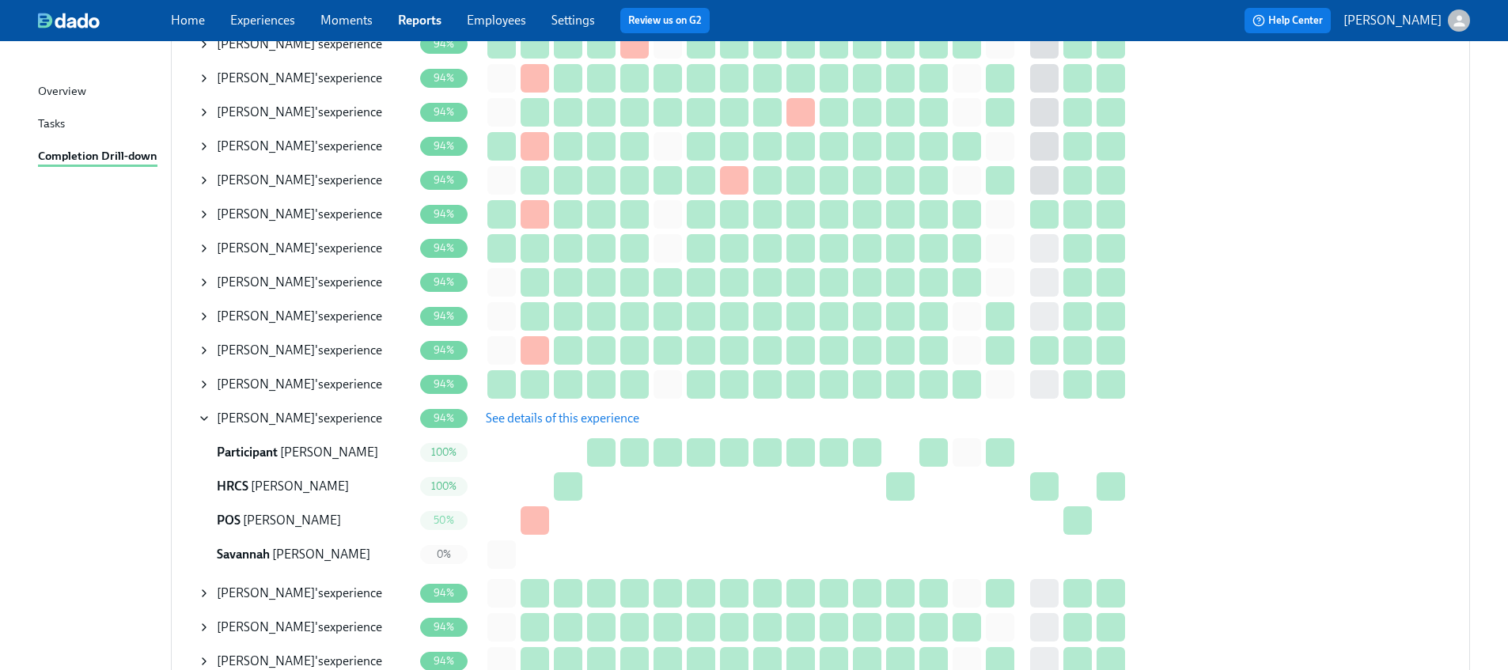
click at [589, 411] on span "See details of this experience" at bounding box center [562, 419] width 153 height 16
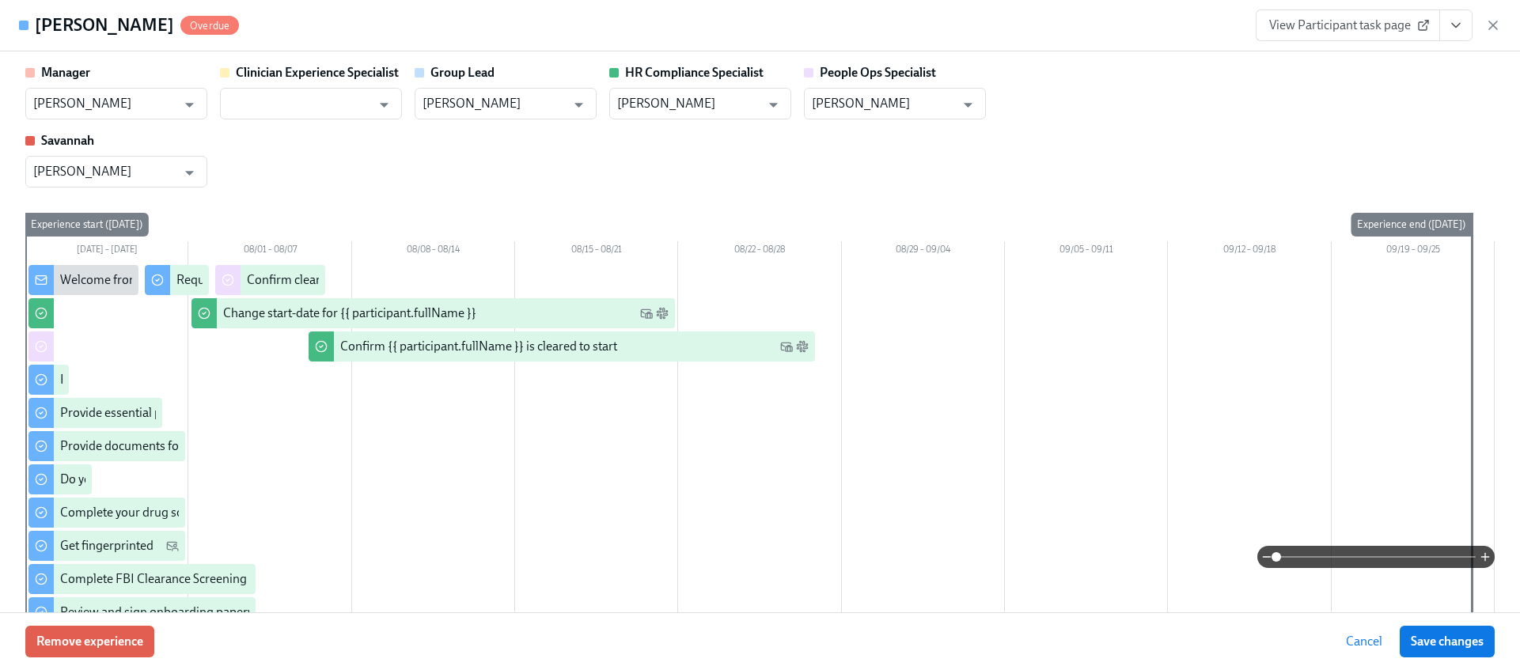
click at [1466, 24] on button "View task page" at bounding box center [1455, 25] width 33 height 32
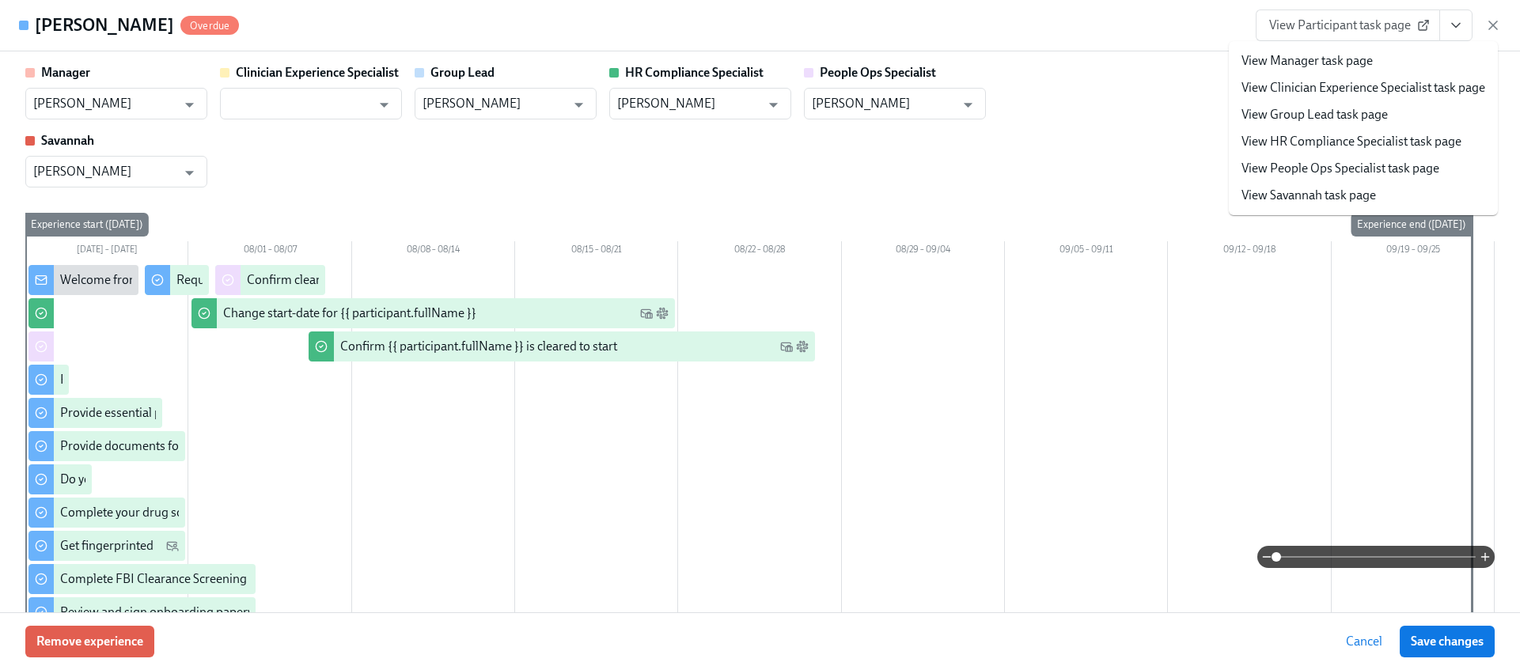
click at [1318, 148] on link "View HR Compliance Specialist task page" at bounding box center [1351, 141] width 220 height 17
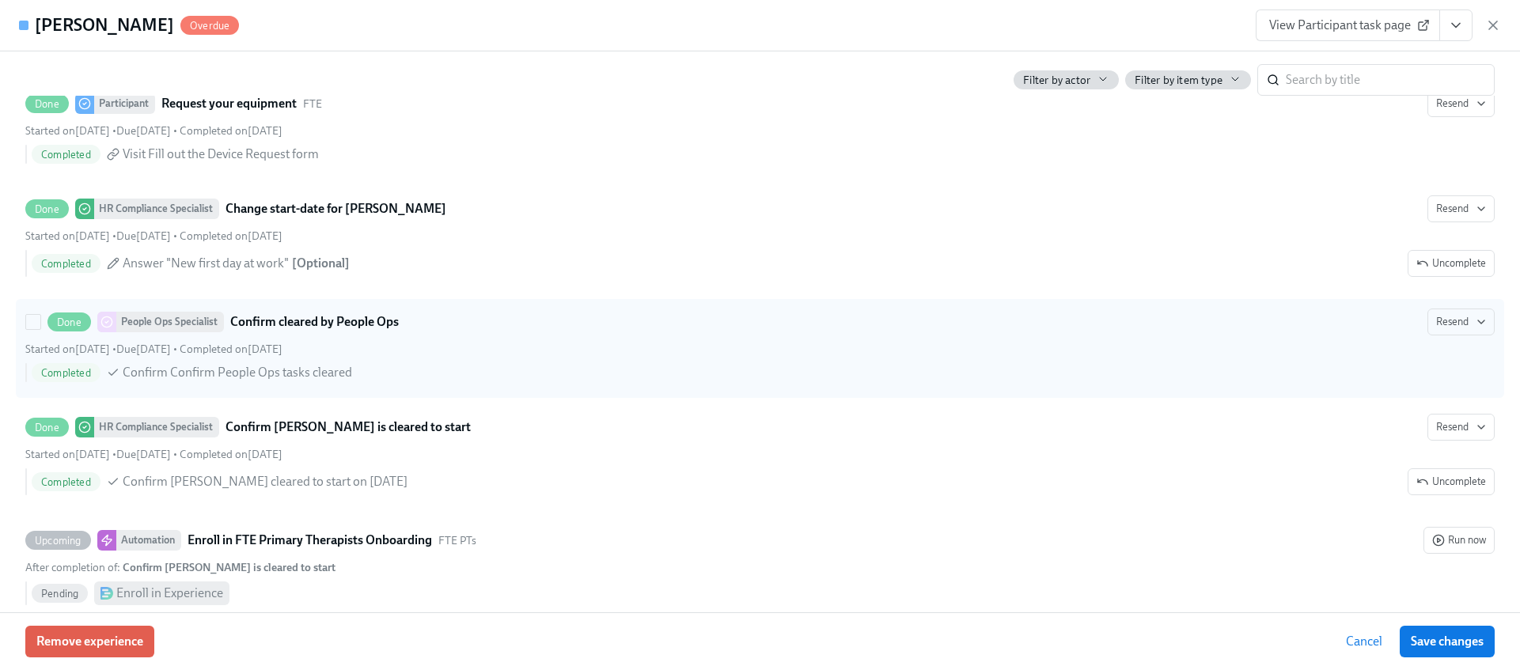
scroll to position [3188, 0]
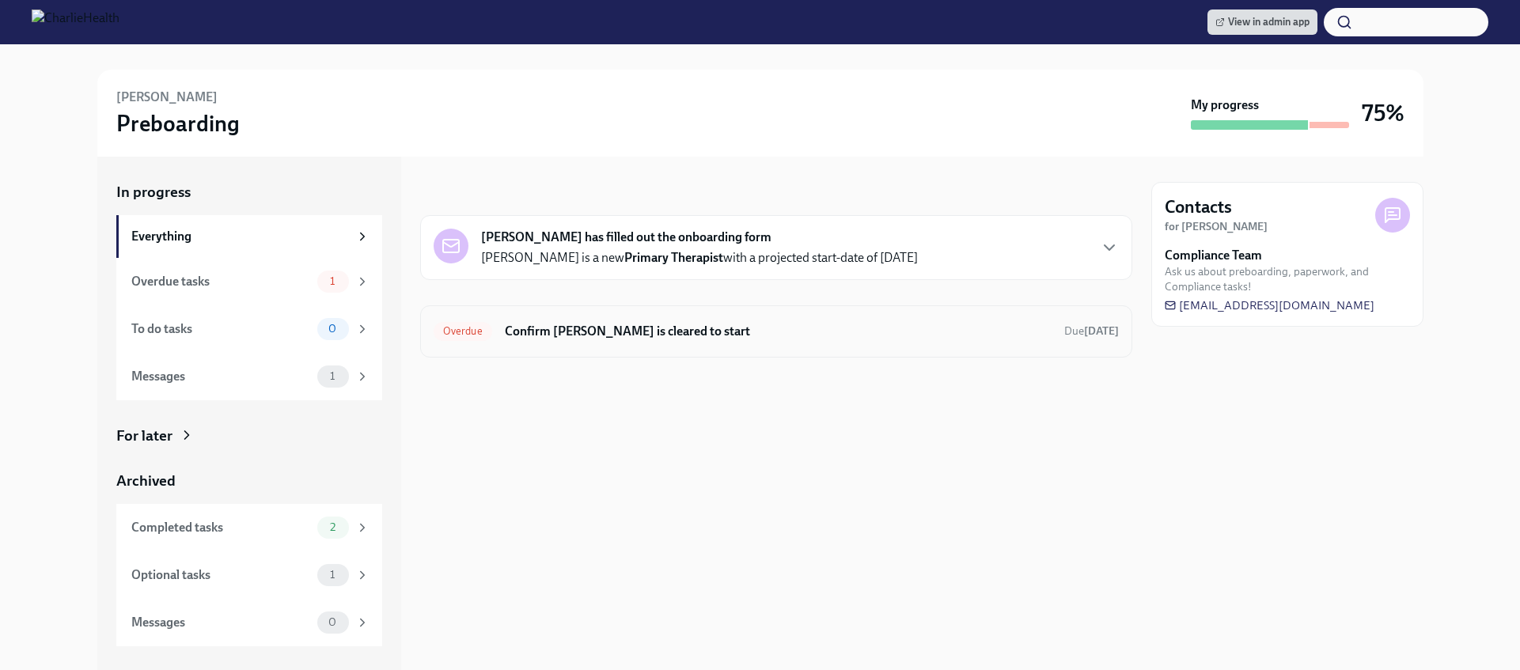
click at [756, 326] on h6 "Confirm Mariah Davidson-Vader is cleared to start" at bounding box center [778, 331] width 547 height 17
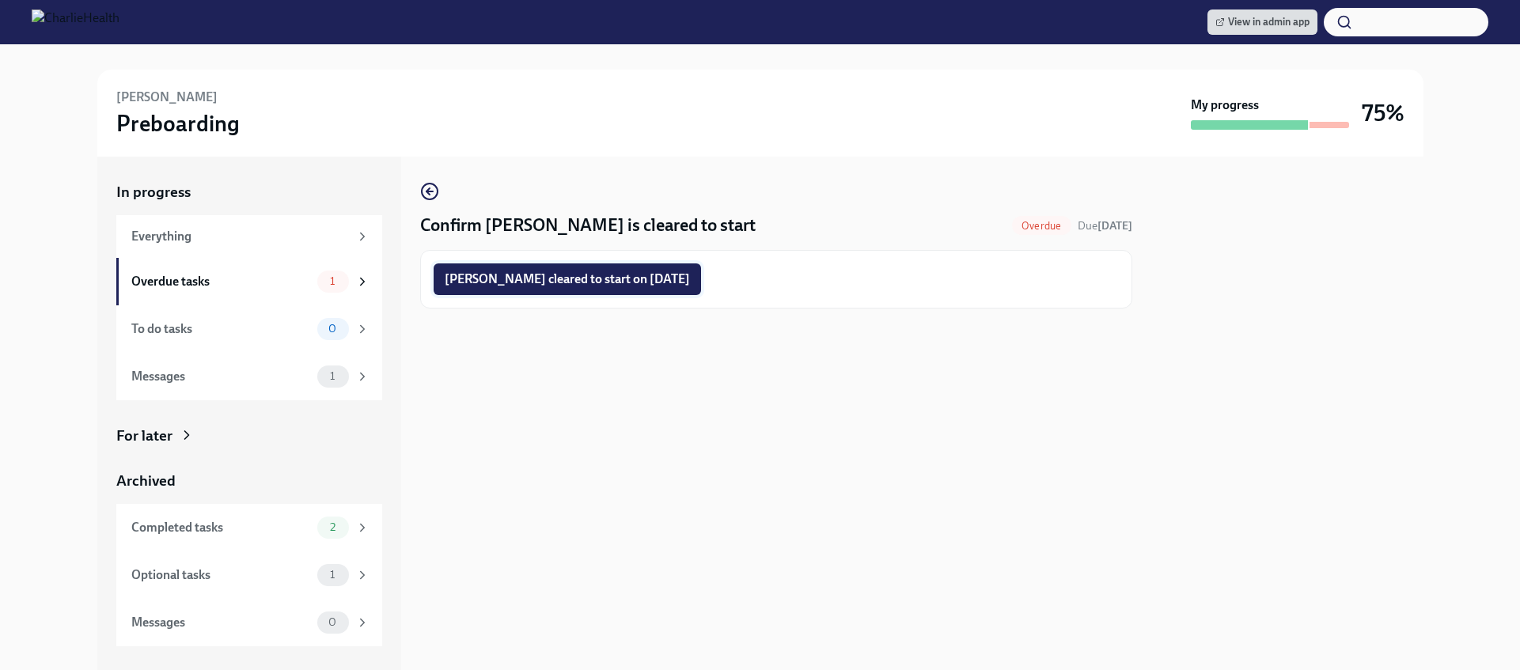
click at [690, 281] on span "Mariah Davidson-Vader cleared to start on 08/18/2025" at bounding box center [567, 279] width 245 height 16
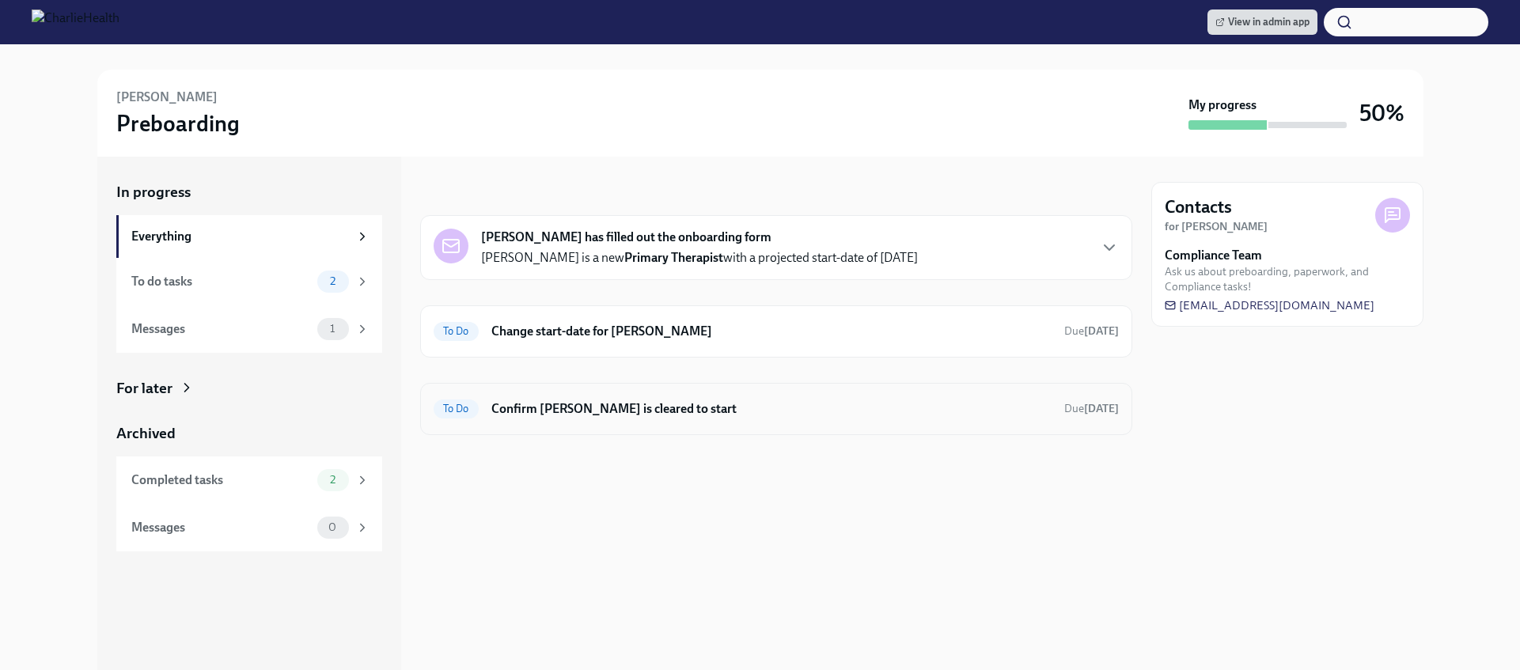
click at [695, 403] on h6 "Confirm Margaret Murdock is cleared to start" at bounding box center [771, 408] width 560 height 17
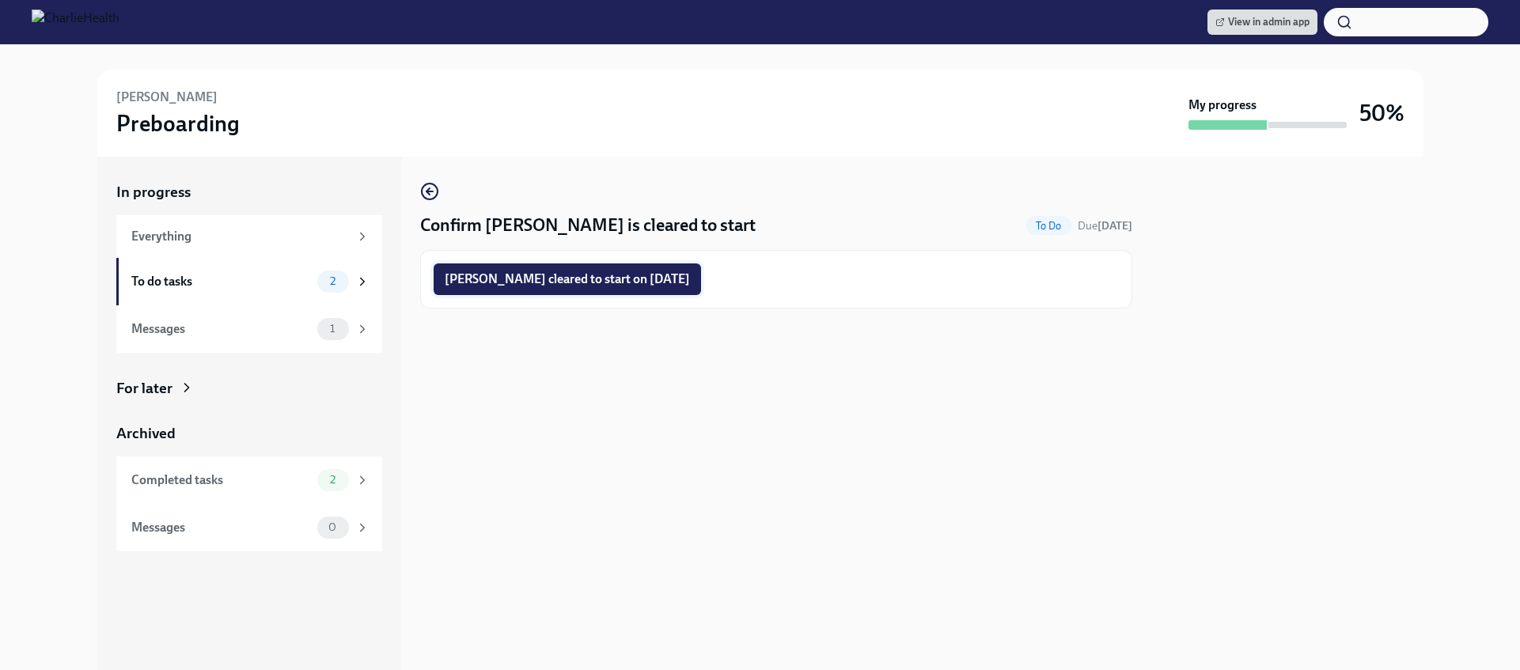
click at [637, 268] on button "Margaret Murdock cleared to start on 08/18/2025" at bounding box center [567, 279] width 267 height 32
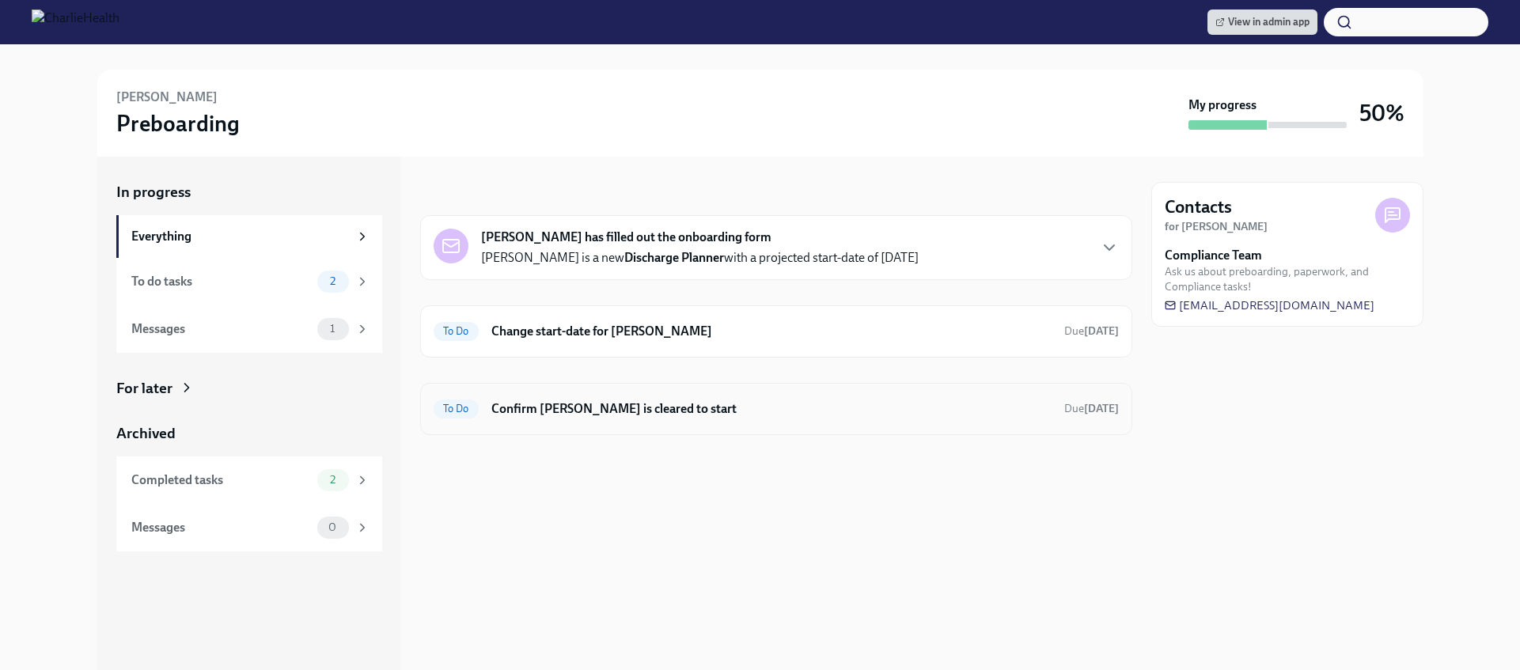
click at [670, 415] on h6 "Confirm [PERSON_NAME] is cleared to start" at bounding box center [771, 408] width 560 height 17
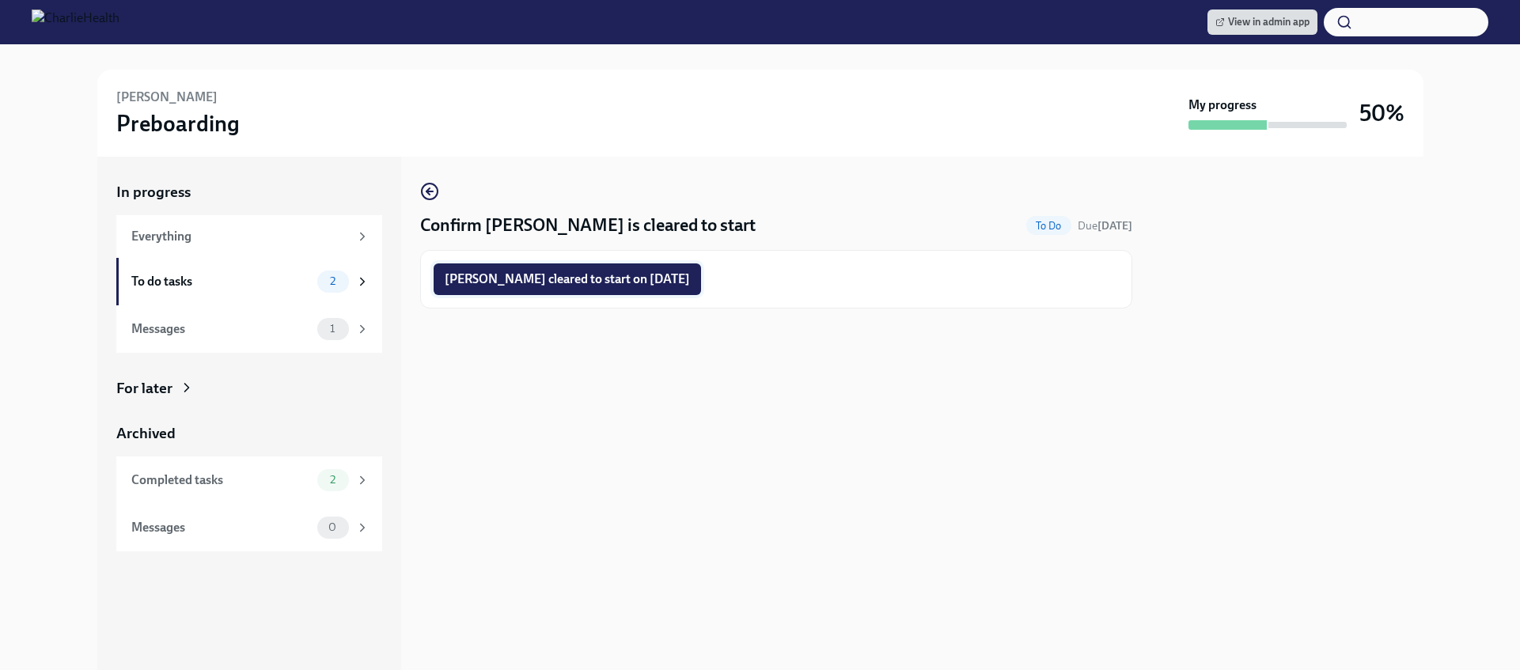
click at [593, 291] on button "DIonne Rose cleared to start on 08/18/2025" at bounding box center [567, 279] width 267 height 32
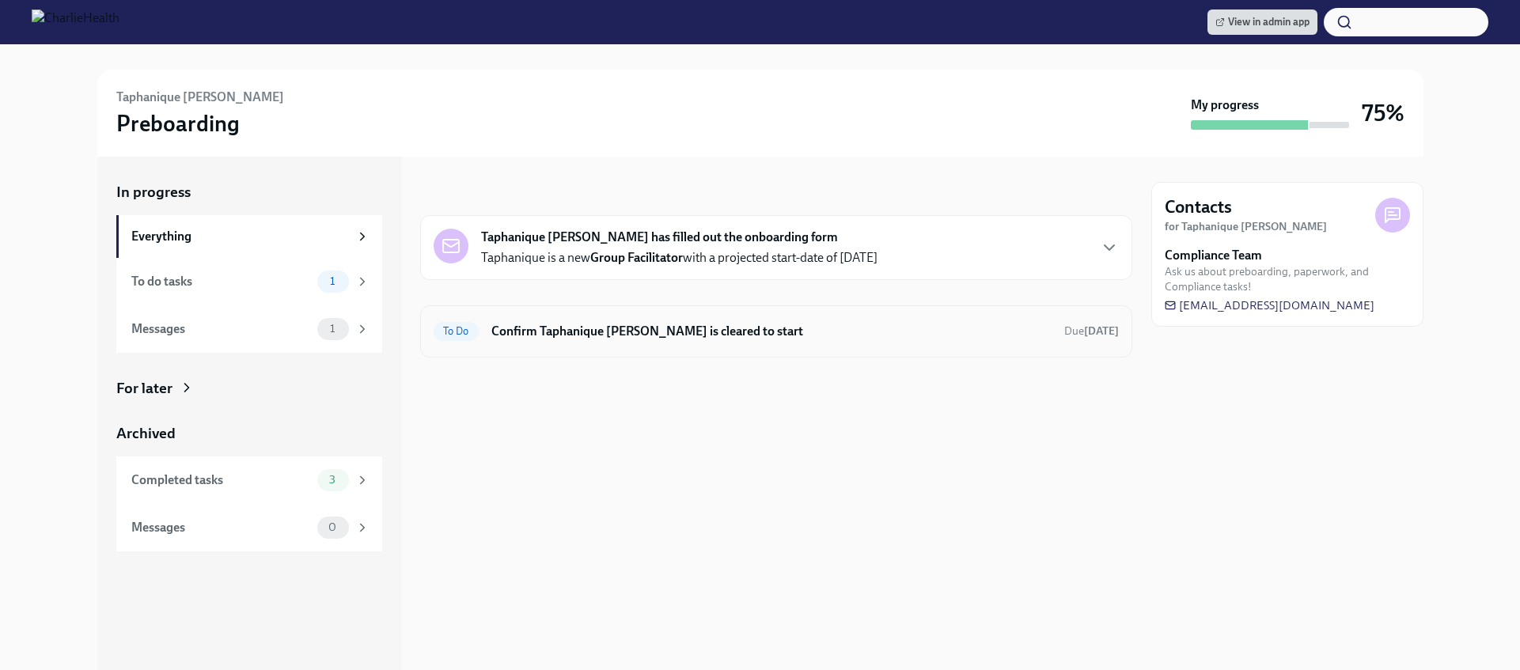
click at [703, 319] on div "To Do Confirm Taphanique Ingram is cleared to start Due Aug 31st" at bounding box center [776, 331] width 685 height 25
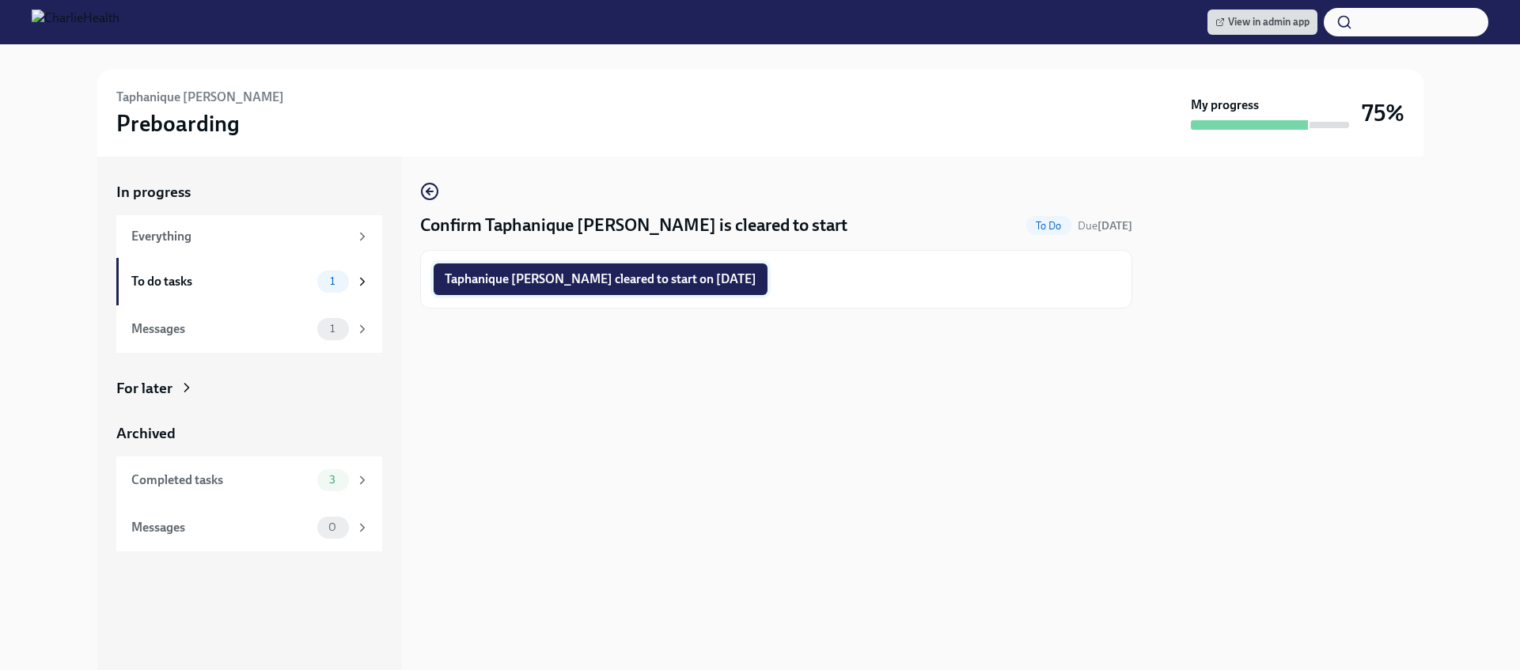
click at [681, 287] on button "Taphanique Ingram cleared to start on 08/18/2025" at bounding box center [601, 279] width 334 height 32
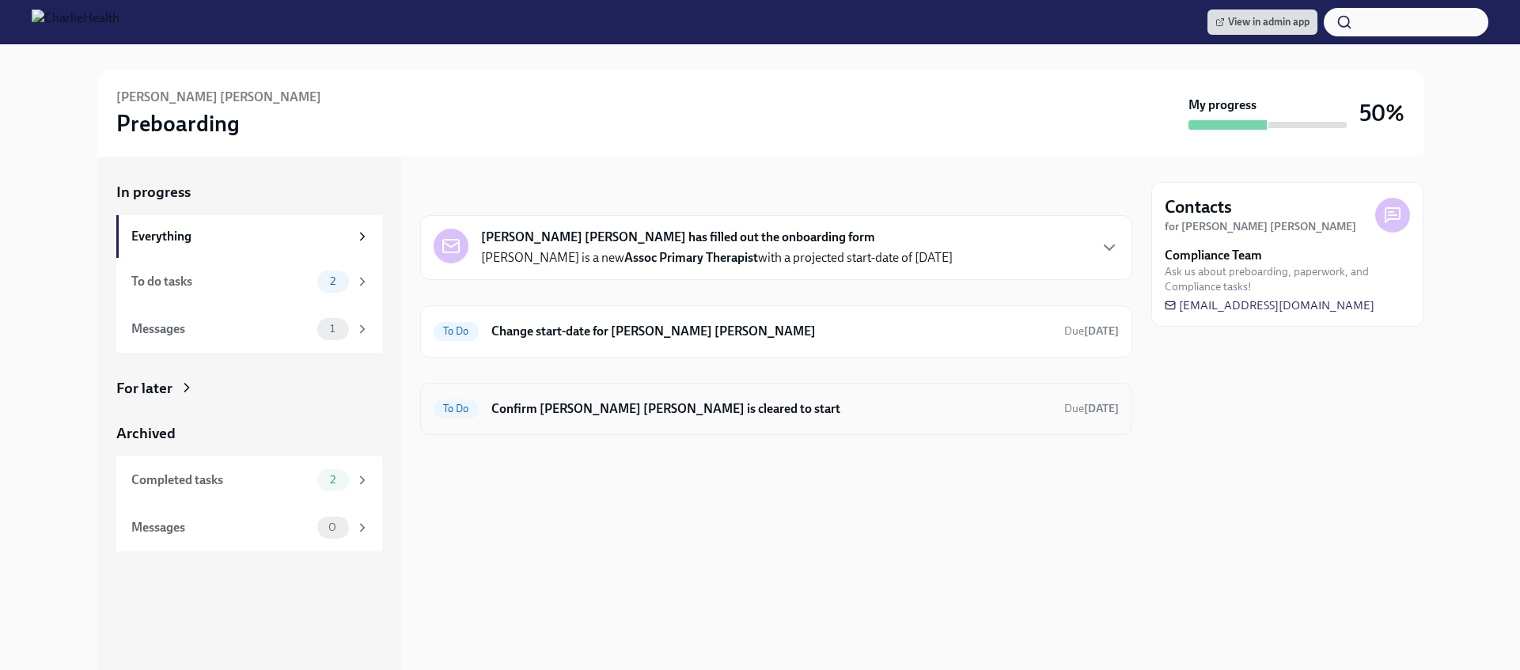
click at [774, 407] on h6 "Confirm [PERSON_NAME] [PERSON_NAME] is cleared to start" at bounding box center [771, 408] width 560 height 17
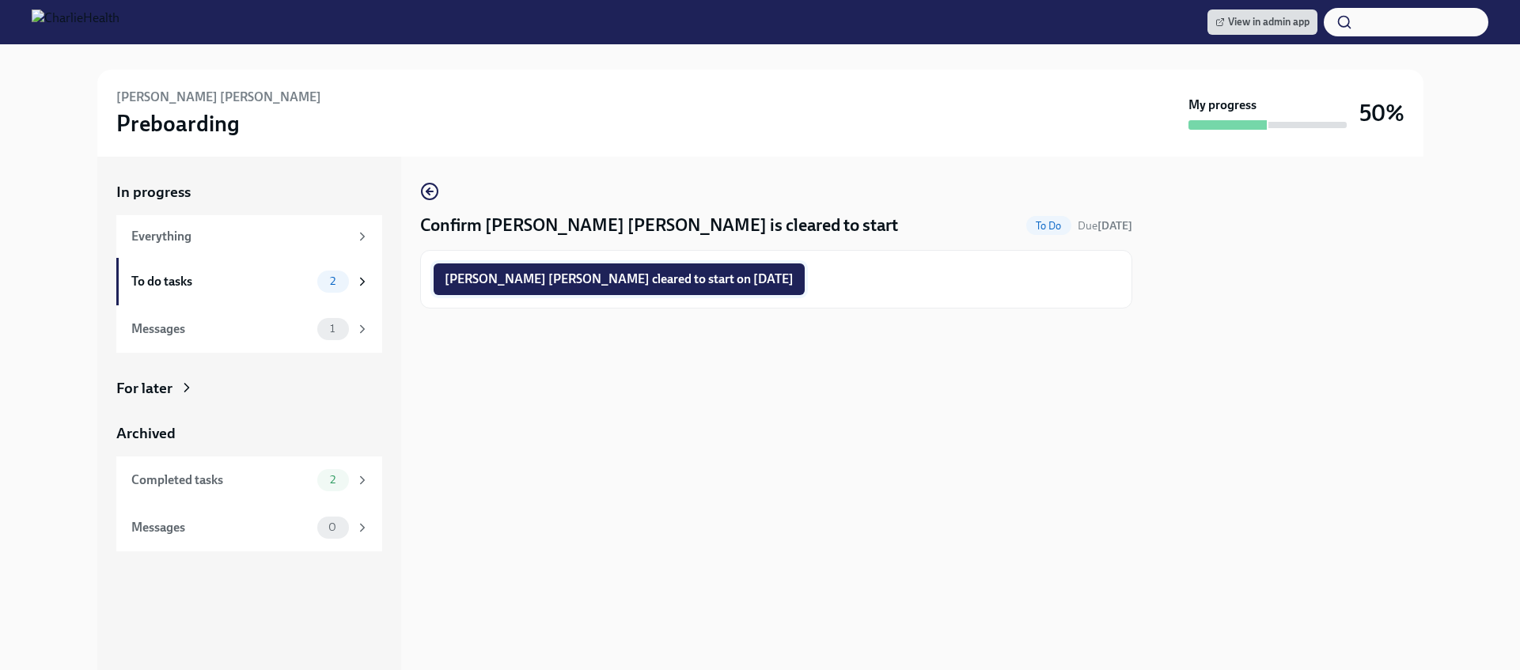
click at [635, 291] on button "[PERSON_NAME] [PERSON_NAME] cleared to start on [DATE]" at bounding box center [619, 279] width 371 height 32
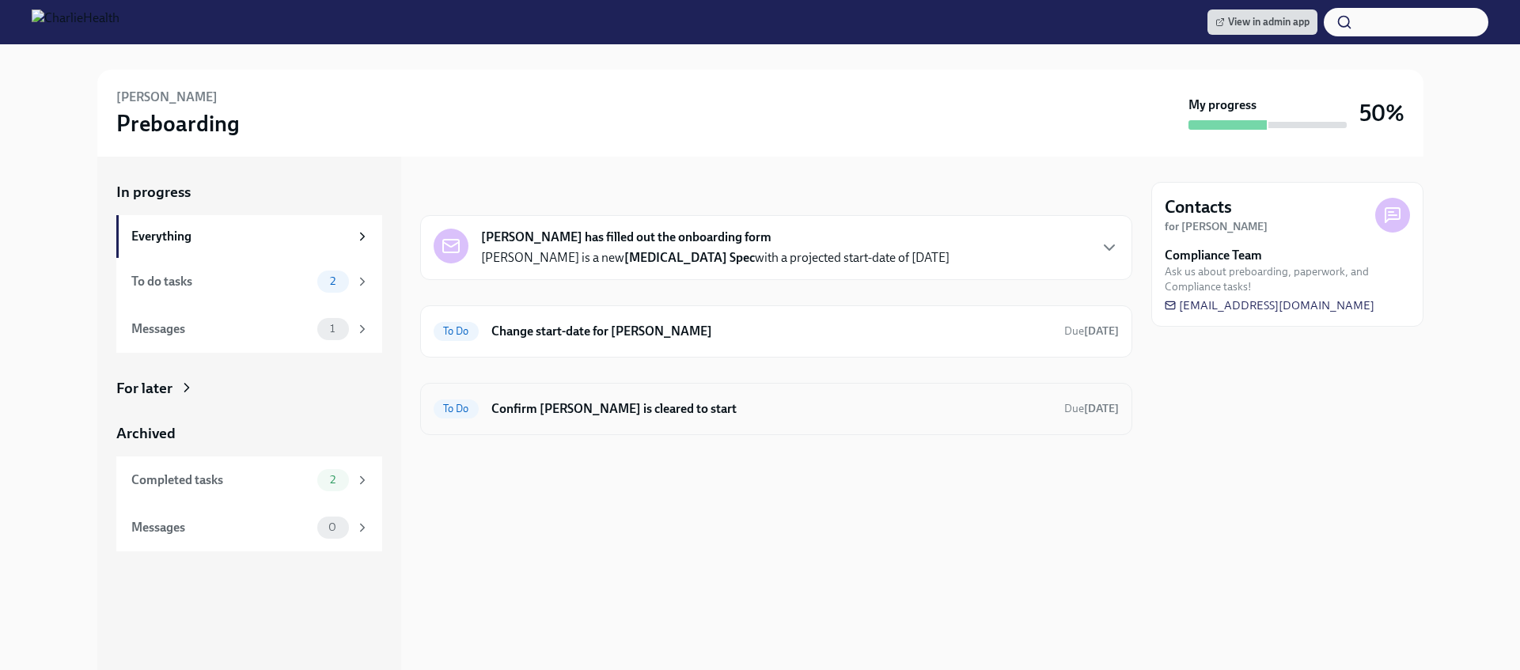
click at [652, 398] on div "To Do Confirm Lisa McDermott is cleared to start Due Aug 31st" at bounding box center [776, 408] width 685 height 25
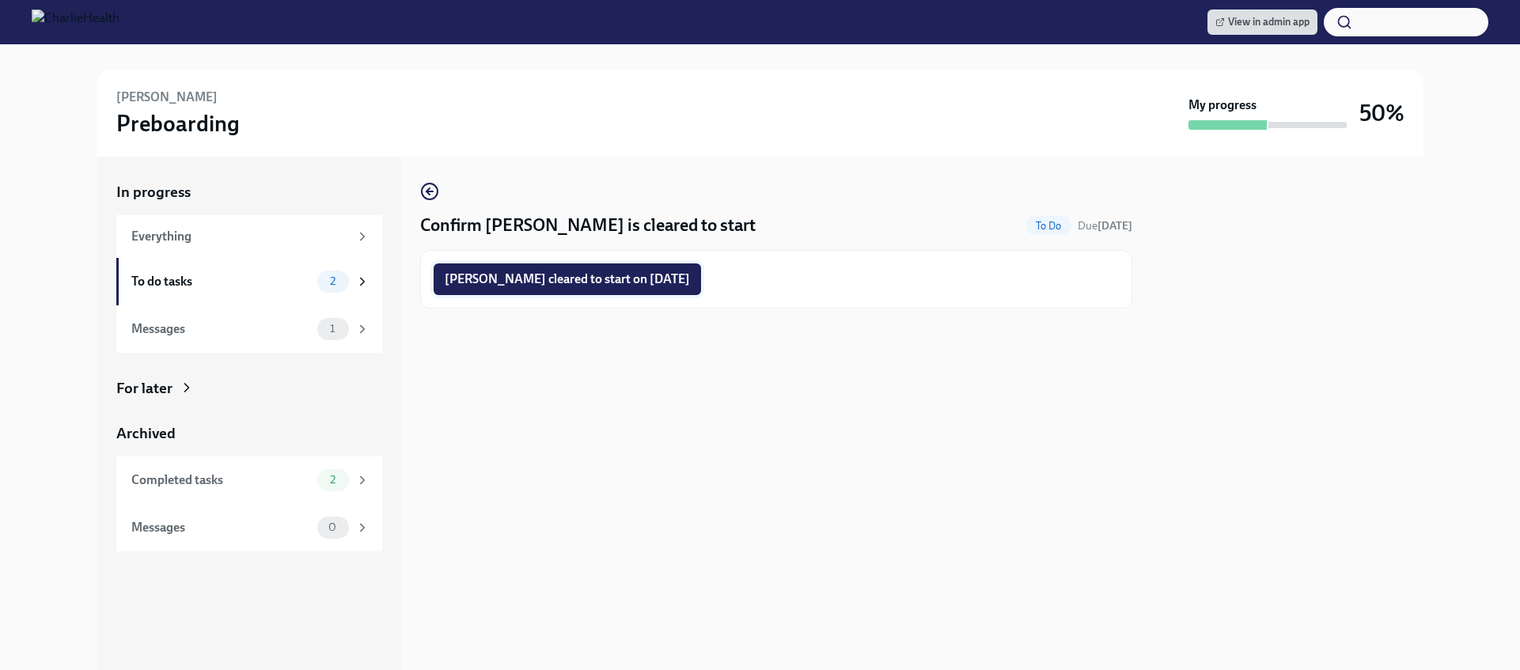
click at [624, 269] on button "Lisa McDermott cleared to start on 08/18/2025" at bounding box center [567, 279] width 267 height 32
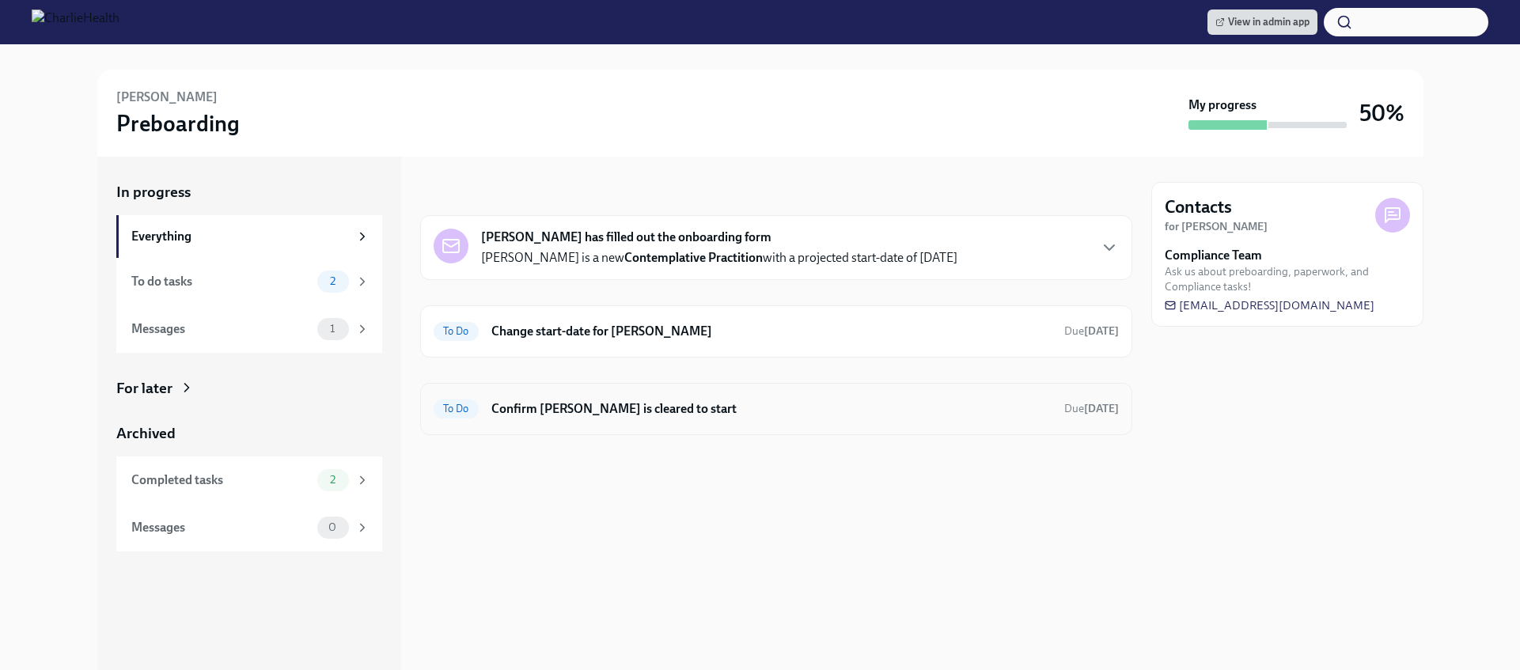
click at [631, 421] on div "To Do Confirm Amanda Lowrey is cleared to start Due Sep 2nd" at bounding box center [776, 409] width 712 height 52
click at [631, 417] on div "To Do Confirm Amanda Lowrey is cleared to start Due Sep 2nd" at bounding box center [776, 408] width 685 height 25
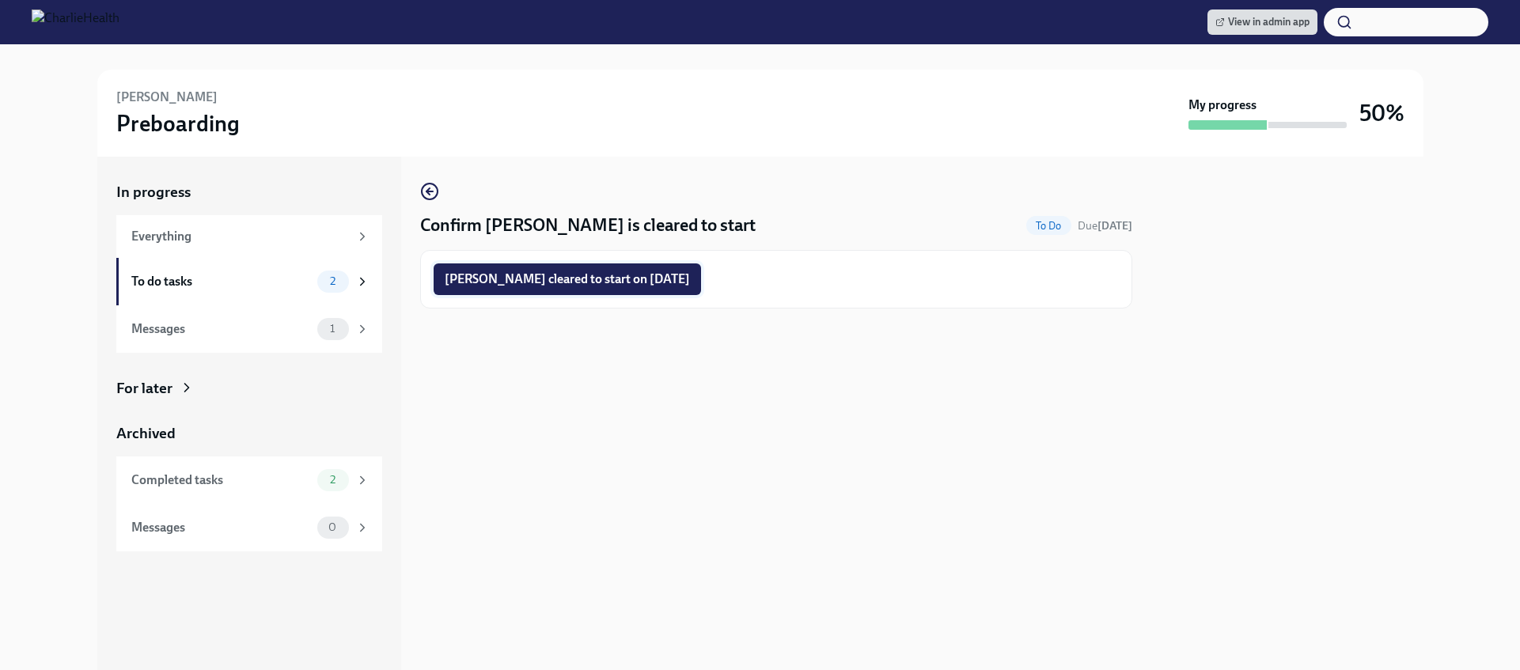
click at [642, 279] on span "Amanda Lowrey cleared to start on 08/18/2025" at bounding box center [567, 279] width 245 height 16
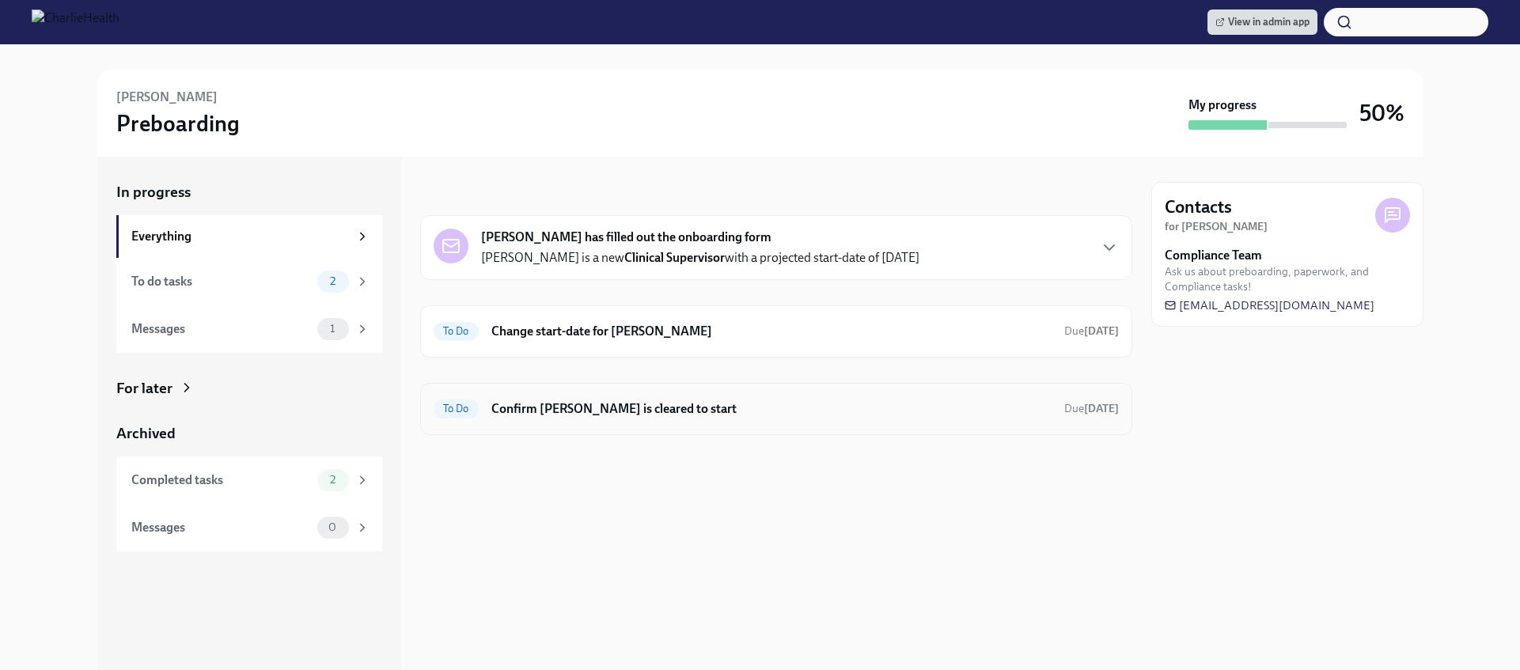
click at [624, 419] on div "To Do Confirm [PERSON_NAME] is cleared to start Due [DATE]" at bounding box center [776, 408] width 685 height 25
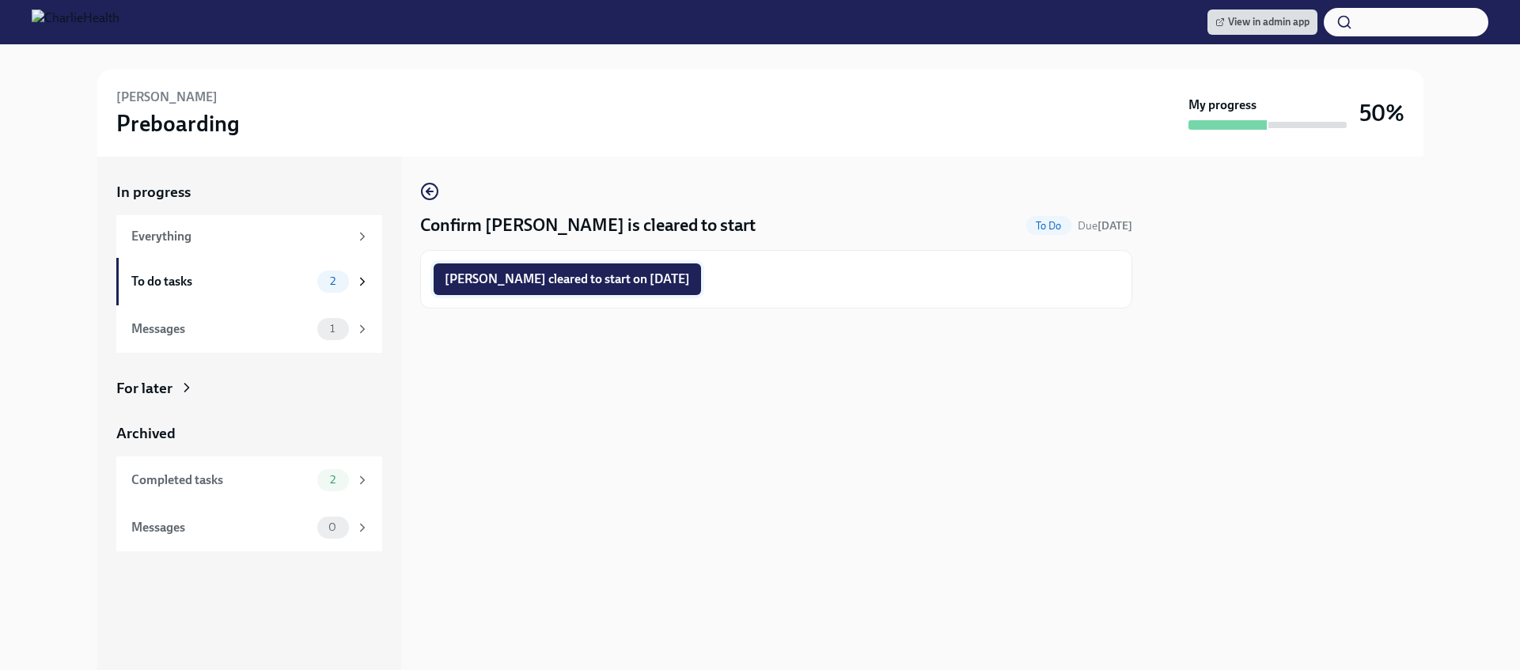
click at [609, 270] on button "[PERSON_NAME] cleared to start on [DATE]" at bounding box center [567, 279] width 267 height 32
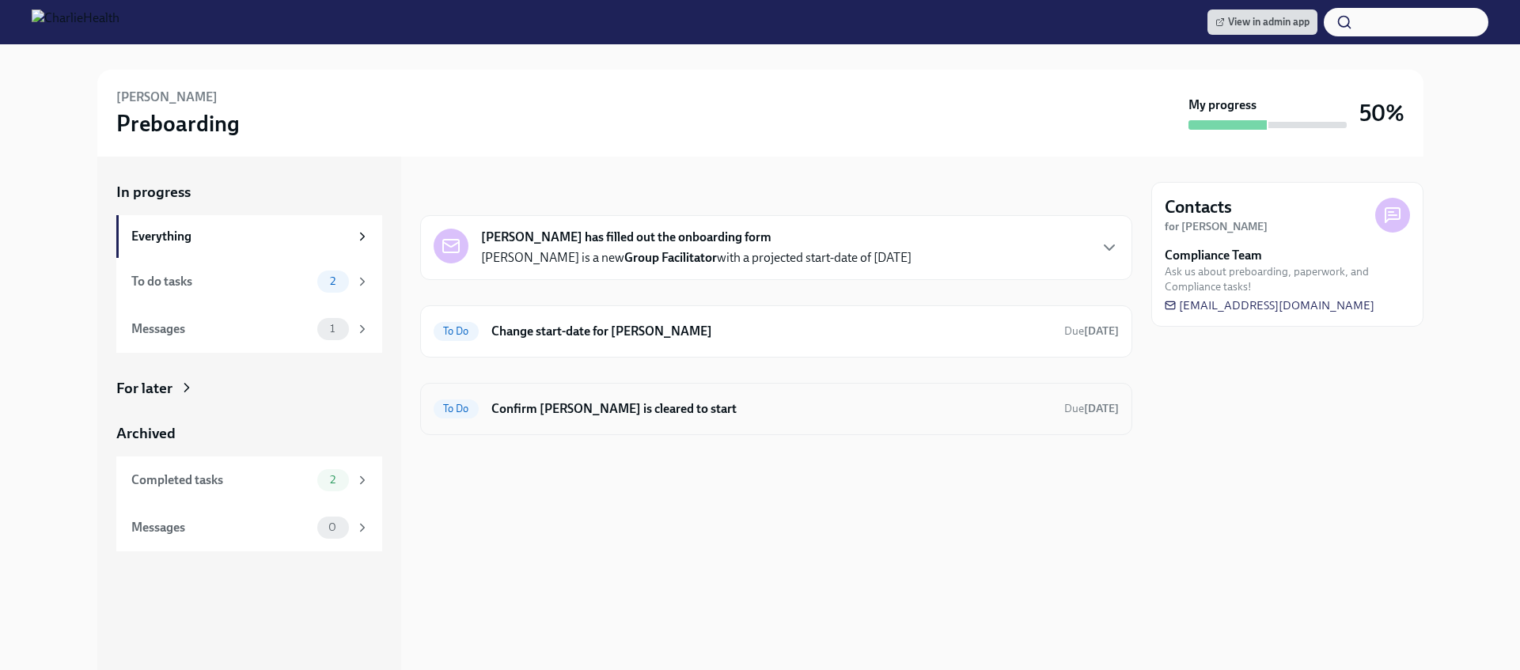
click at [587, 407] on h6 "Confirm [PERSON_NAME] is cleared to start" at bounding box center [771, 408] width 560 height 17
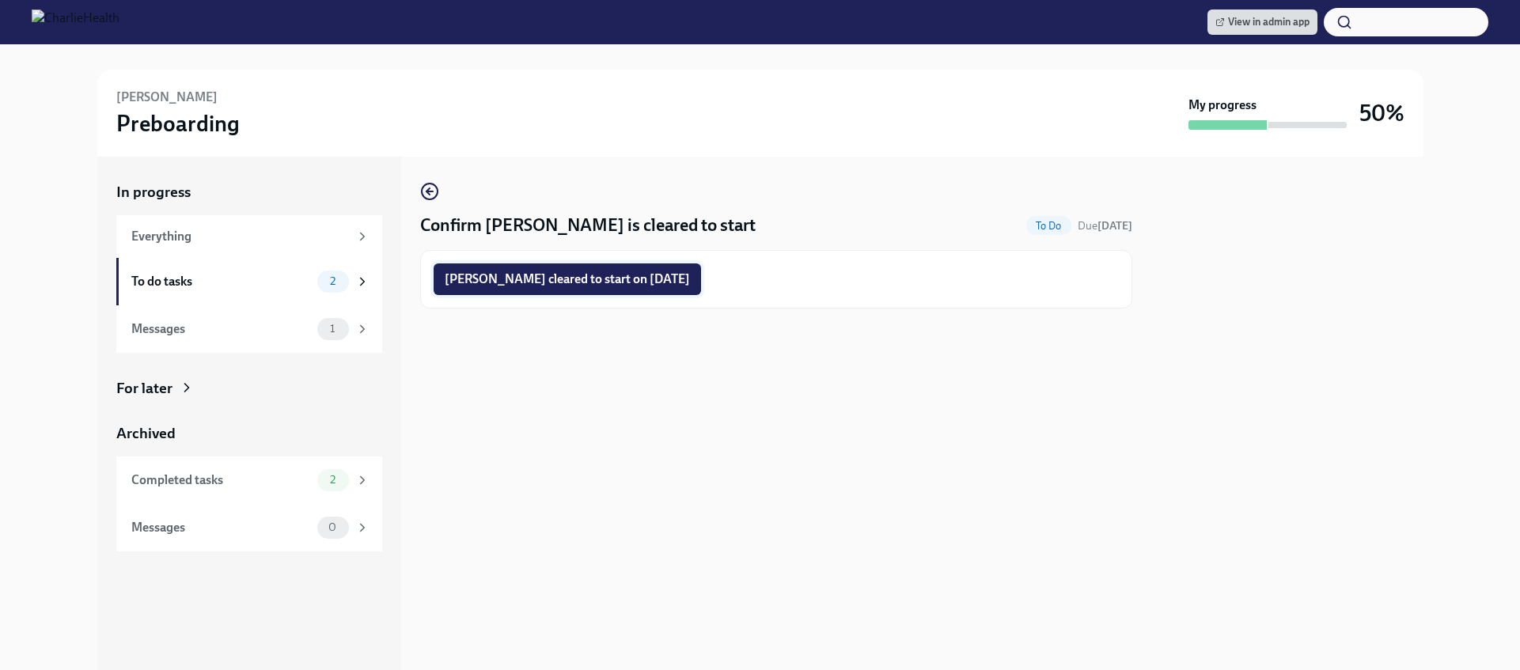
click at [566, 271] on span "[PERSON_NAME] cleared to start on [DATE]" at bounding box center [567, 279] width 245 height 16
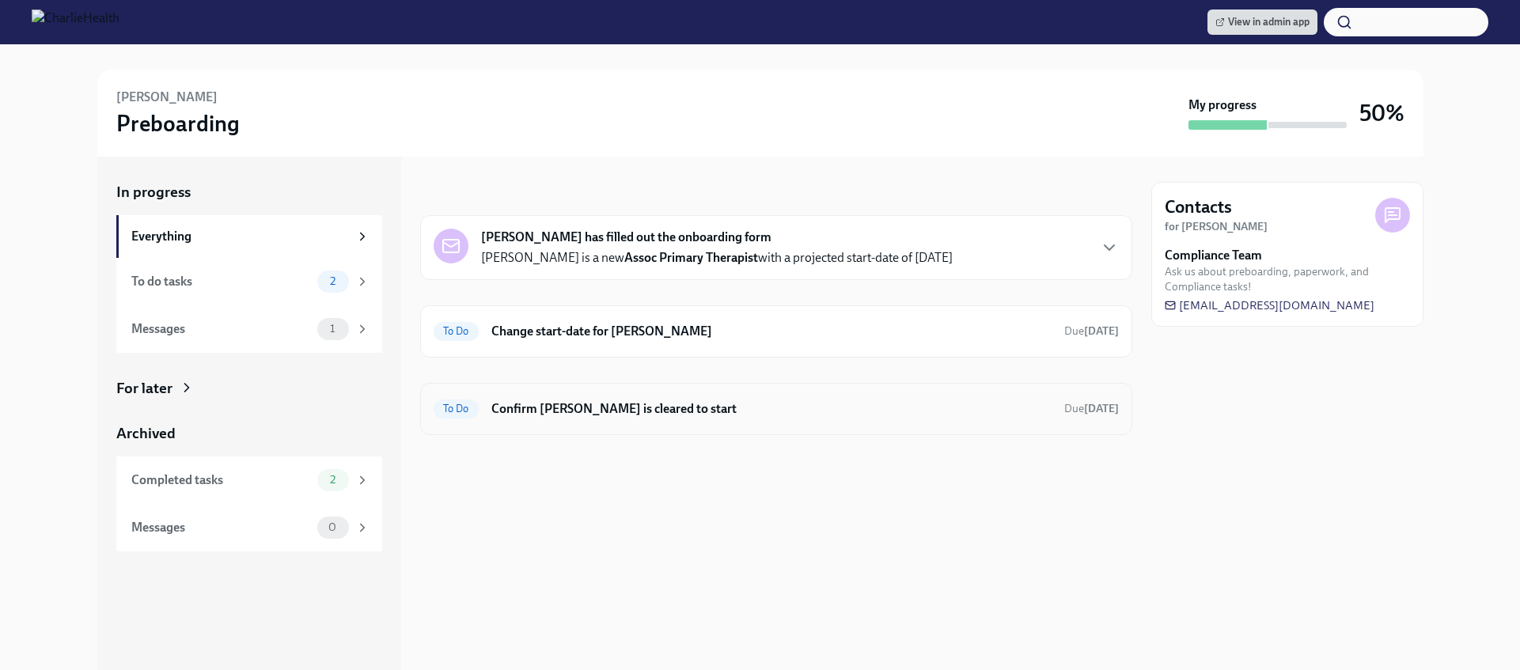
click at [601, 421] on div "To Do Confirm [PERSON_NAME] is cleared to start Due [DATE]" at bounding box center [776, 408] width 685 height 25
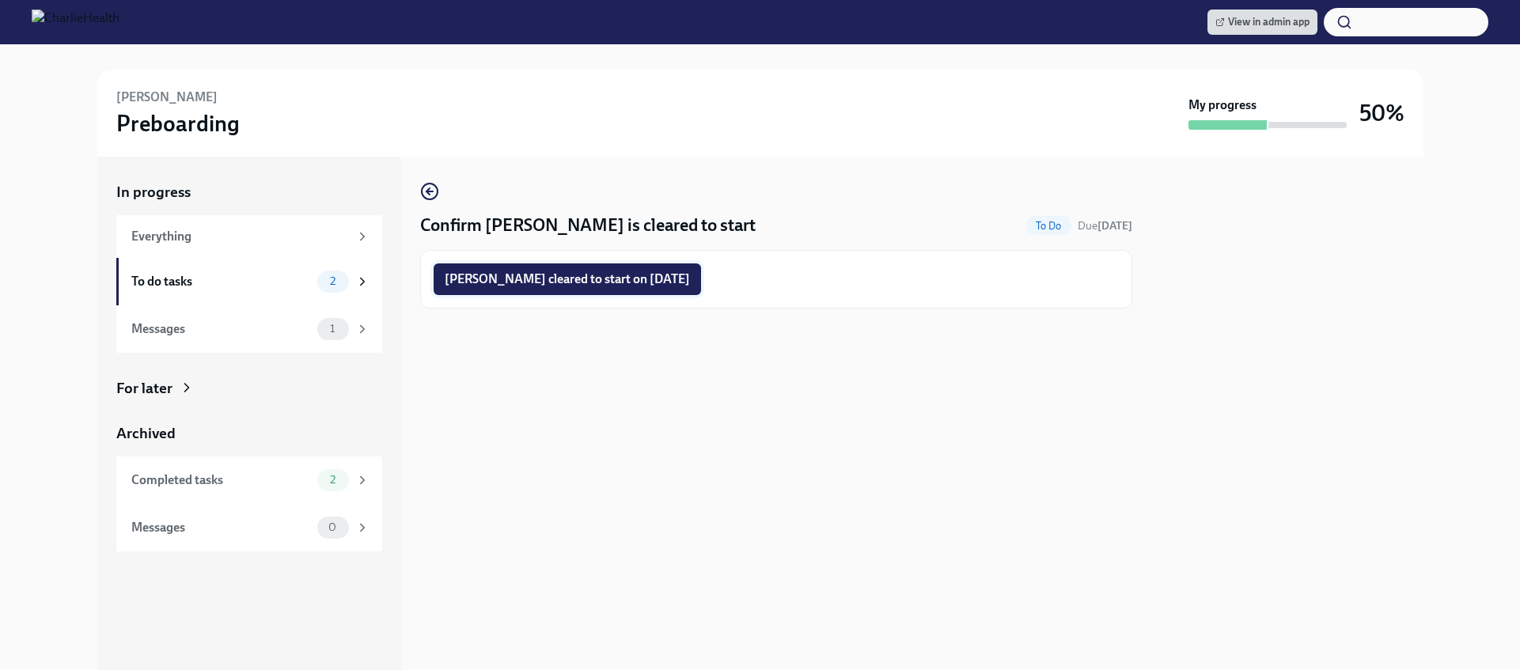
click at [589, 283] on span "[PERSON_NAME] cleared to start on [DATE]" at bounding box center [567, 279] width 245 height 16
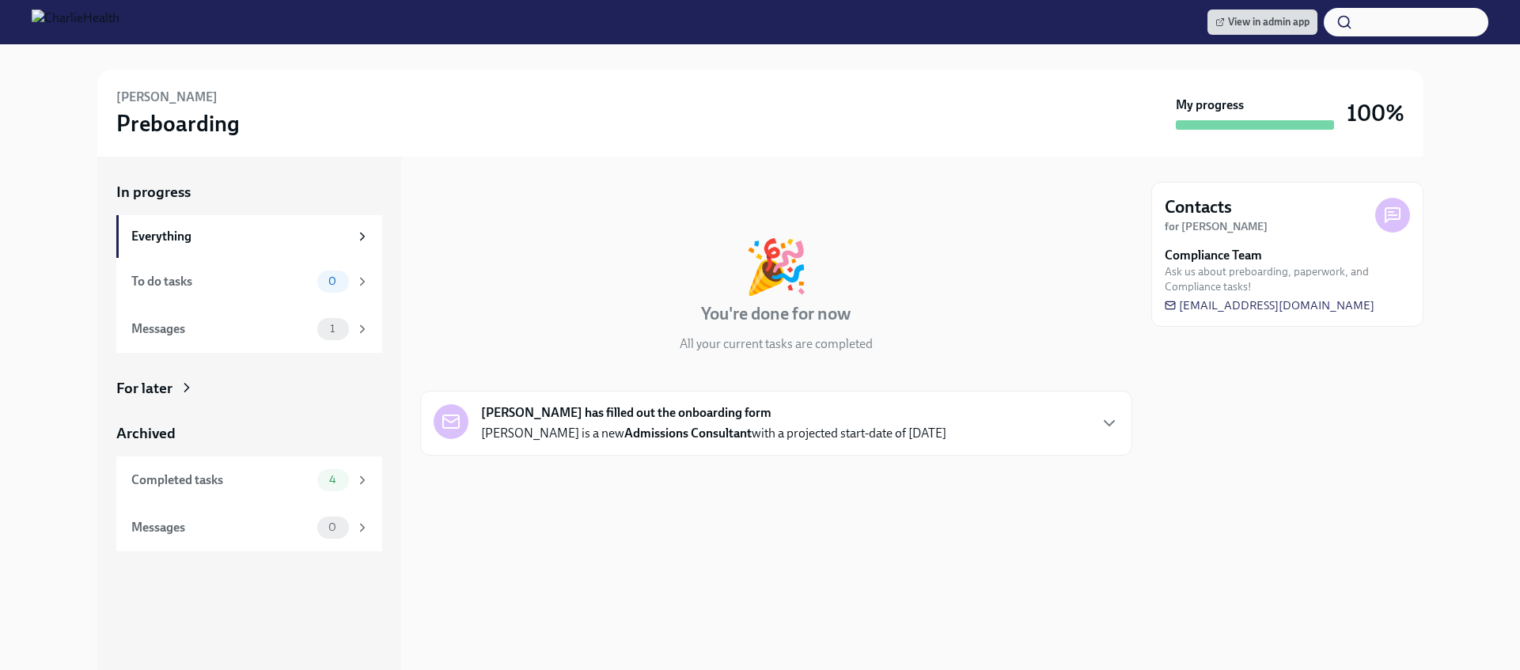
click at [757, 421] on div "[PERSON_NAME] has filled out the onboarding form [PERSON_NAME] is a new Admissi…" at bounding box center [713, 423] width 465 height 38
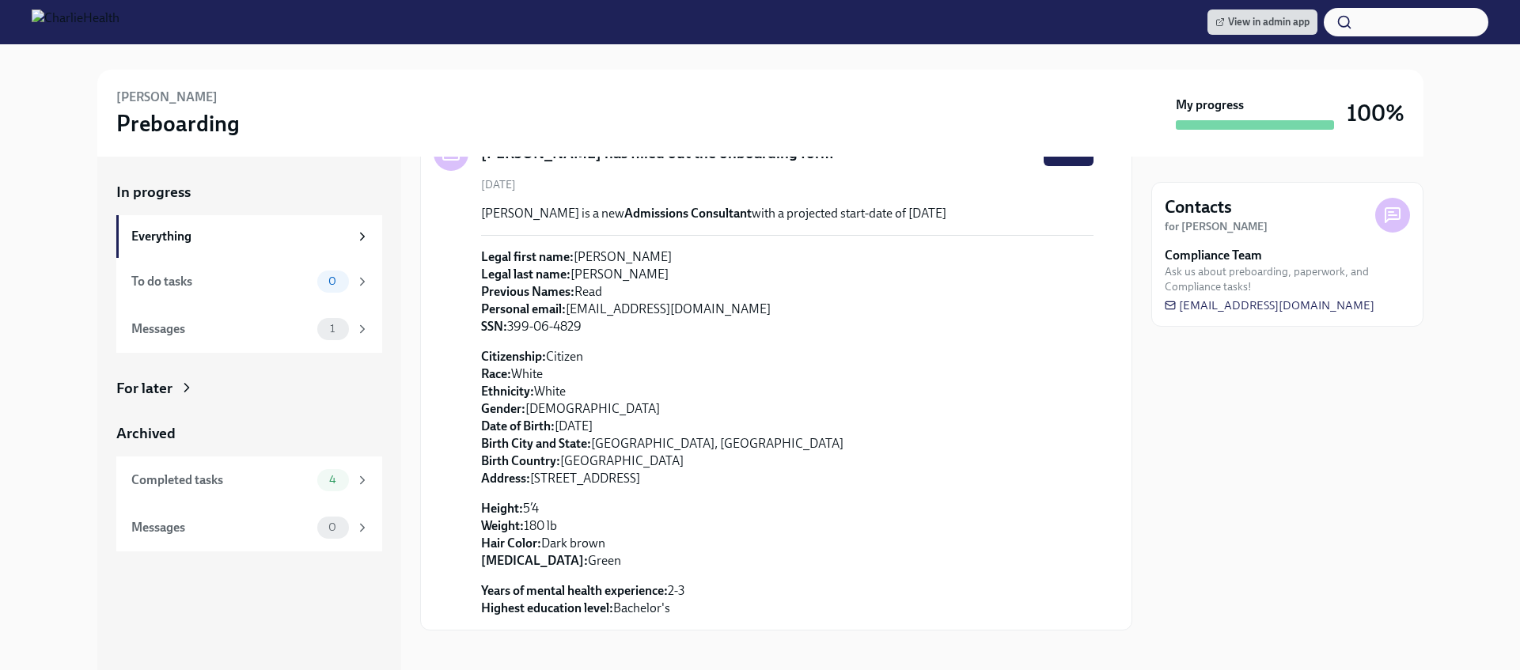
scroll to position [279, 0]
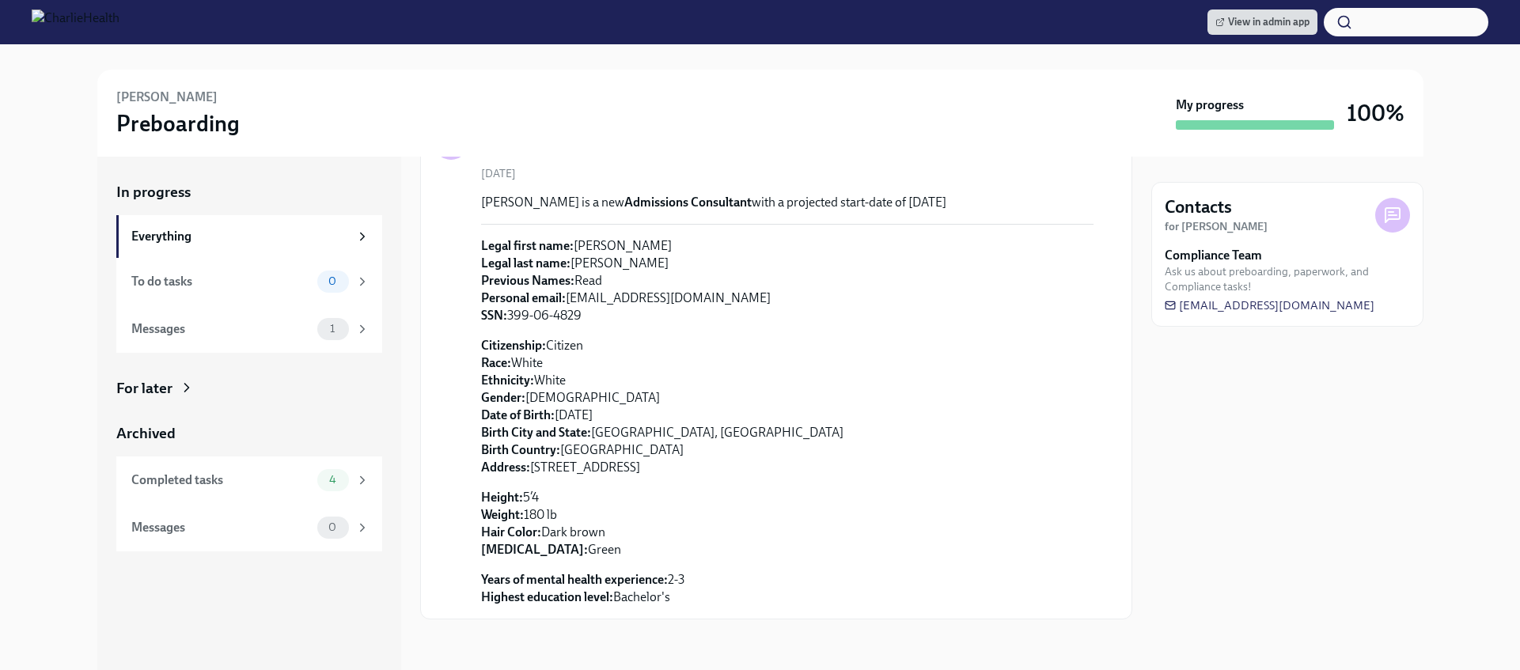
click at [175, 392] on div "For later" at bounding box center [249, 388] width 266 height 21
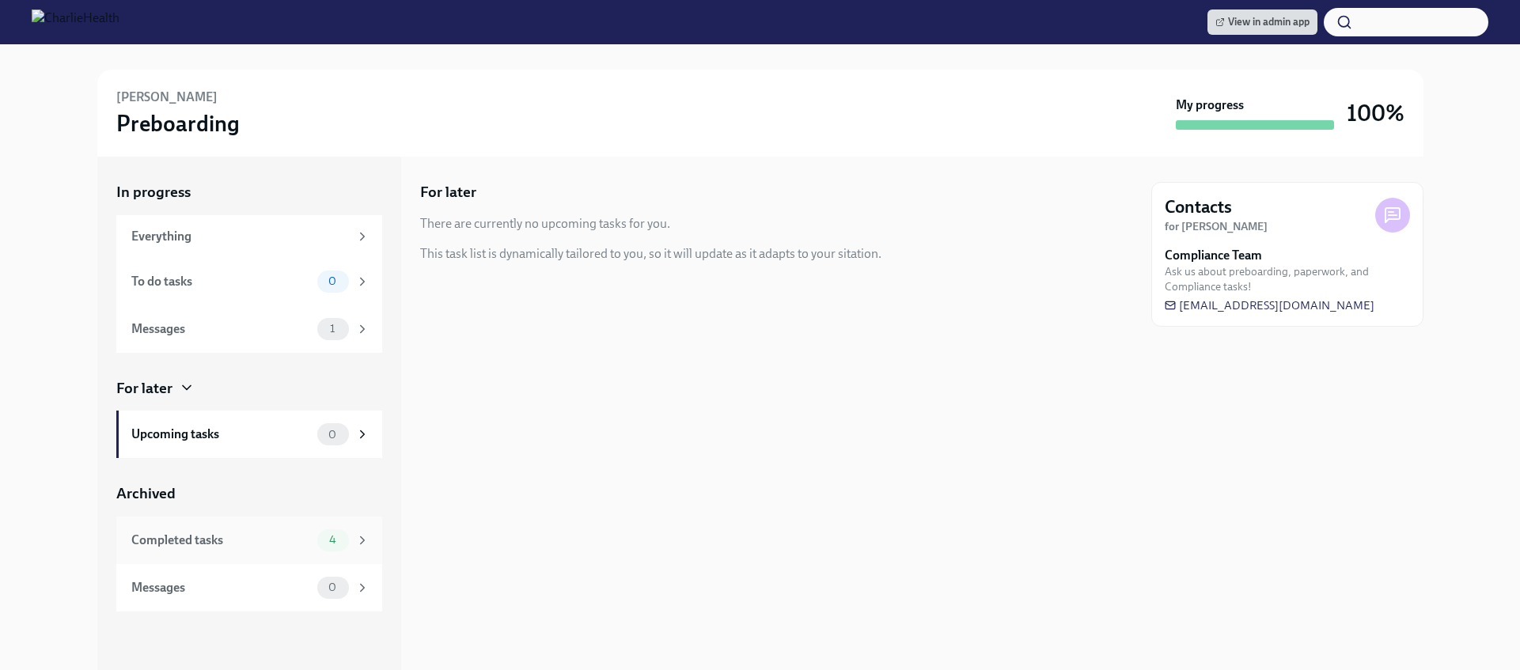
click at [251, 551] on div "Completed tasks 4" at bounding box center [249, 540] width 266 height 47
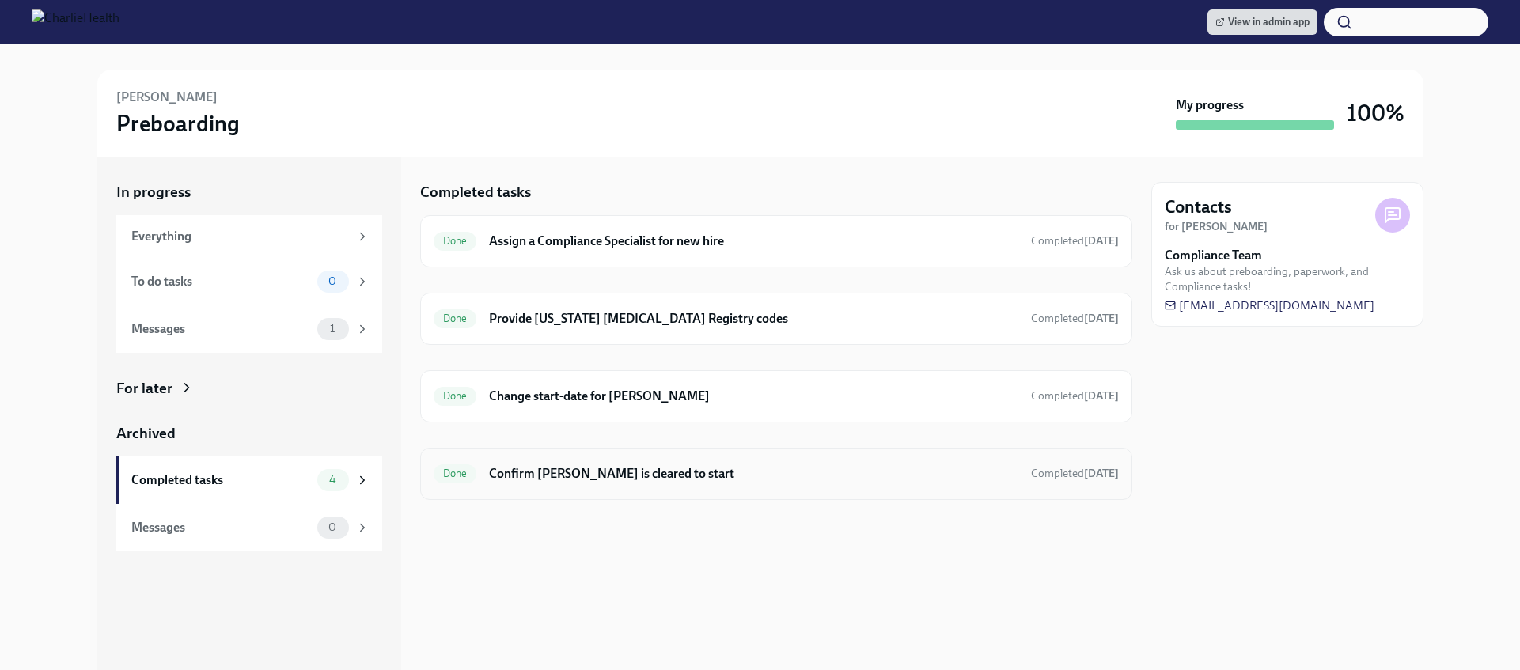
click at [650, 480] on h6 "Confirm Angela Hooten is cleared to start" at bounding box center [753, 473] width 529 height 17
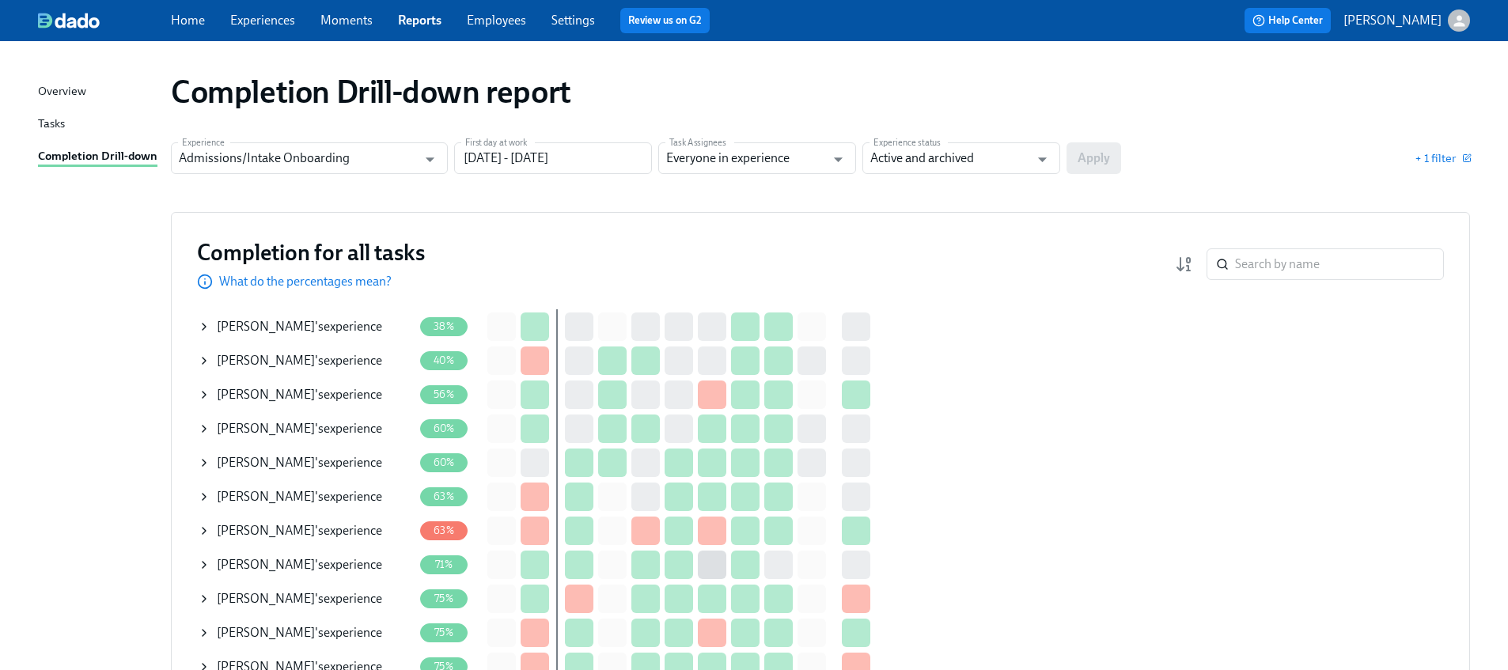
click at [244, 13] on link "Experiences" at bounding box center [262, 20] width 65 height 15
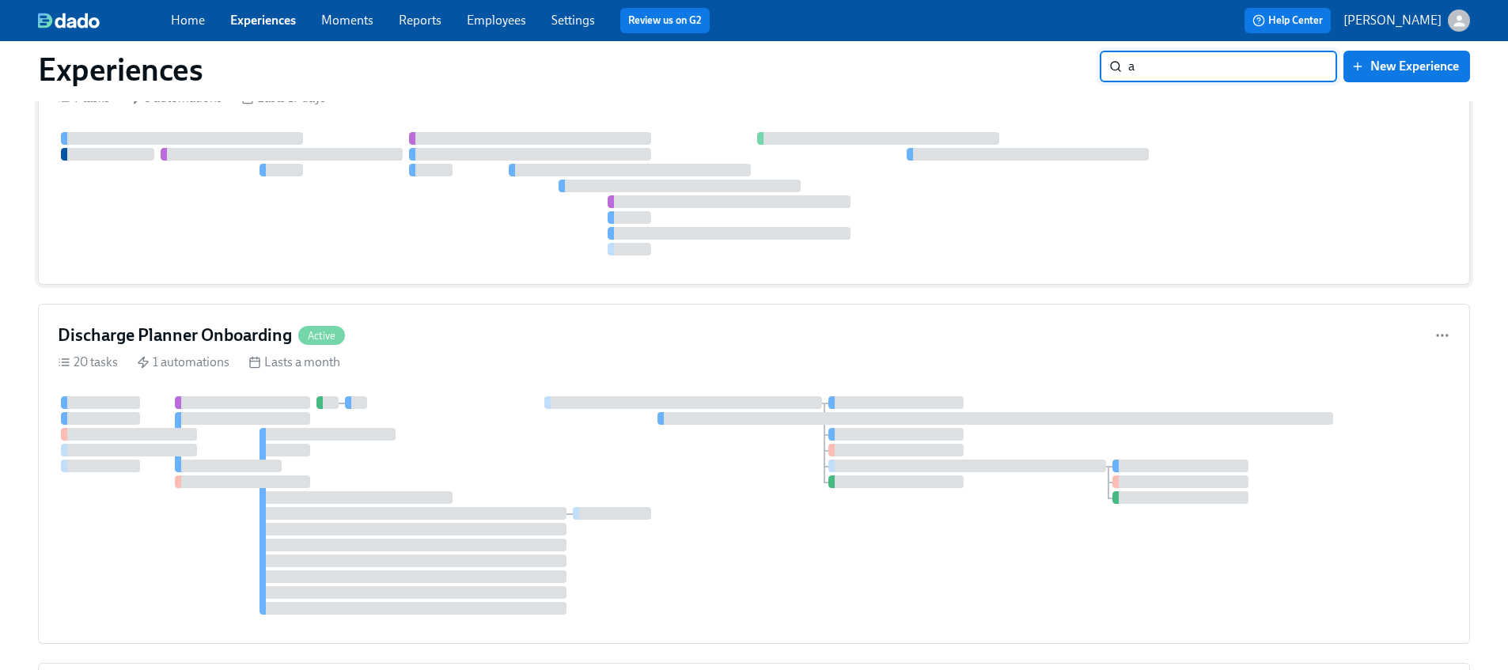
scroll to position [4697, 0]
type input "[PERSON_NAME]"
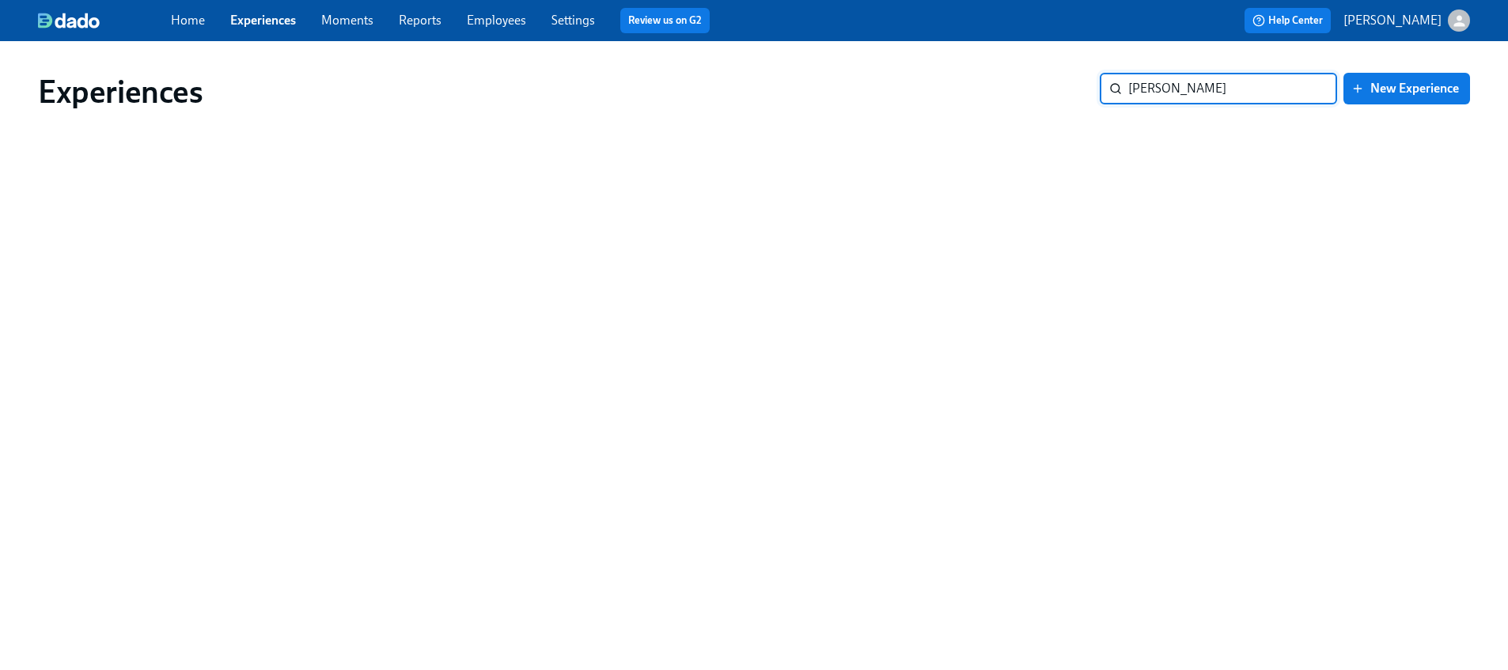
scroll to position [0, 0]
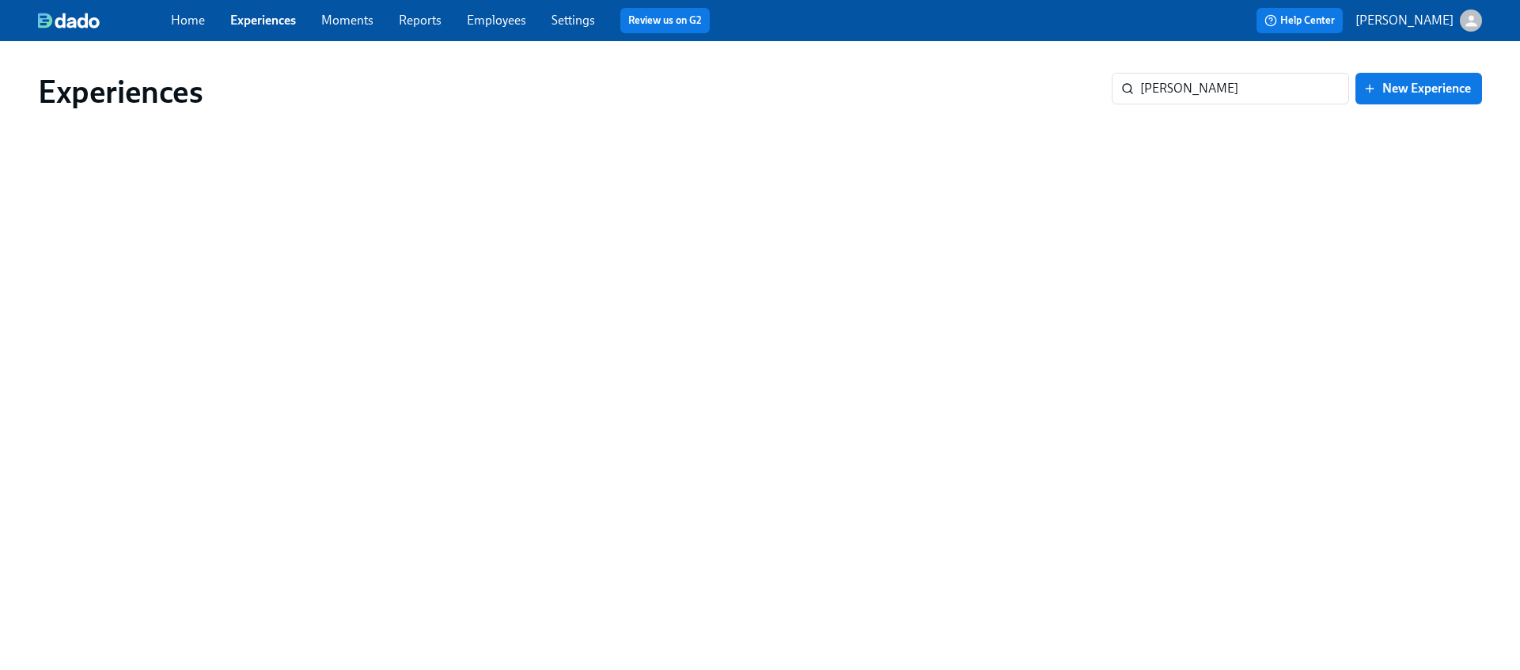
click at [476, 29] on div "Home Experiences Moments Reports Employees Settings Review us on G2" at bounding box center [499, 20] width 656 height 25
click at [476, 21] on link "Employees" at bounding box center [496, 20] width 59 height 15
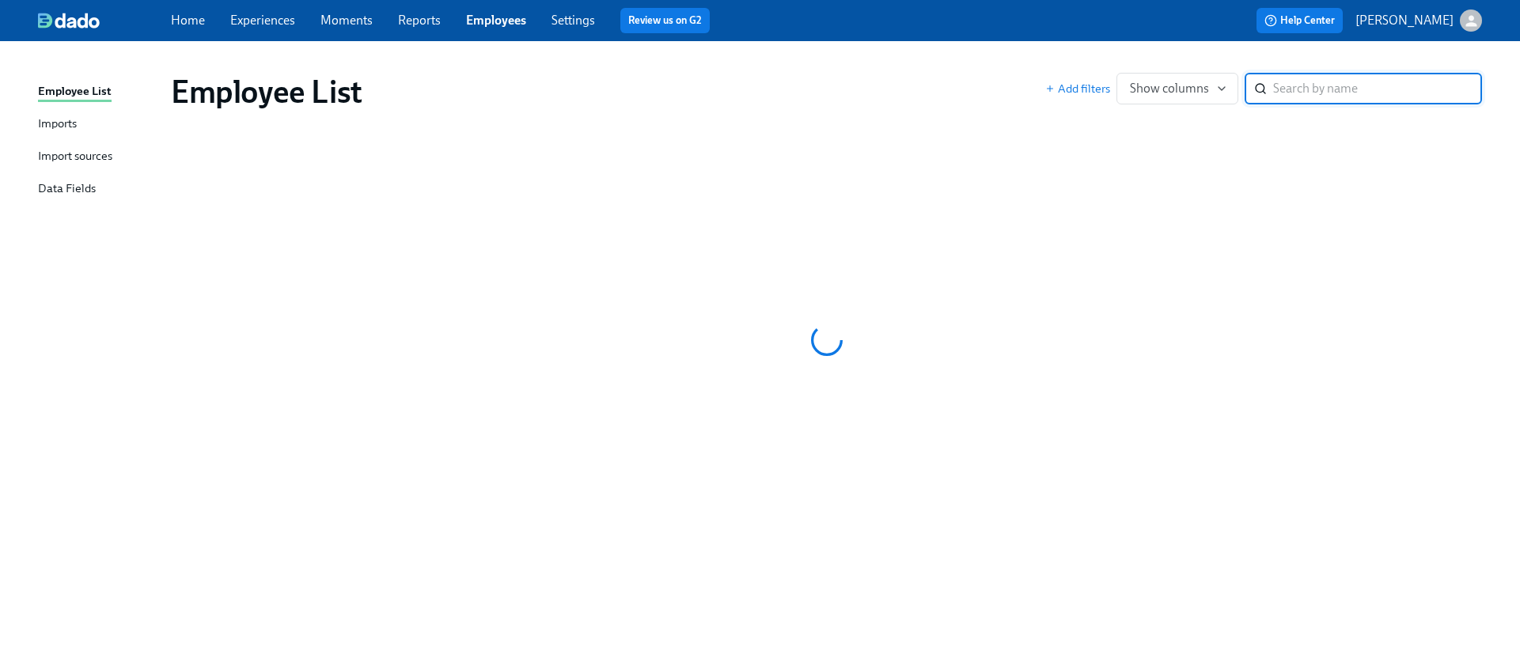
click at [1331, 97] on input "search" at bounding box center [1377, 89] width 209 height 32
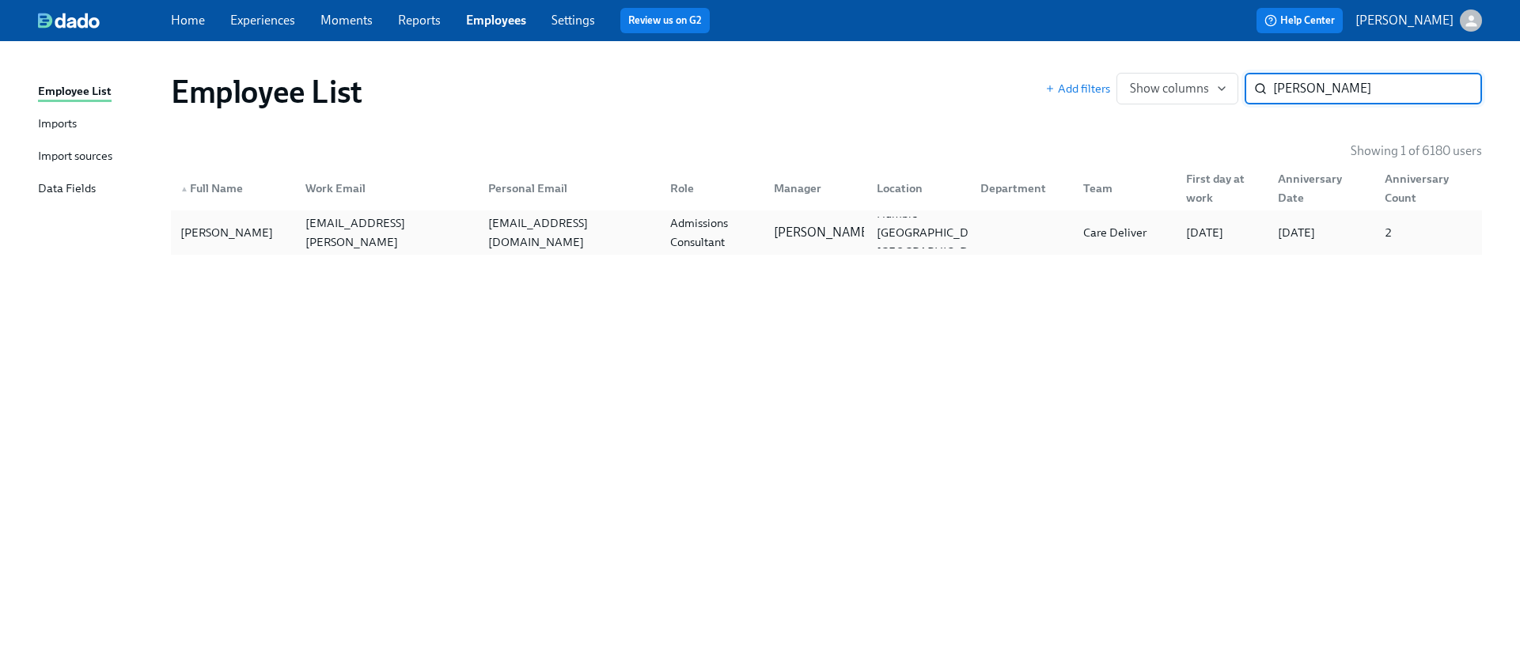
type input "[PERSON_NAME]"
click at [646, 232] on div "[EMAIL_ADDRESS][DOMAIN_NAME]" at bounding box center [570, 233] width 176 height 38
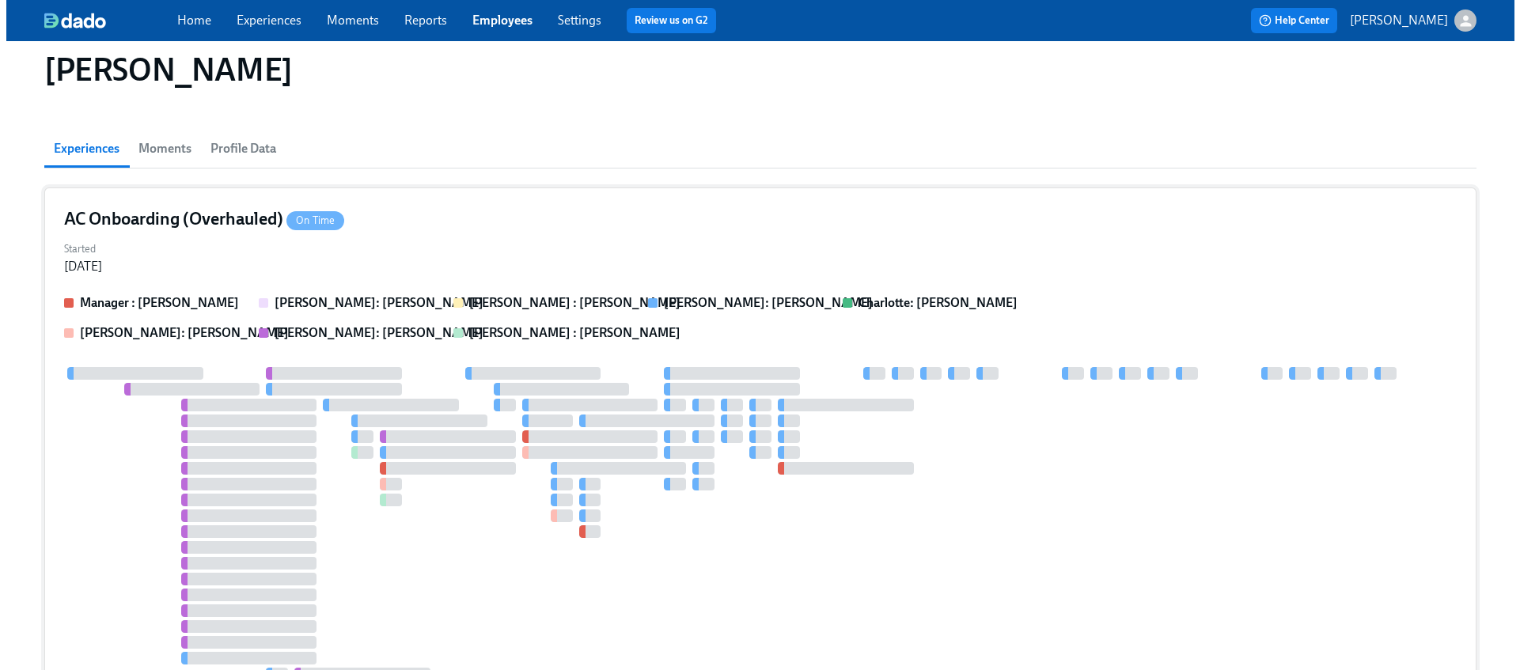
scroll to position [98, 0]
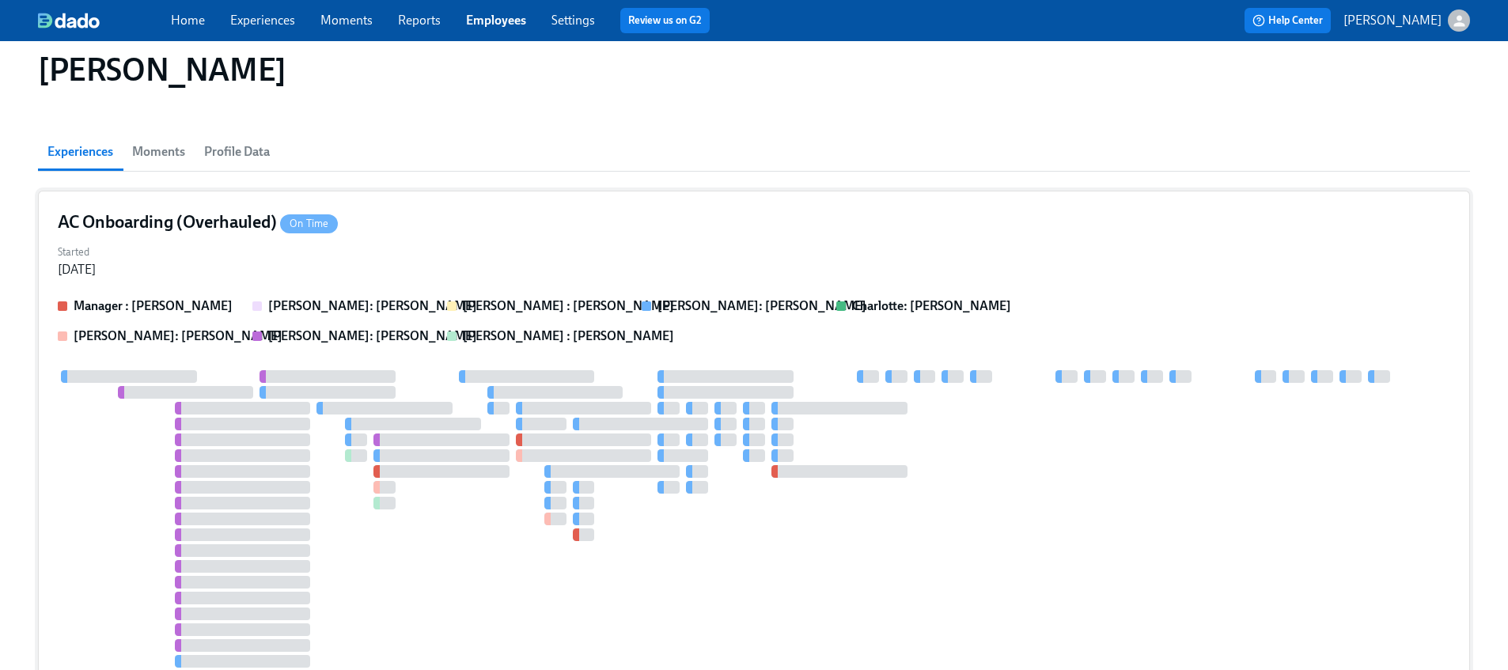
click at [665, 252] on div "Started [DATE]" at bounding box center [754, 260] width 1393 height 38
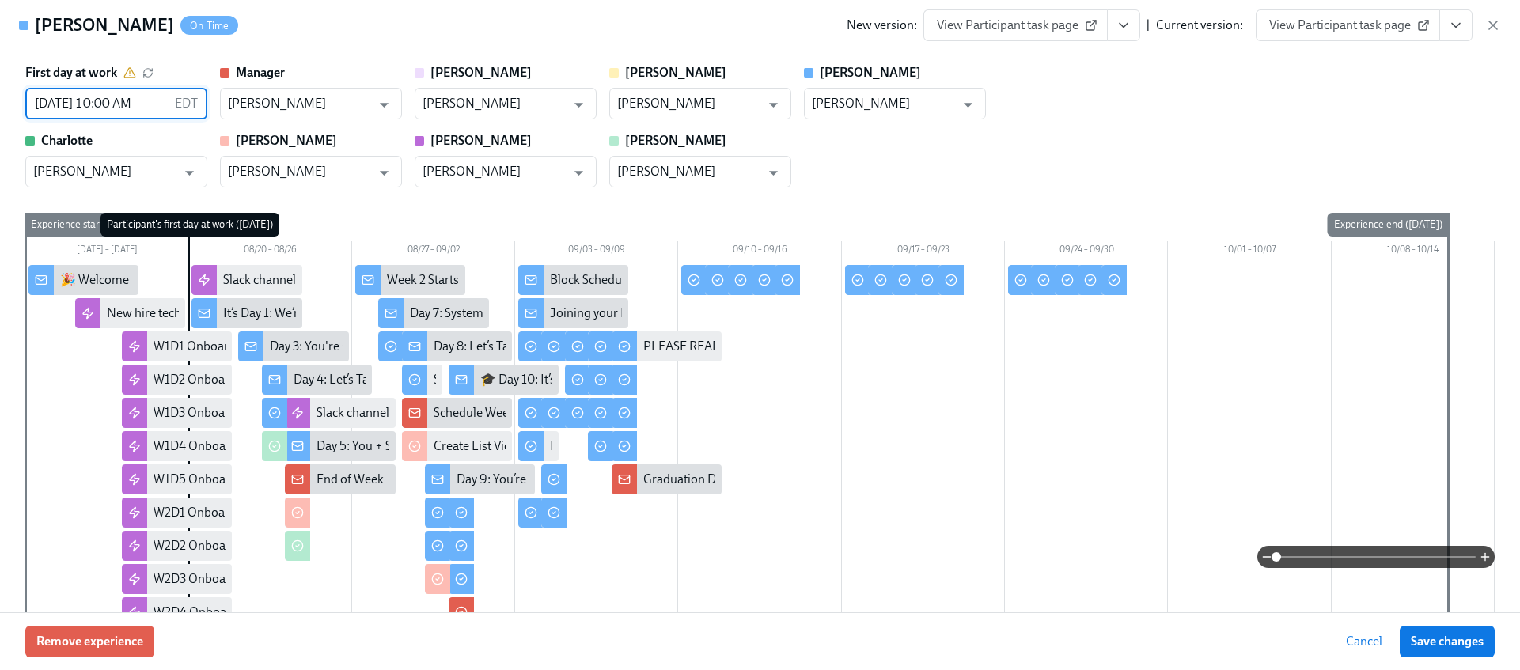
click at [100, 110] on input "[DATE] 10:00 AM" at bounding box center [96, 104] width 143 height 32
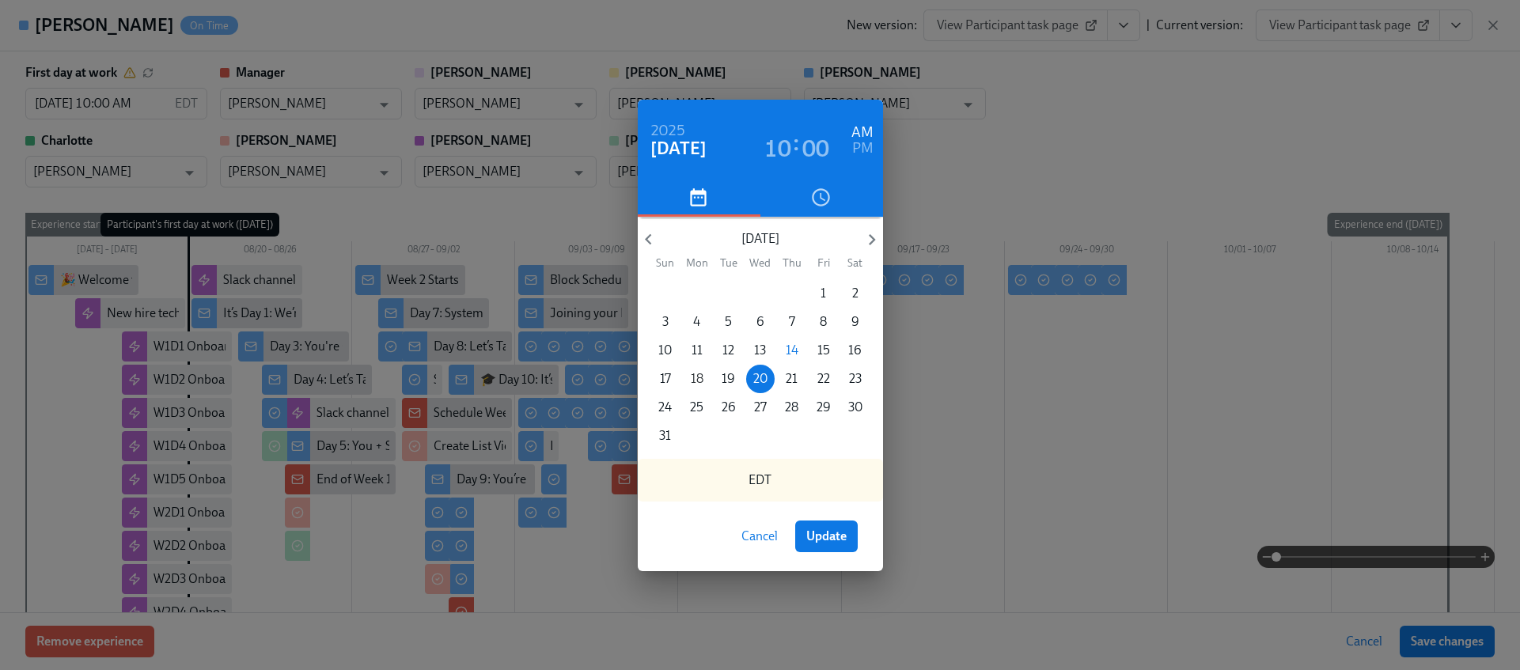
click at [695, 378] on p "18" at bounding box center [697, 378] width 13 height 17
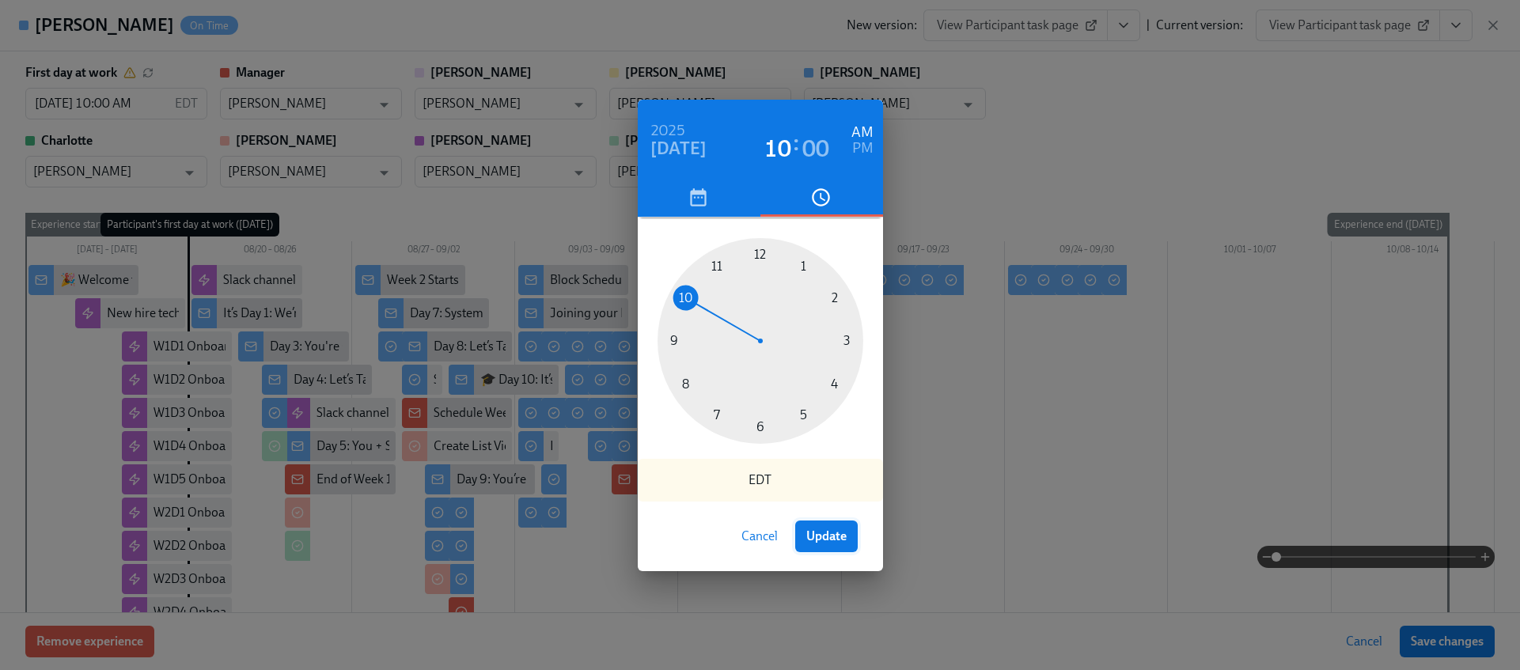
click at [815, 536] on span "Update" at bounding box center [826, 537] width 40 height 16
type input "[DATE] 10:00 AM"
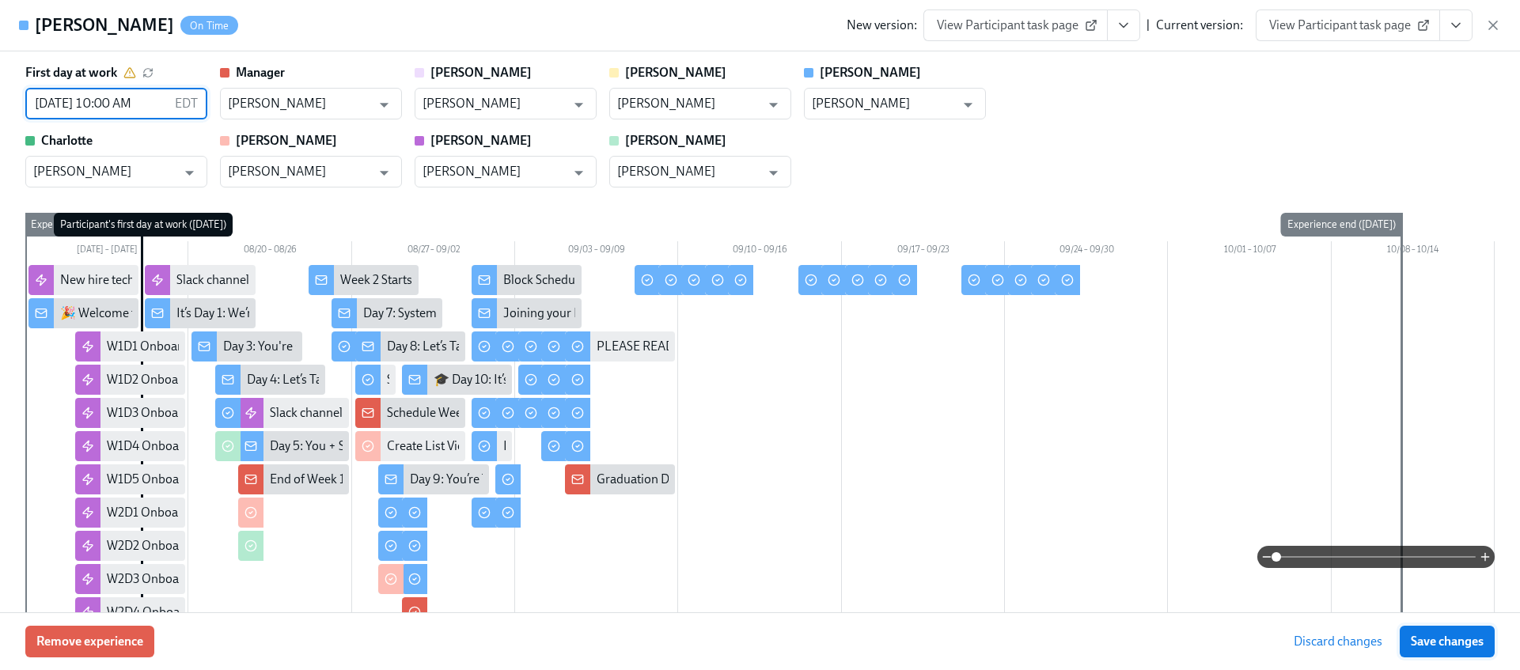
click at [1459, 634] on span "Save changes" at bounding box center [1447, 642] width 73 height 16
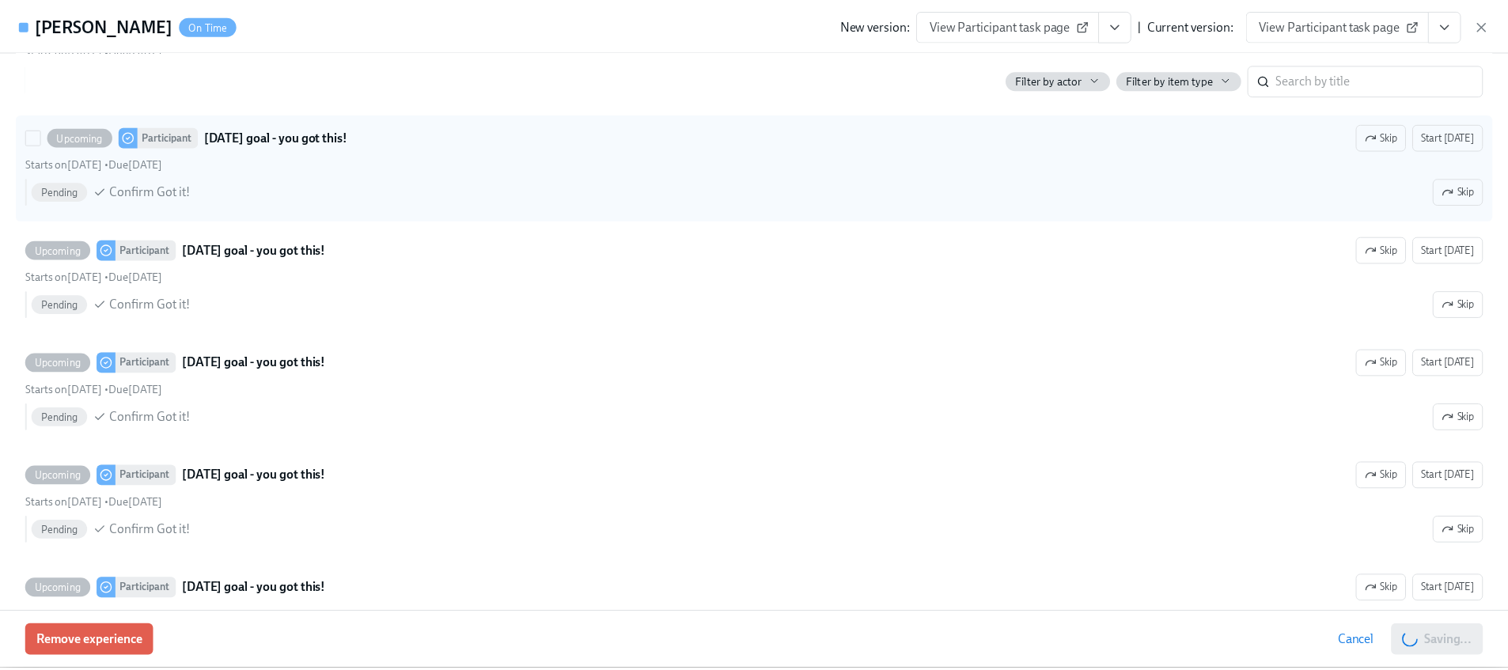
scroll to position [15158, 0]
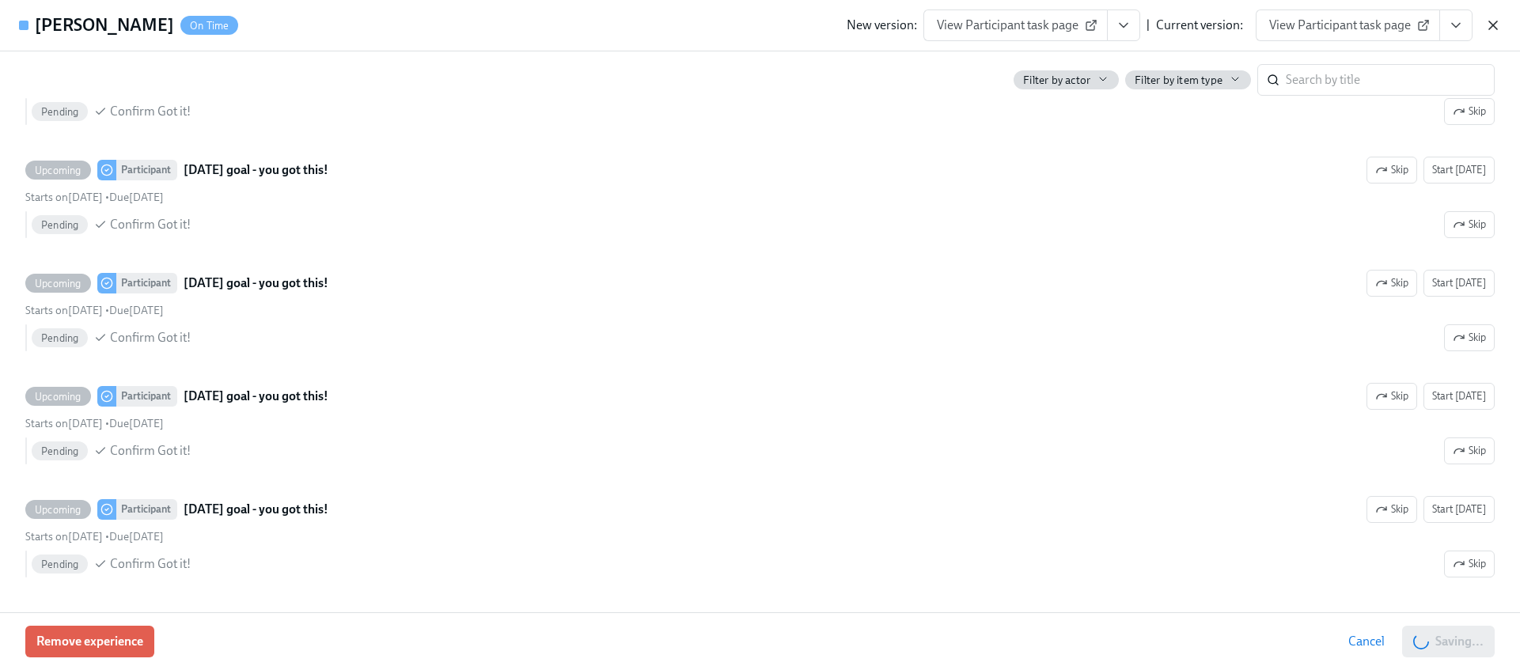
click at [1485, 27] on icon "button" at bounding box center [1493, 25] width 16 height 16
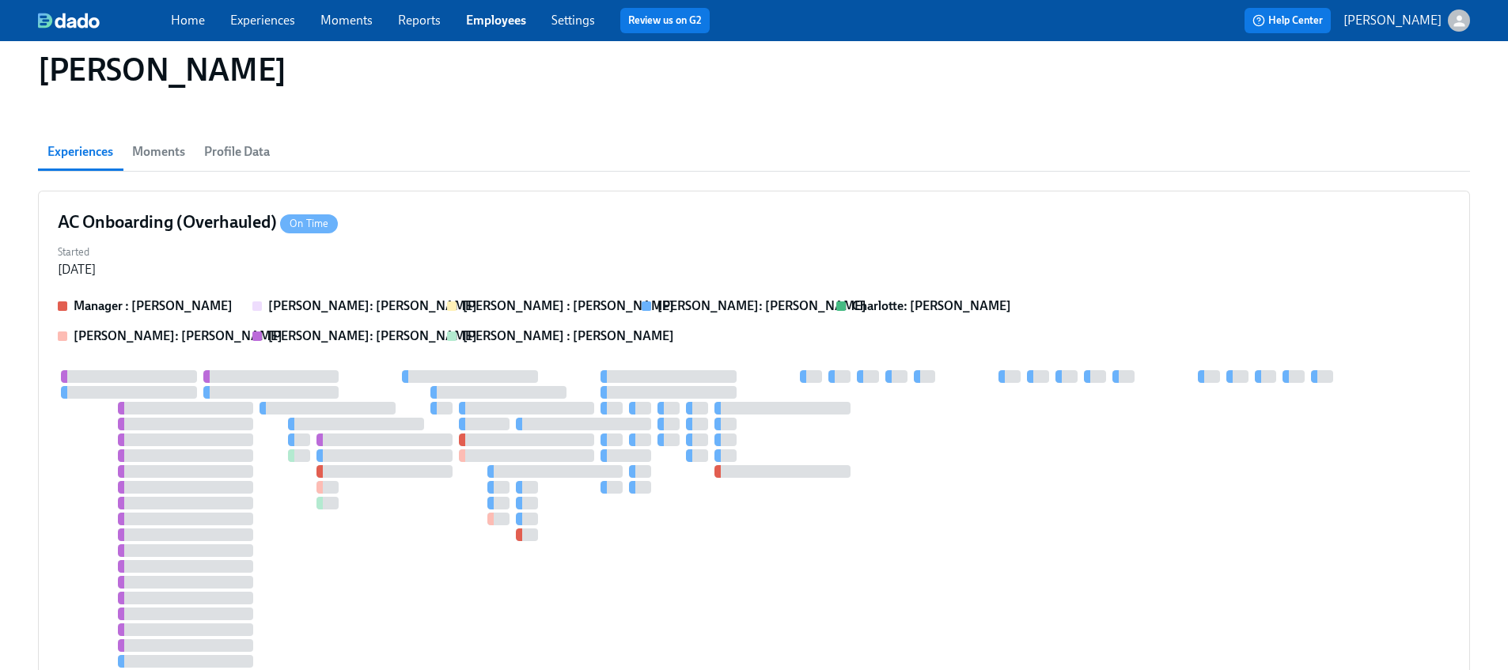
click at [281, 18] on link "Experiences" at bounding box center [262, 20] width 65 height 15
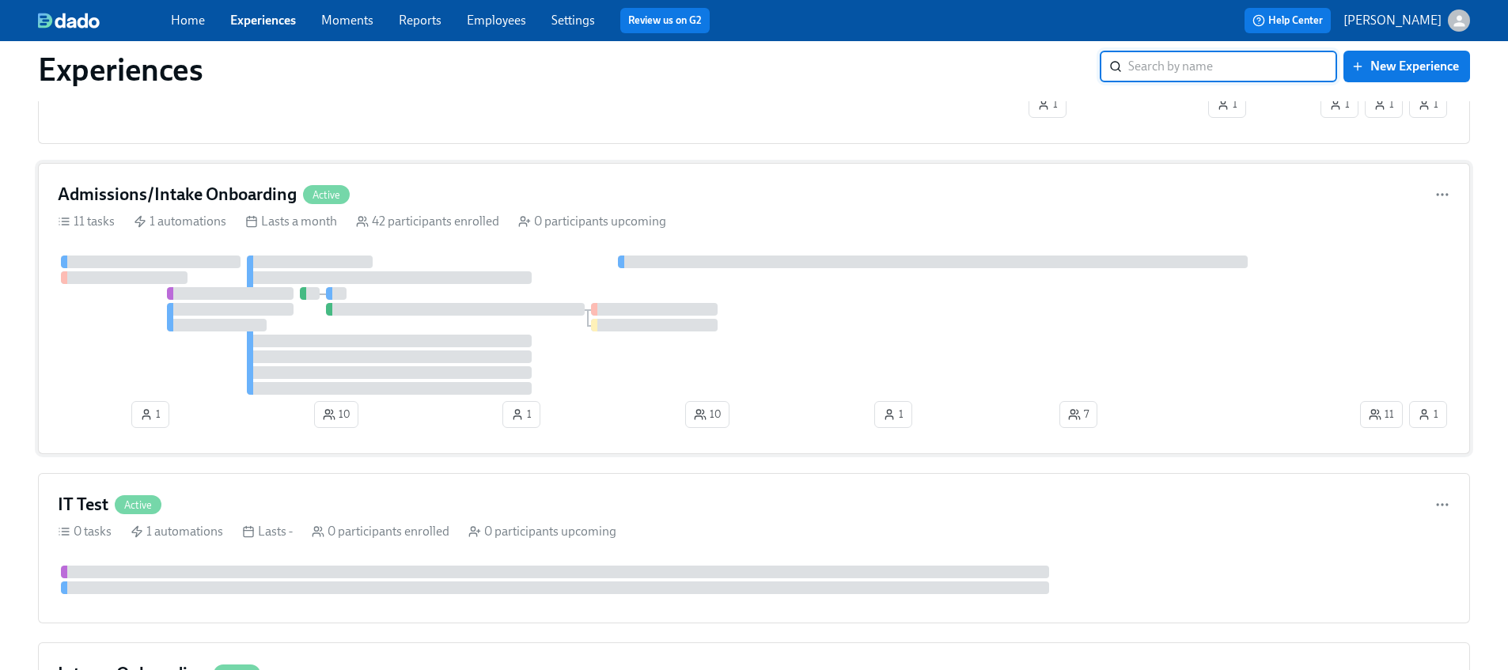
scroll to position [7520, 0]
click at [468, 248] on div "Admissions/Intake Onboarding Active 11 tasks 1 automations Lasts a month 42 par…" at bounding box center [754, 304] width 1432 height 291
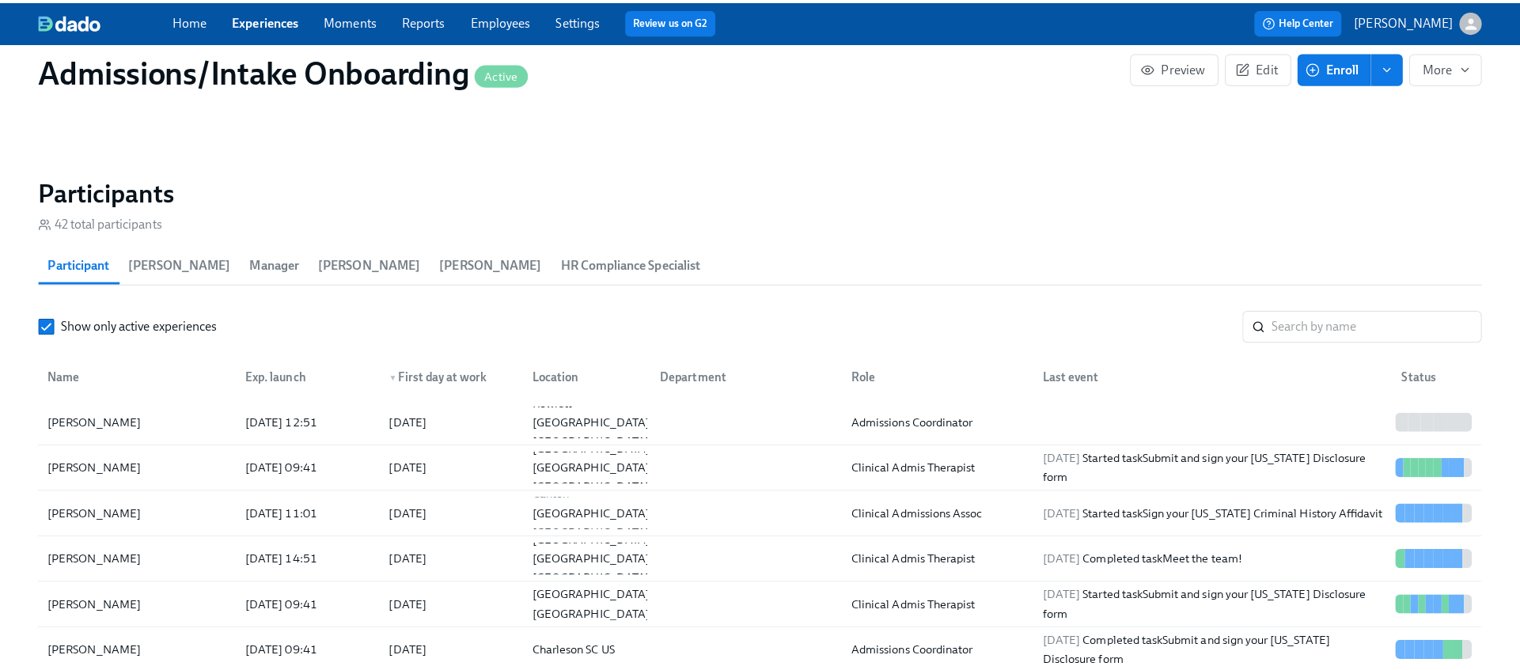
scroll to position [1493, 0]
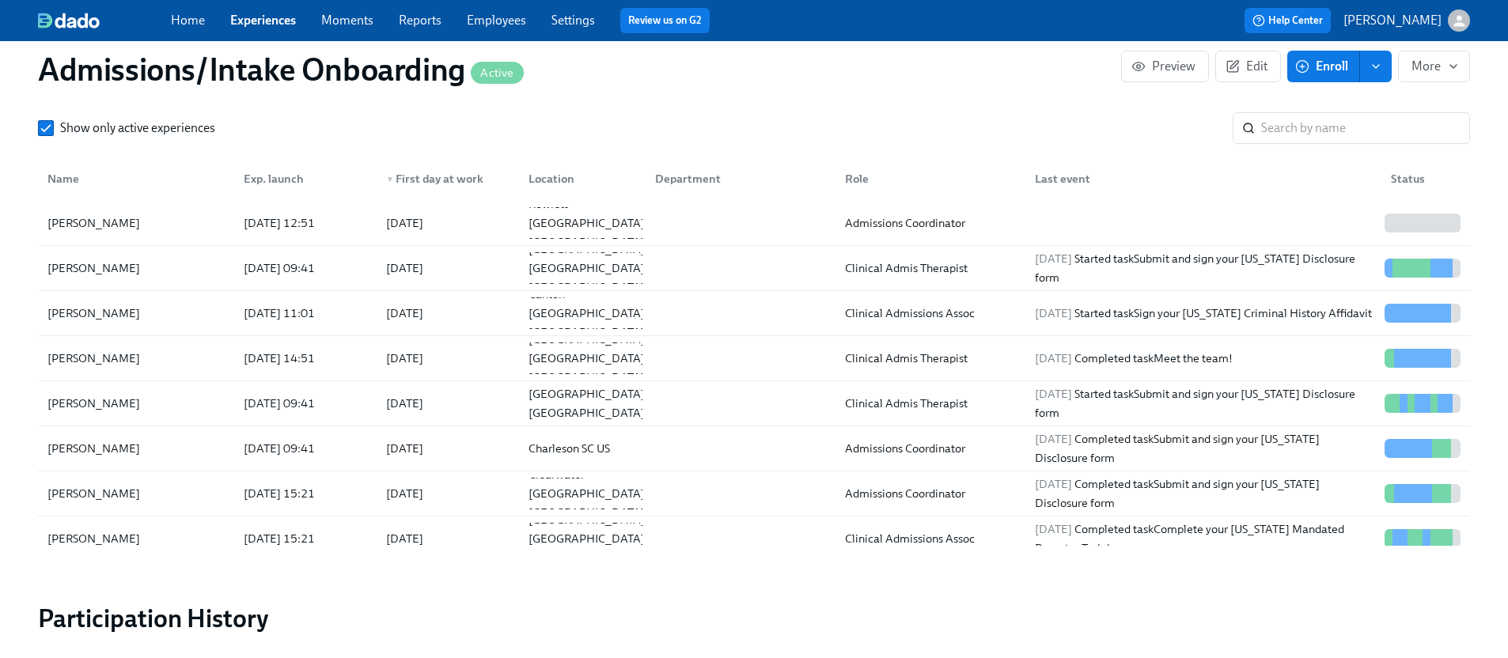
click at [1311, 62] on span "Enroll" at bounding box center [1323, 67] width 50 height 16
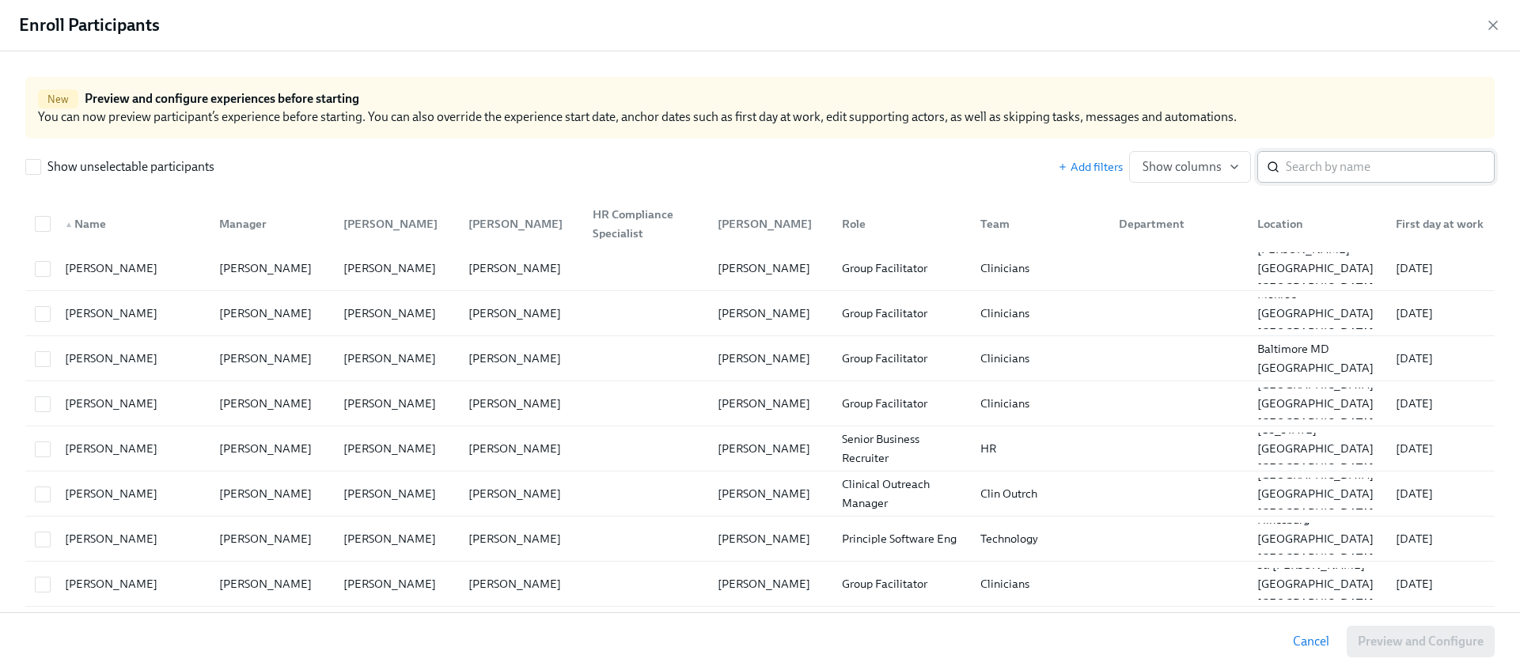
click at [1359, 175] on input "search" at bounding box center [1390, 167] width 209 height 32
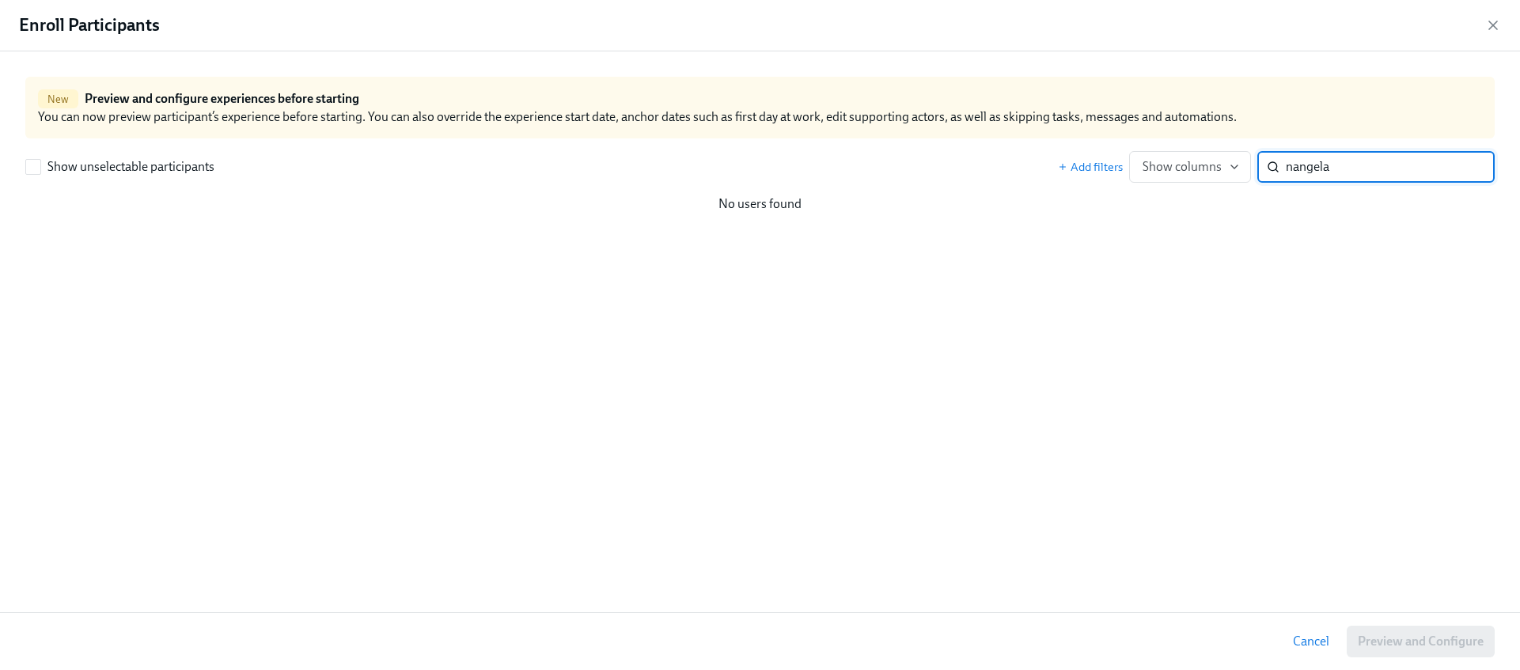
click at [1294, 165] on input "nangela" at bounding box center [1390, 167] width 209 height 32
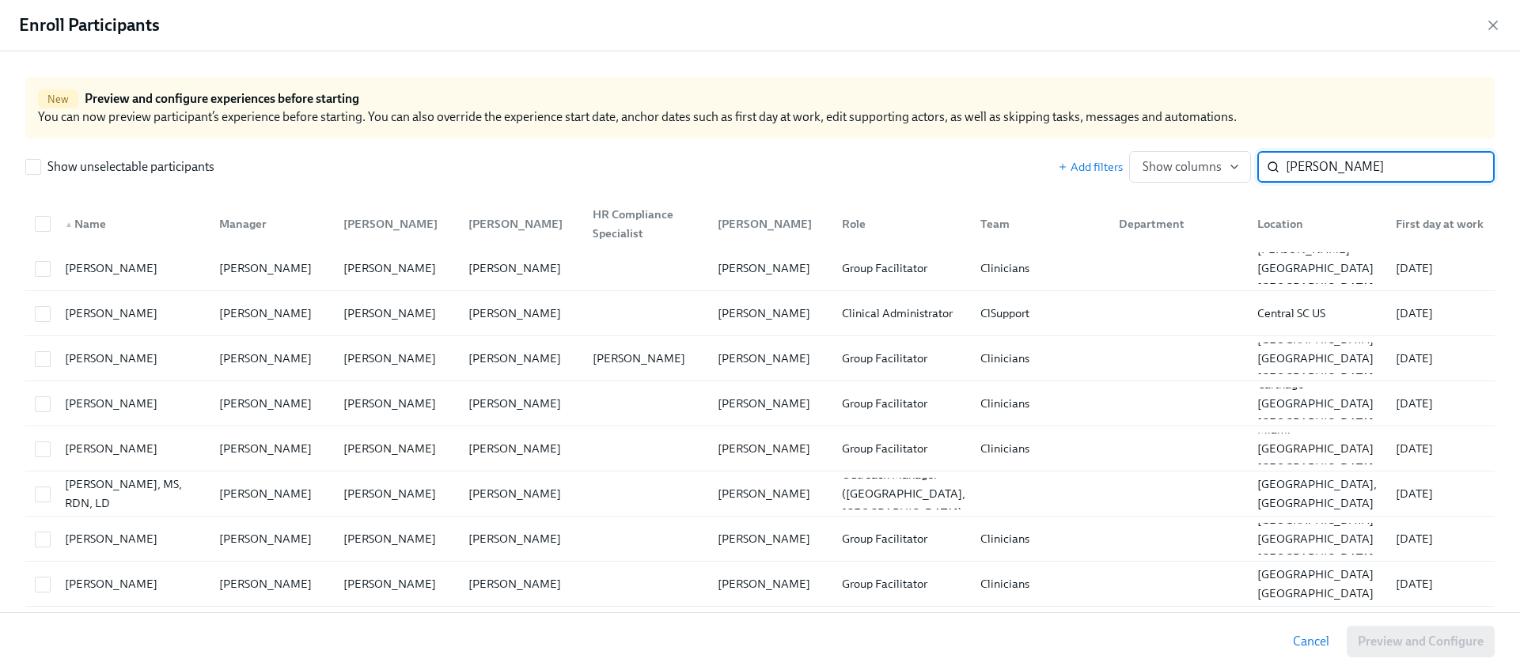
click at [1364, 172] on input "[PERSON_NAME]" at bounding box center [1390, 167] width 209 height 32
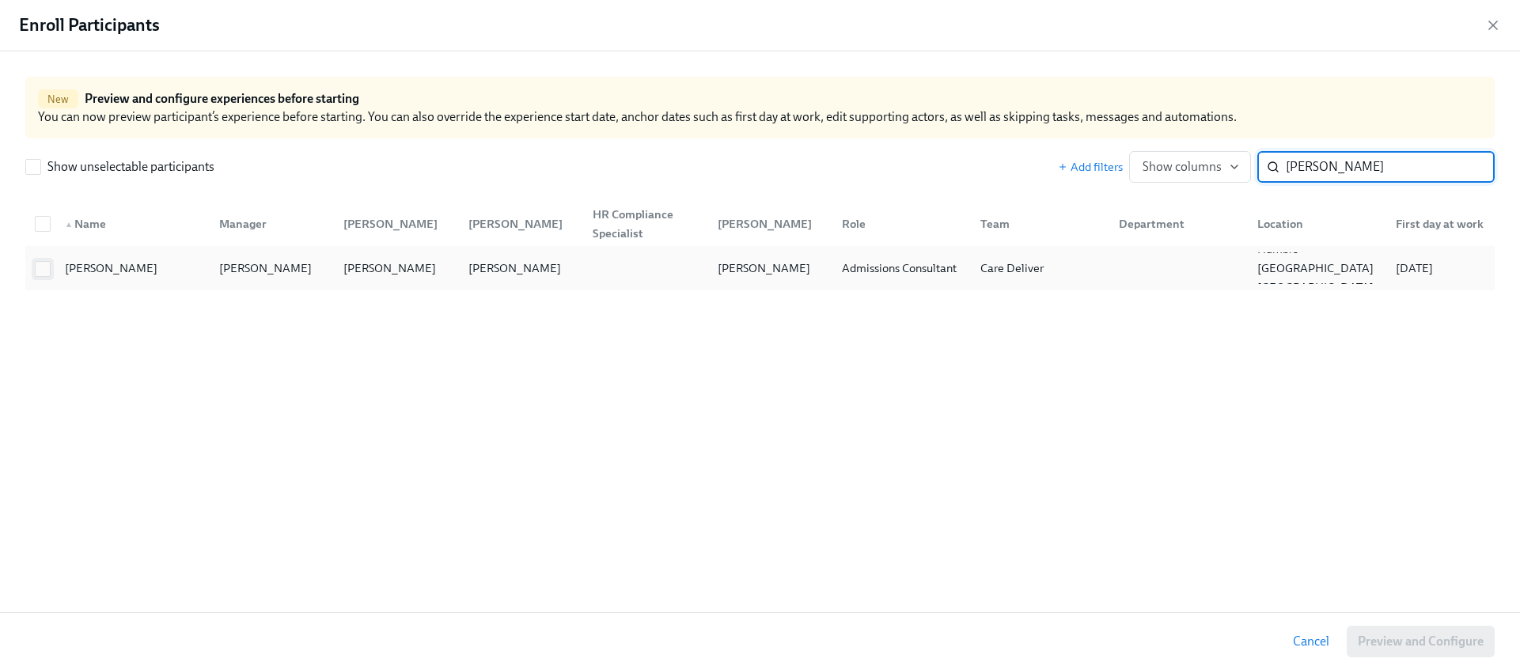
type input "[PERSON_NAME]"
click at [35, 263] on span at bounding box center [43, 269] width 16 height 16
checkbox input "true"
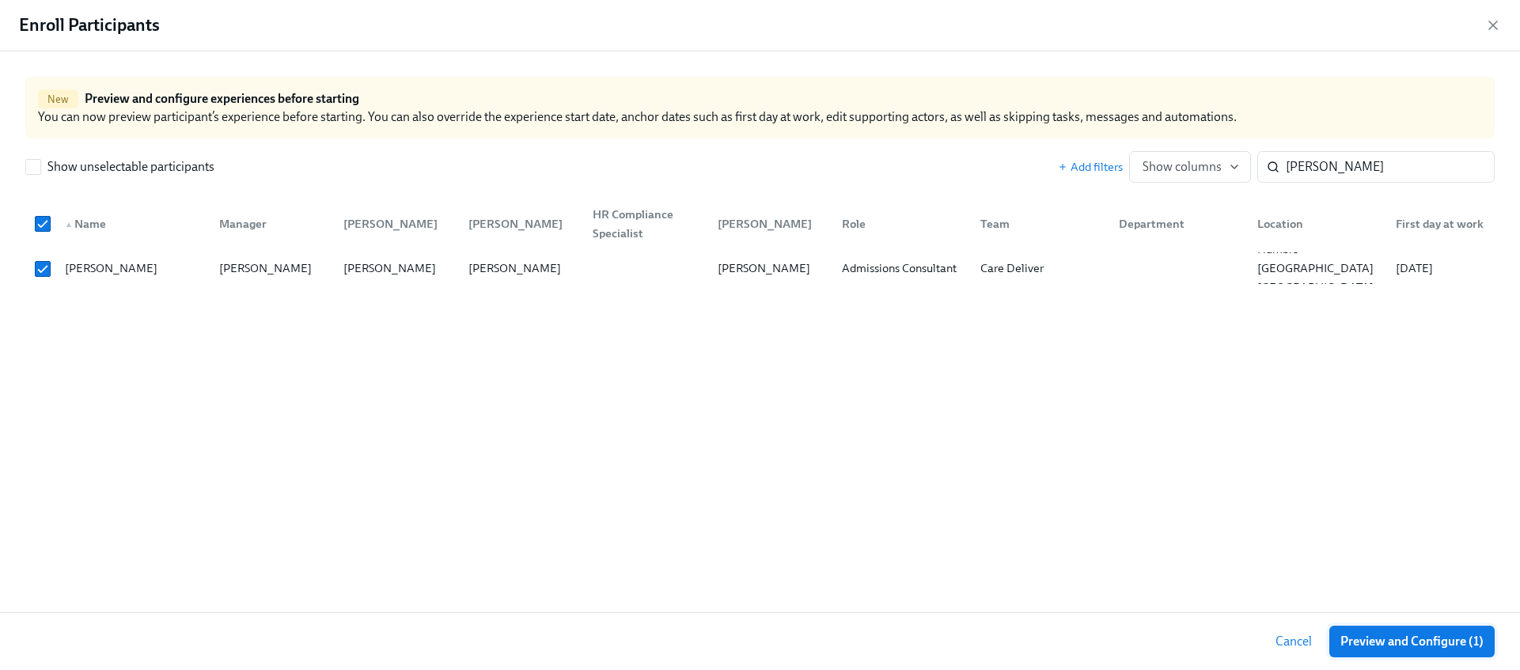
click at [1353, 630] on button "Preview and Configure (1)" at bounding box center [1411, 642] width 165 height 32
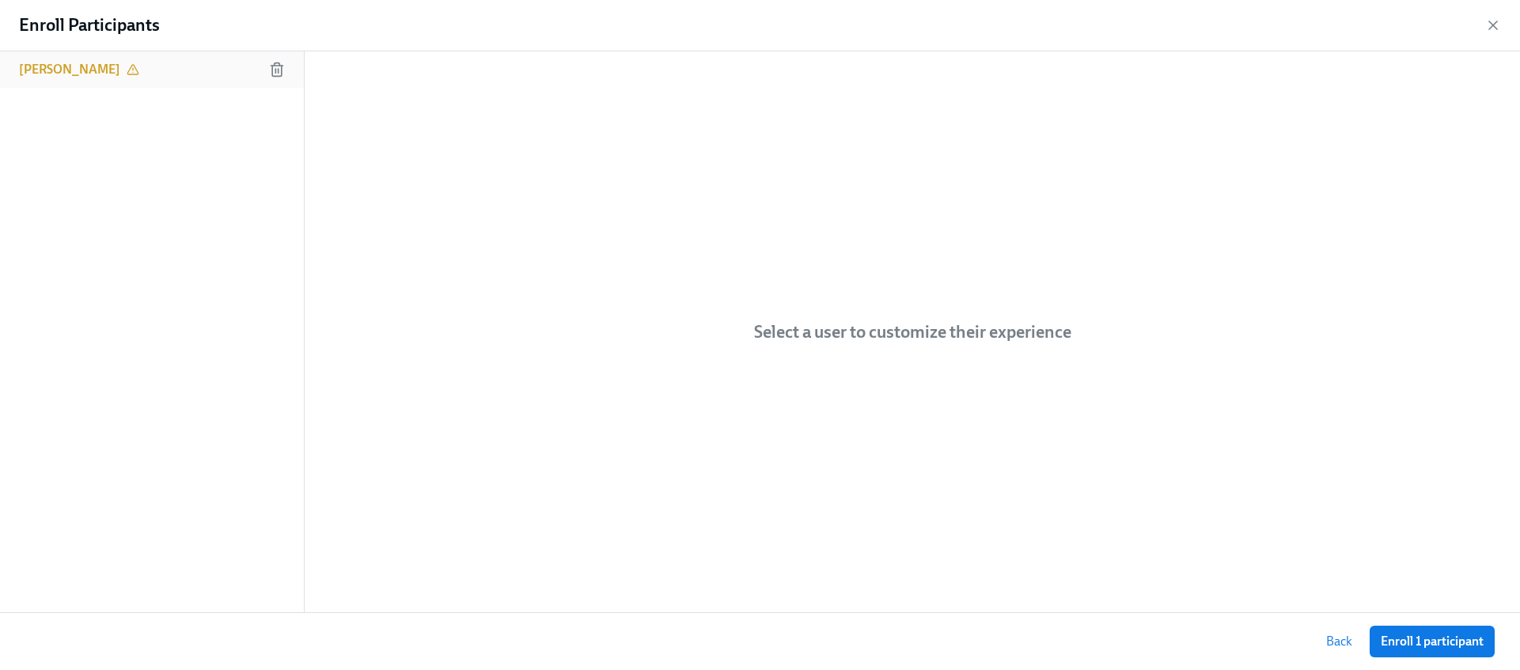
click at [32, 58] on div "[PERSON_NAME]" at bounding box center [152, 69] width 304 height 36
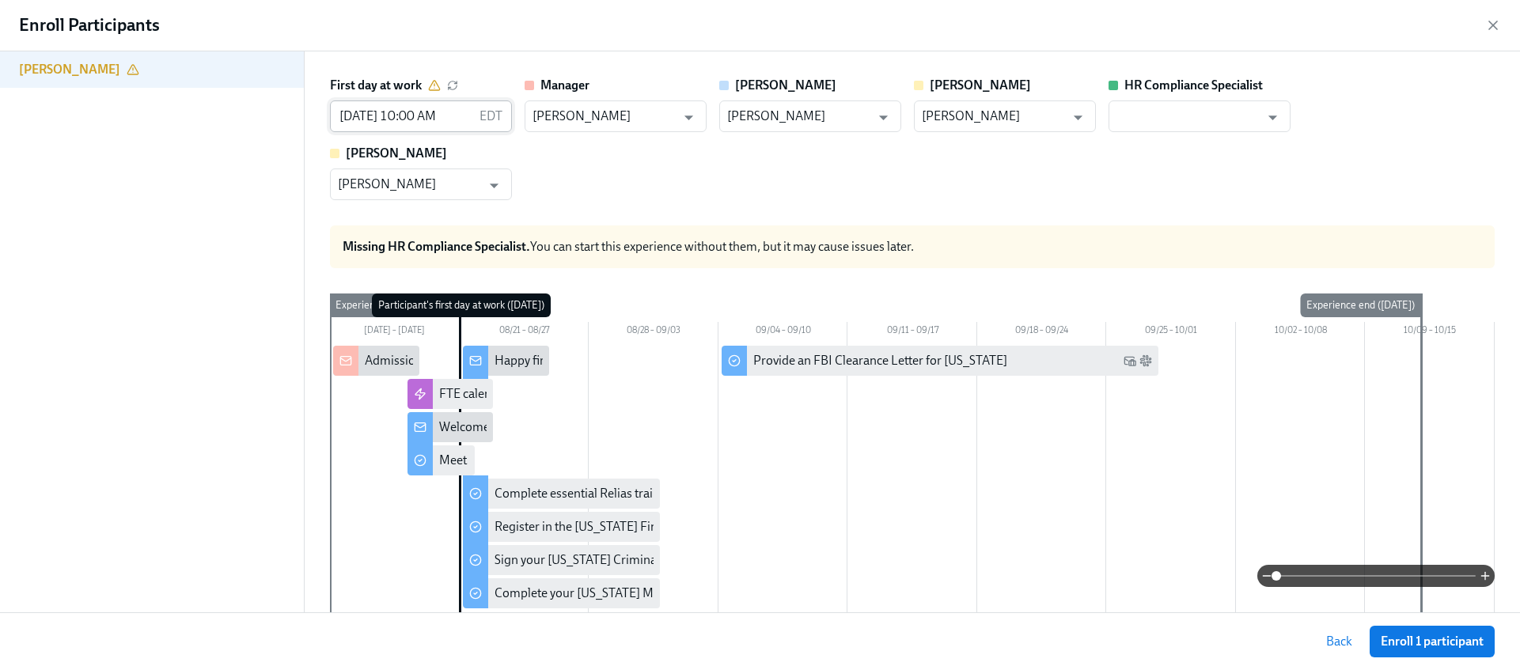
click at [440, 111] on input "[DATE] 10:00 AM" at bounding box center [401, 116] width 143 height 32
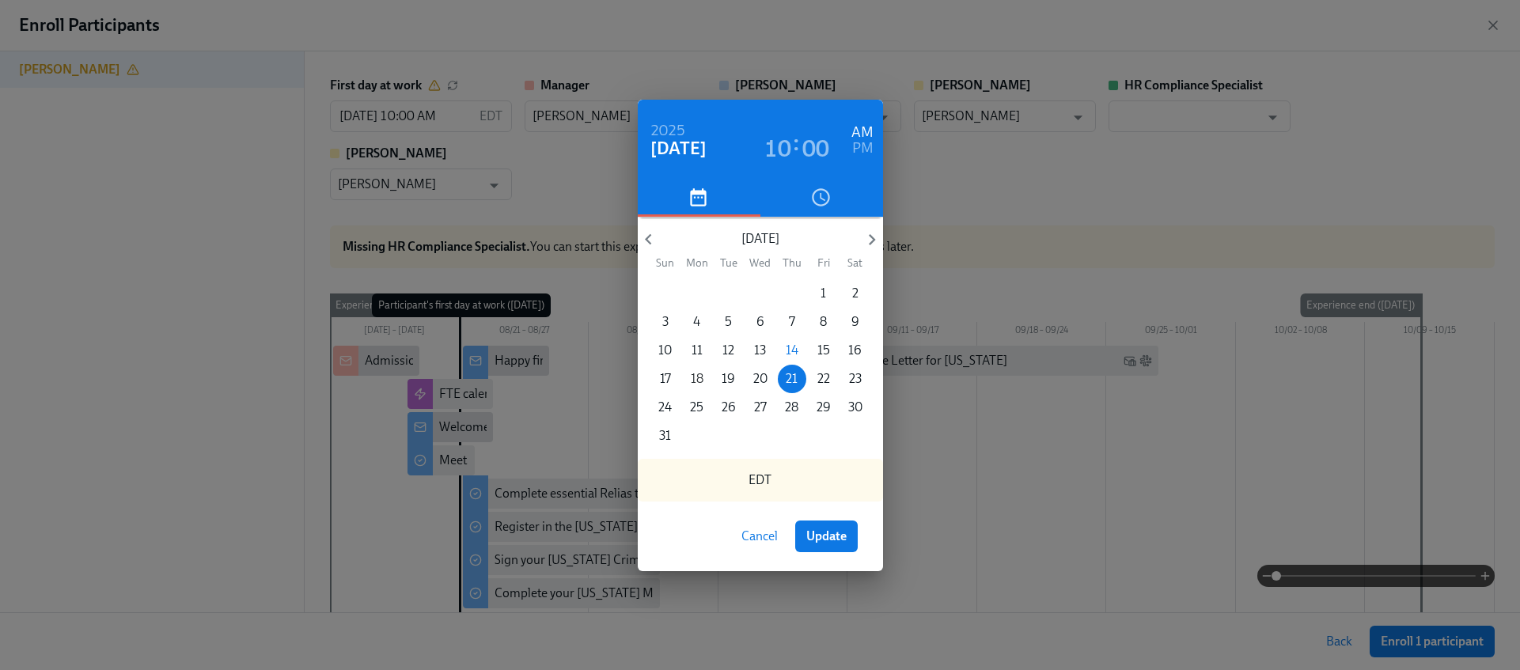
click at [694, 377] on p "18" at bounding box center [697, 378] width 13 height 17
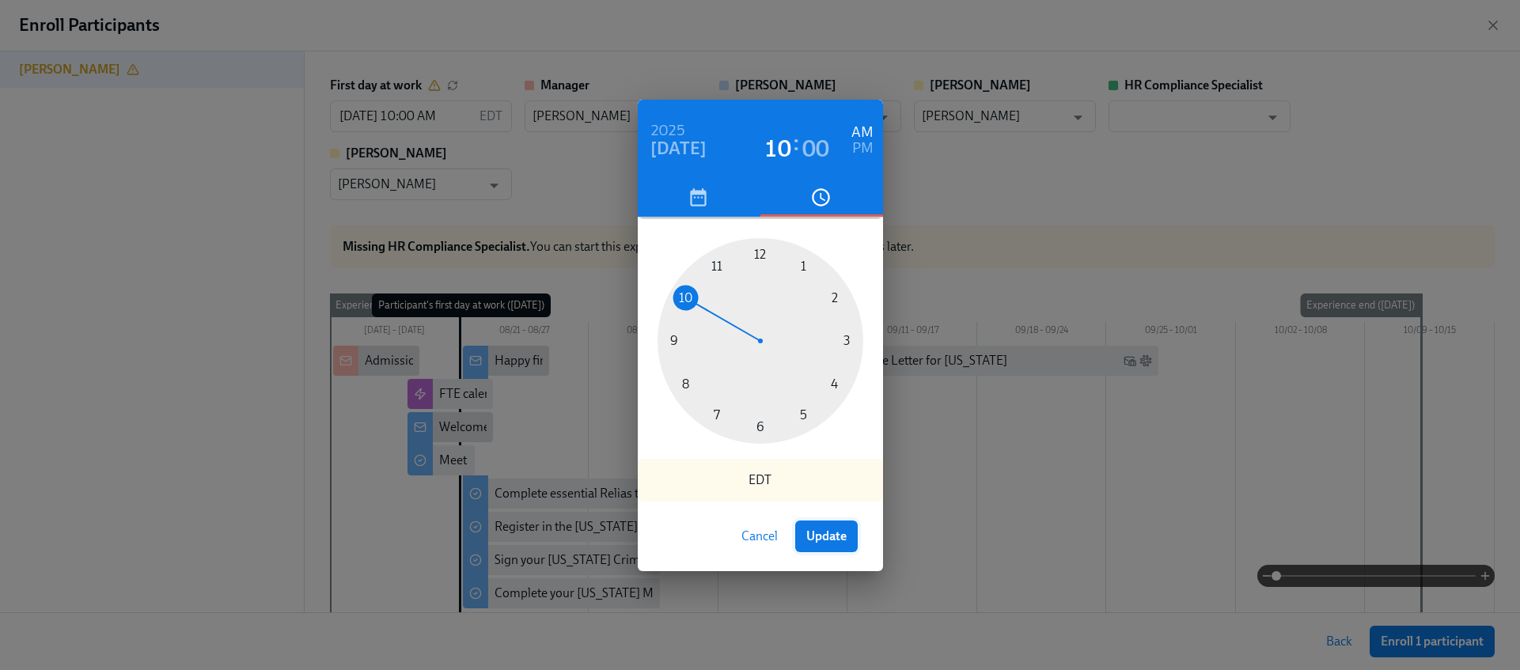
click at [824, 532] on span "Update" at bounding box center [826, 537] width 40 height 16
type input "[DATE] 10:00 AM"
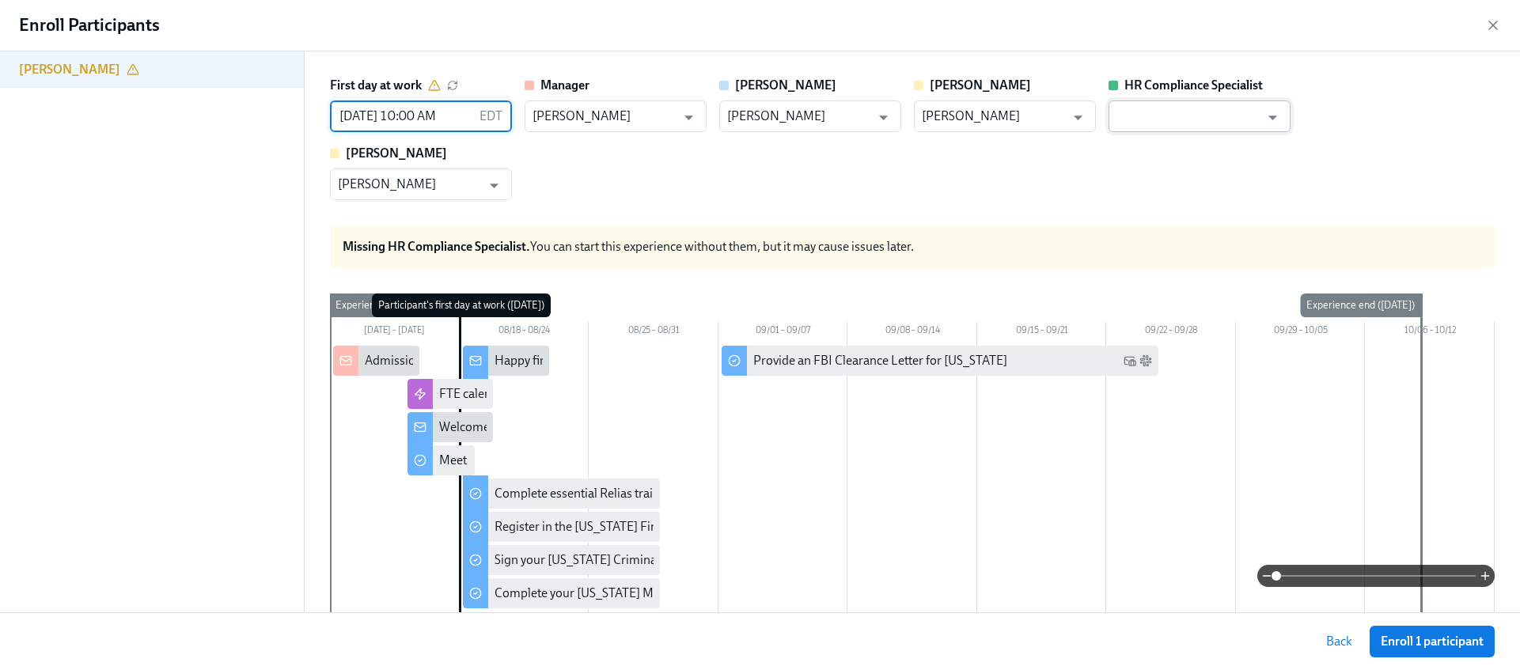
click at [1177, 127] on input "text" at bounding box center [1187, 116] width 143 height 32
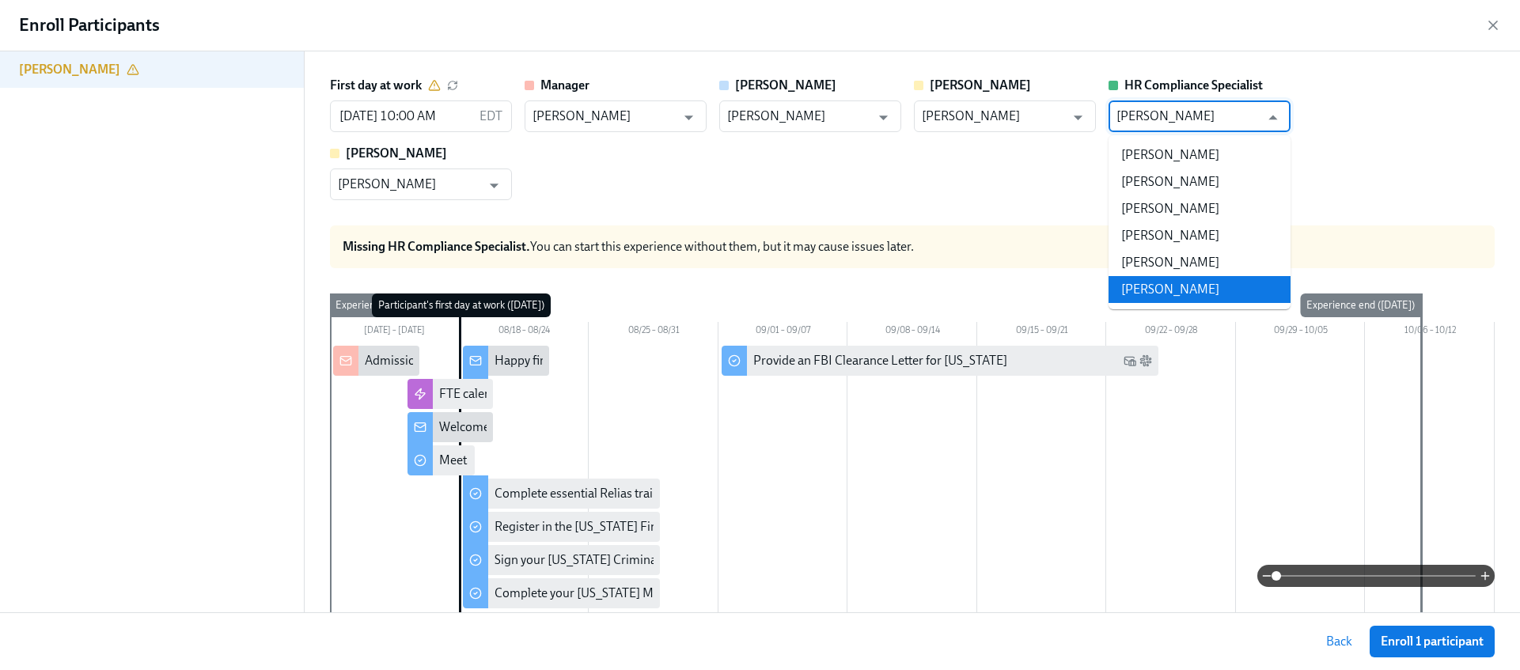
click at [1169, 284] on li "[PERSON_NAME]" at bounding box center [1199, 289] width 182 height 27
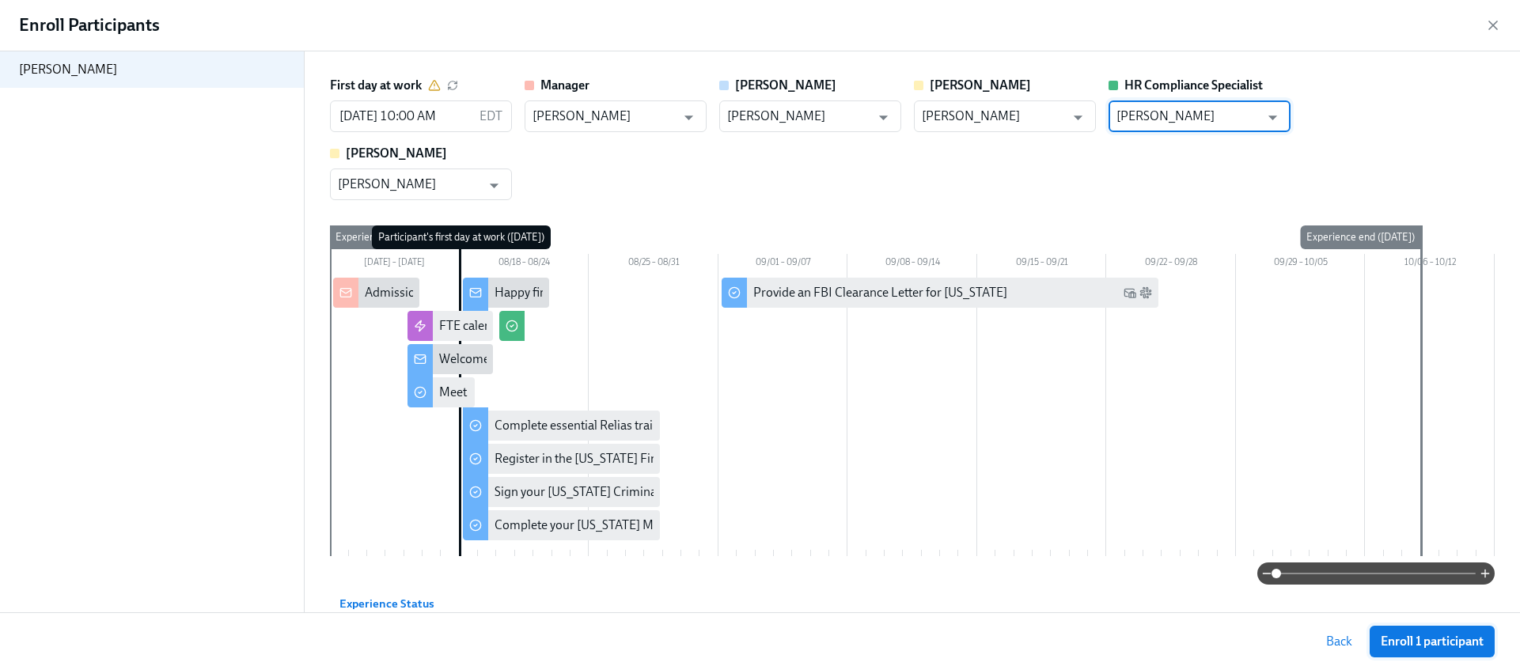
type input "[PERSON_NAME]"
click at [1377, 641] on button "Enroll 1 participant" at bounding box center [1432, 642] width 125 height 32
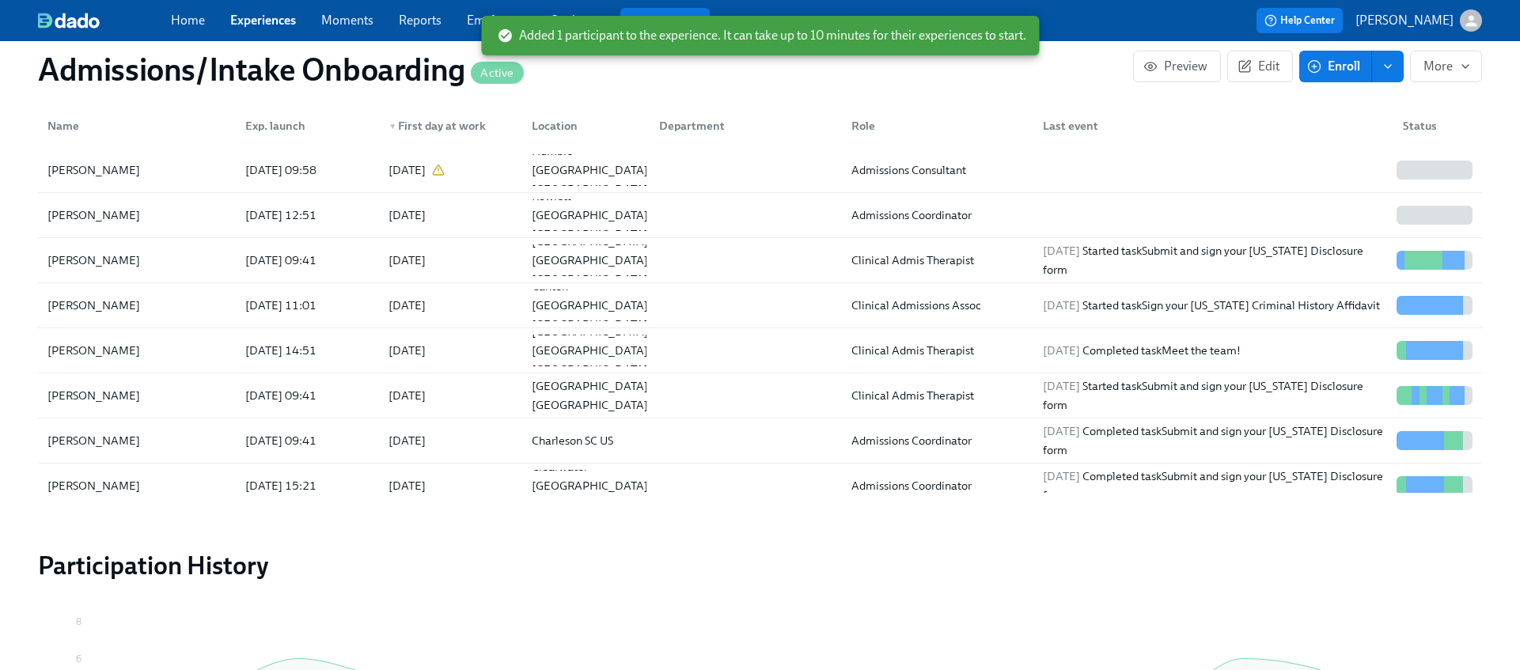
scroll to position [0, 7794]
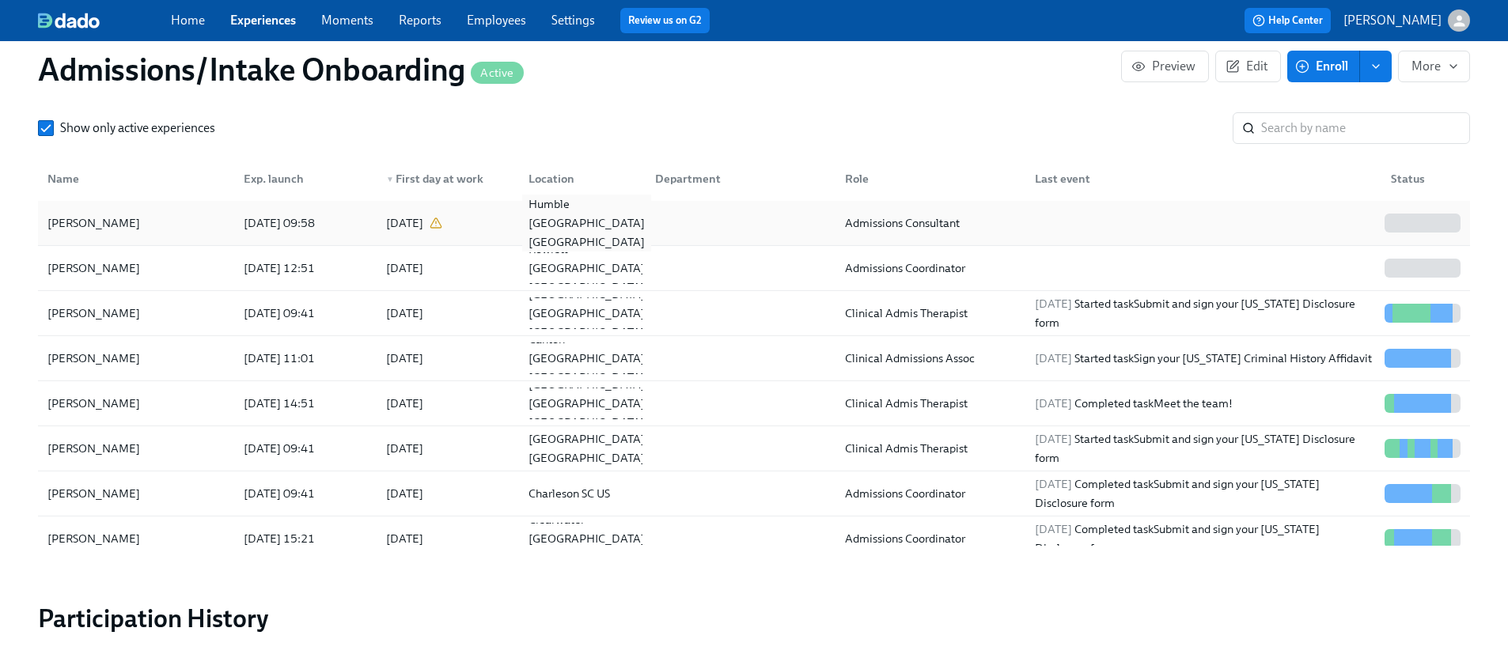
click at [544, 207] on div "Humble [GEOGRAPHIC_DATA] [GEOGRAPHIC_DATA]" at bounding box center [579, 223] width 127 height 32
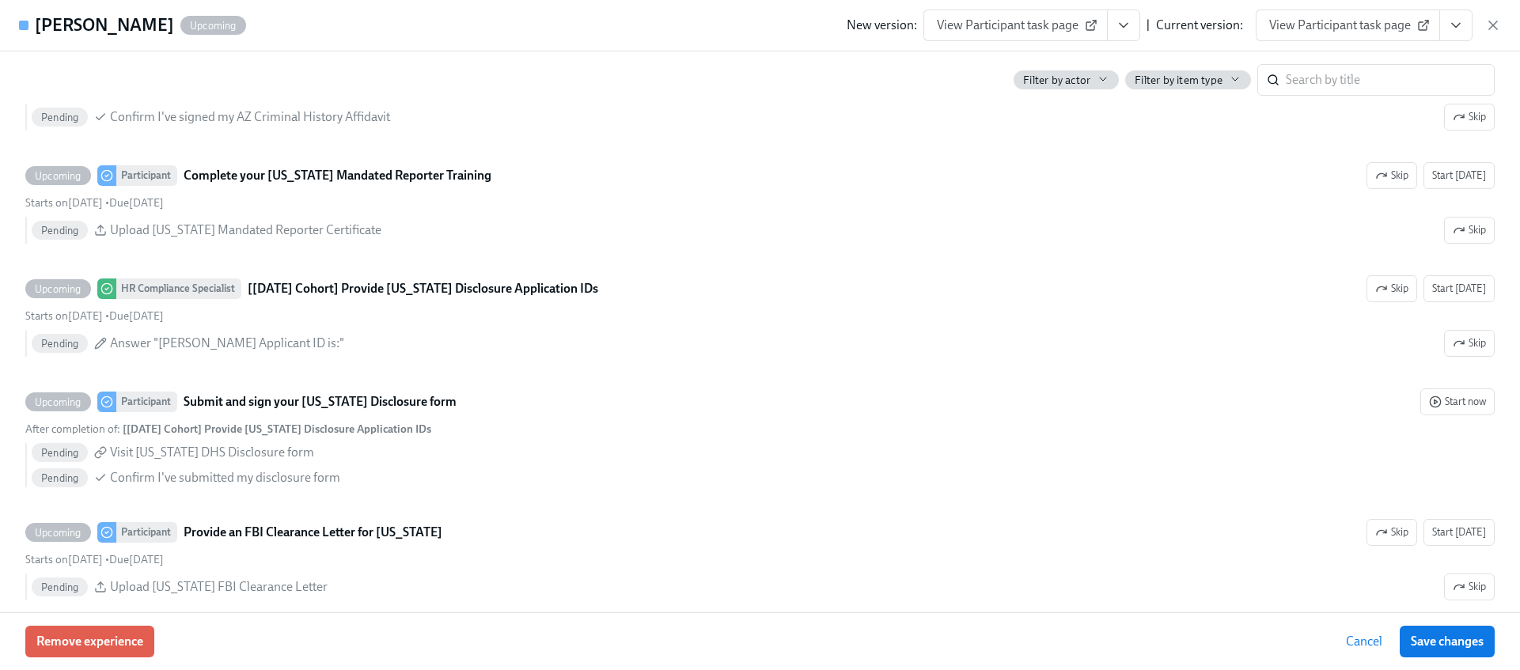
scroll to position [1443, 0]
